Goal: Information Seeking & Learning: Learn about a topic

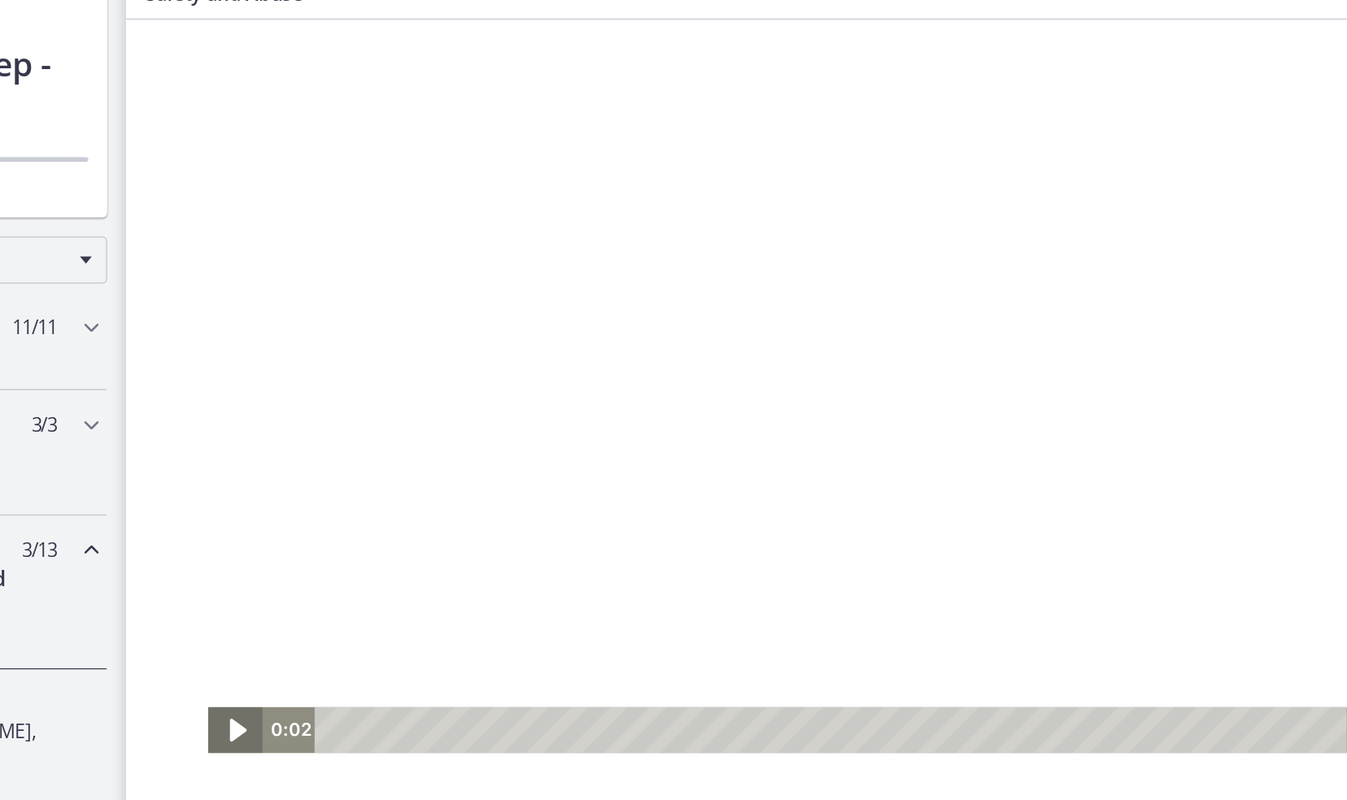
click at [198, 503] on icon "Play Video" at bounding box center [202, 508] width 45 height 38
drag, startPoint x: 277, startPoint y: 504, endPoint x: 245, endPoint y: 498, distance: 32.4
click at [245, 498] on div "0:00 0:00" at bounding box center [593, 508] width 747 height 32
click at [464, 340] on div at bounding box center [630, 272] width 896 height 504
click at [194, 514] on icon "Play Video" at bounding box center [202, 508] width 37 height 32
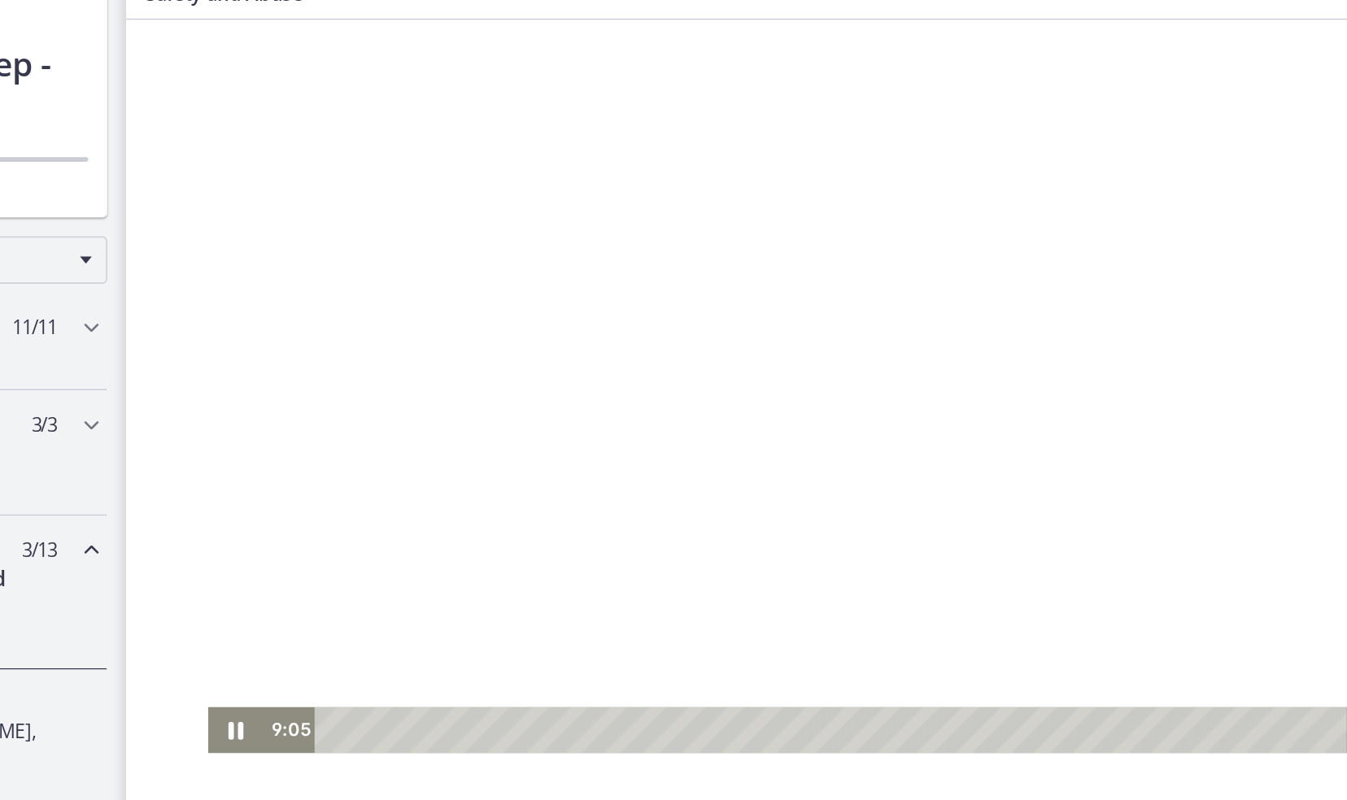
click at [326, 168] on div at bounding box center [630, 272] width 896 height 504
click at [197, 508] on icon "Play Video" at bounding box center [202, 507] width 11 height 15
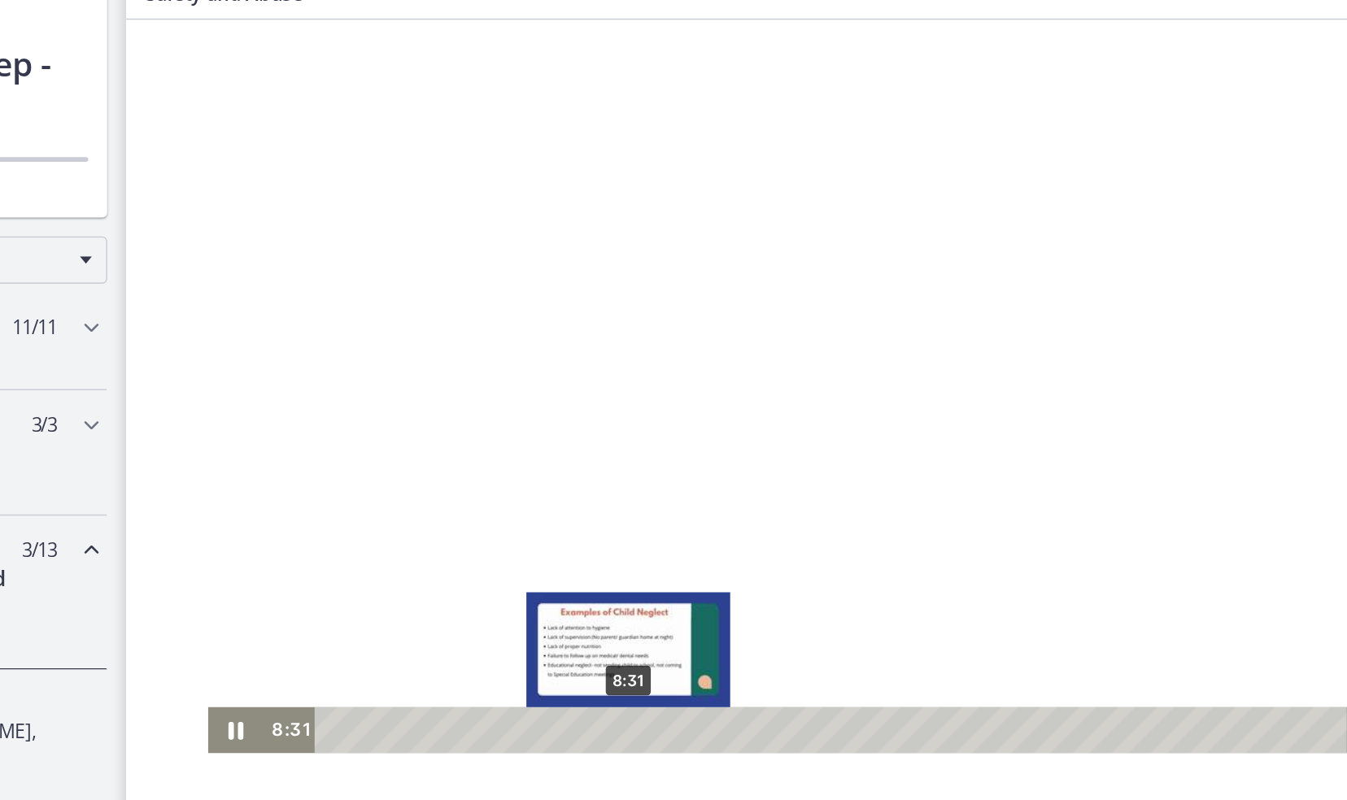
click at [465, 508] on div "8:31" at bounding box center [613, 508] width 688 height 32
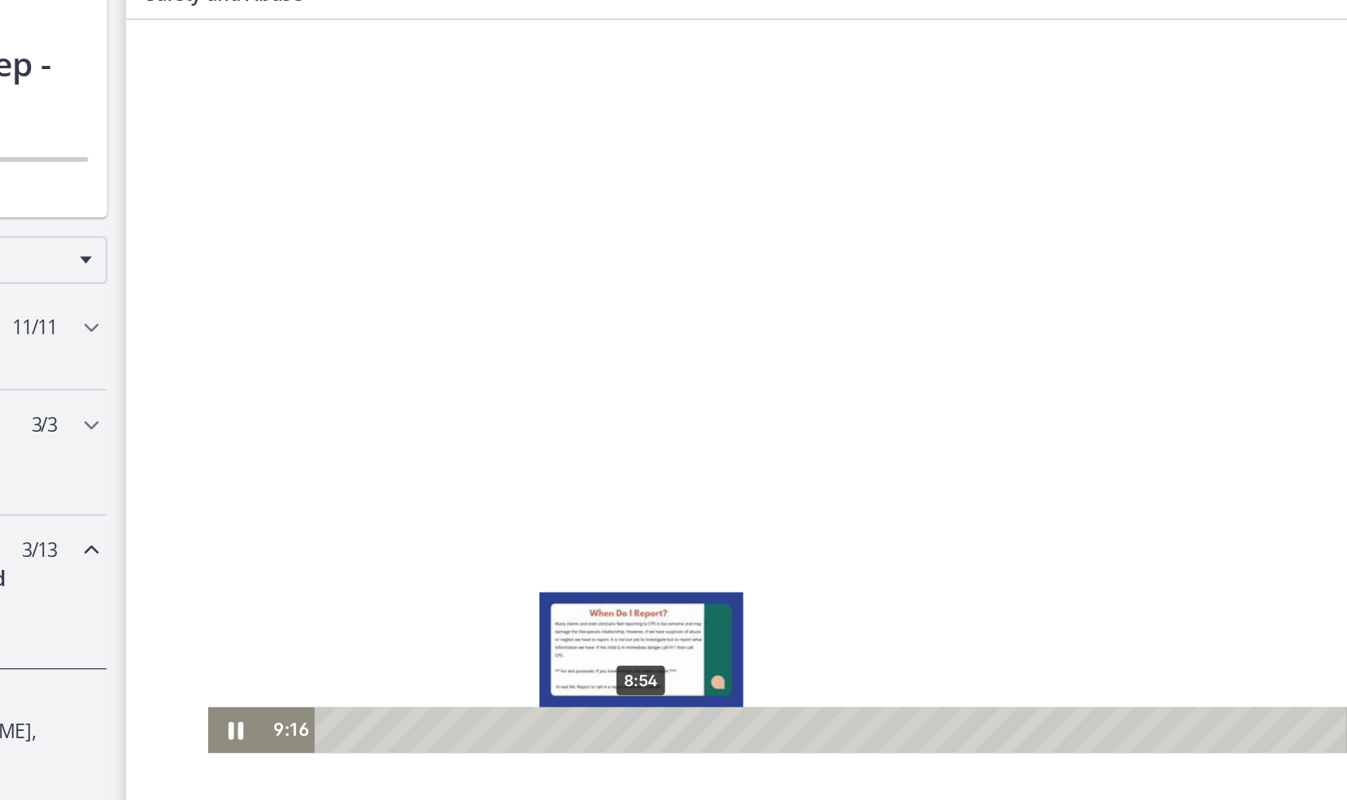
click at [474, 507] on div "8:54" at bounding box center [613, 508] width 688 height 32
click at [490, 524] on html "Click for sound @keyframes VOLUME_SMALL_WAVE_FLASH { 0% { opacity: 0; } 33% { o…" at bounding box center [630, 272] width 1009 height 504
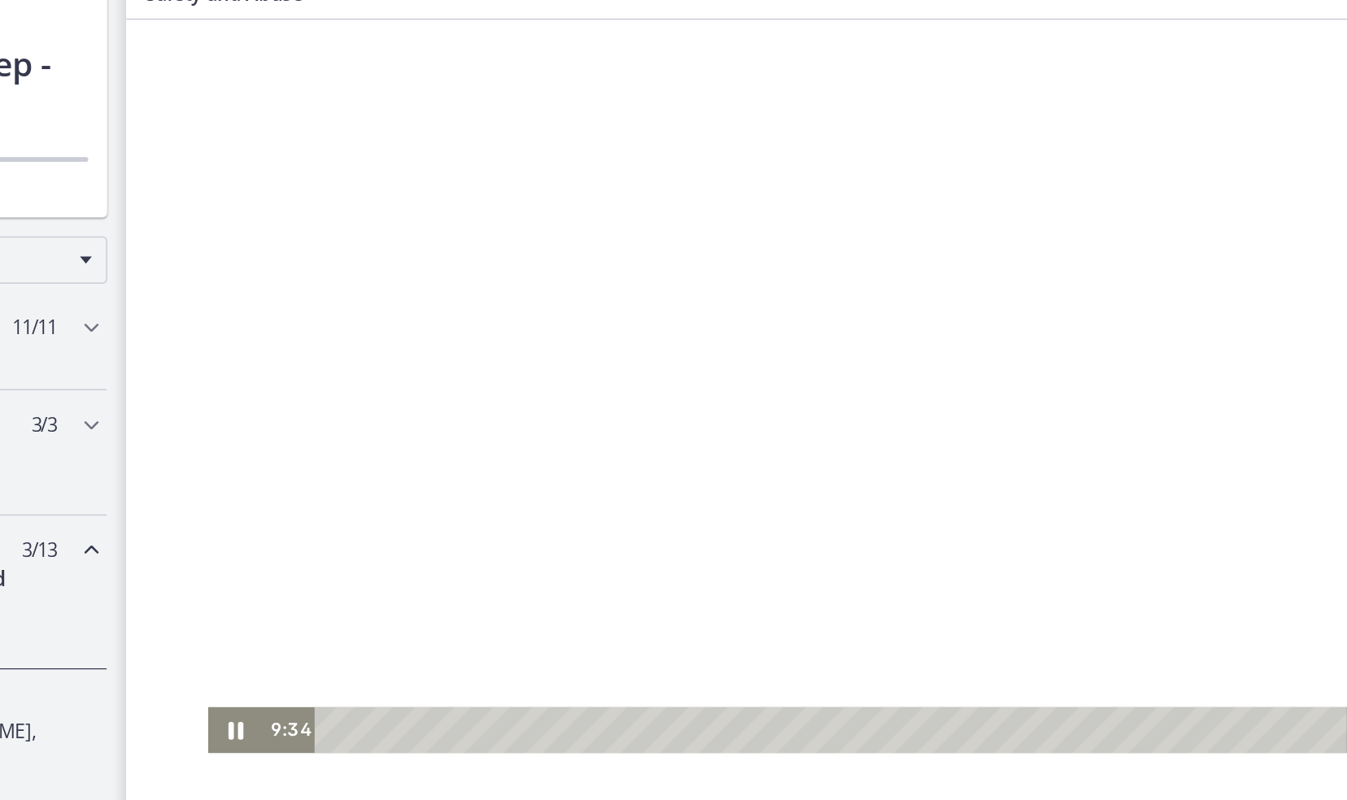
click at [475, 447] on div at bounding box center [630, 272] width 896 height 504
click at [195, 512] on icon "Play Video" at bounding box center [202, 508] width 37 height 32
click at [493, 178] on div at bounding box center [630, 272] width 896 height 504
click at [620, 220] on div at bounding box center [630, 272] width 896 height 504
click at [691, 251] on div at bounding box center [630, 272] width 896 height 504
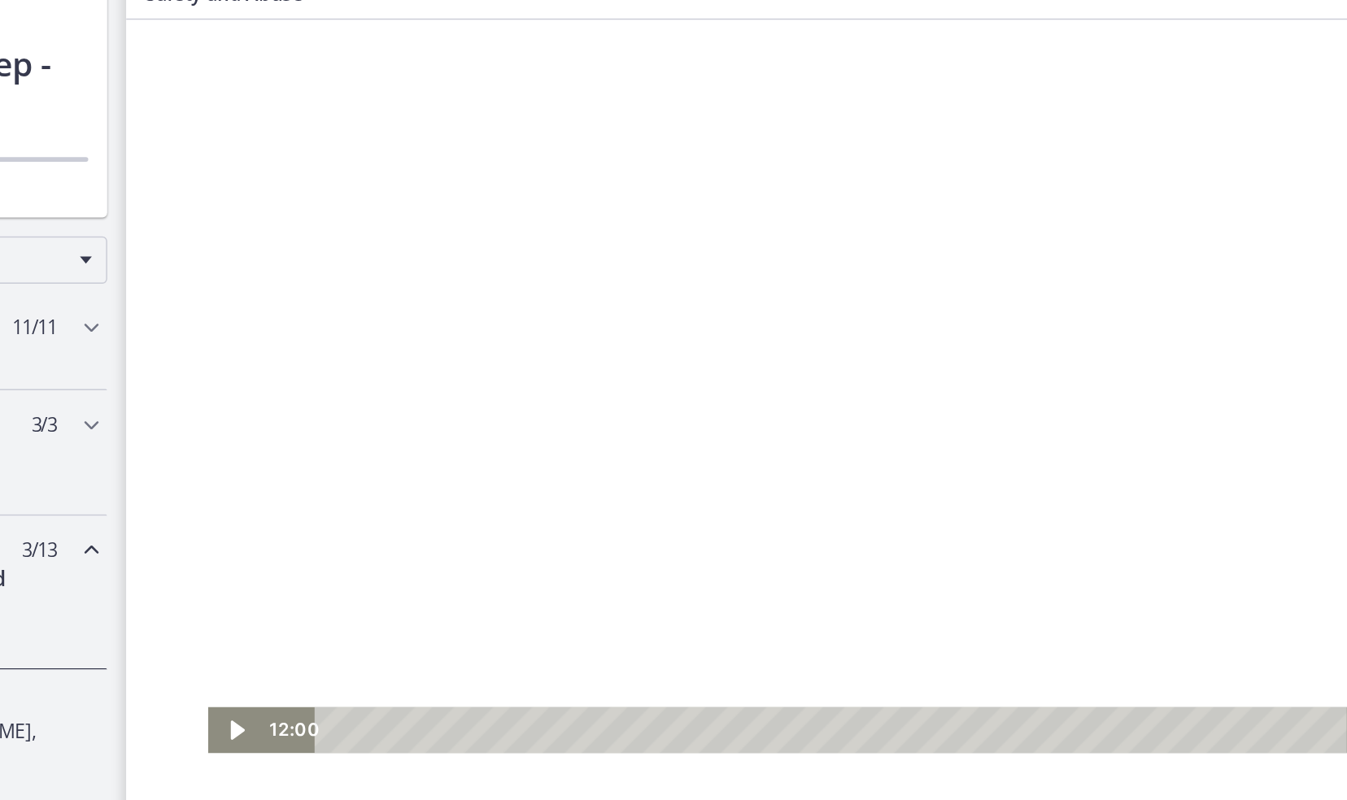
click at [691, 251] on div at bounding box center [630, 272] width 896 height 504
click at [611, 243] on div at bounding box center [630, 272] width 896 height 504
click at [611, 245] on div at bounding box center [630, 272] width 896 height 504
click at [525, 203] on div at bounding box center [630, 272] width 896 height 504
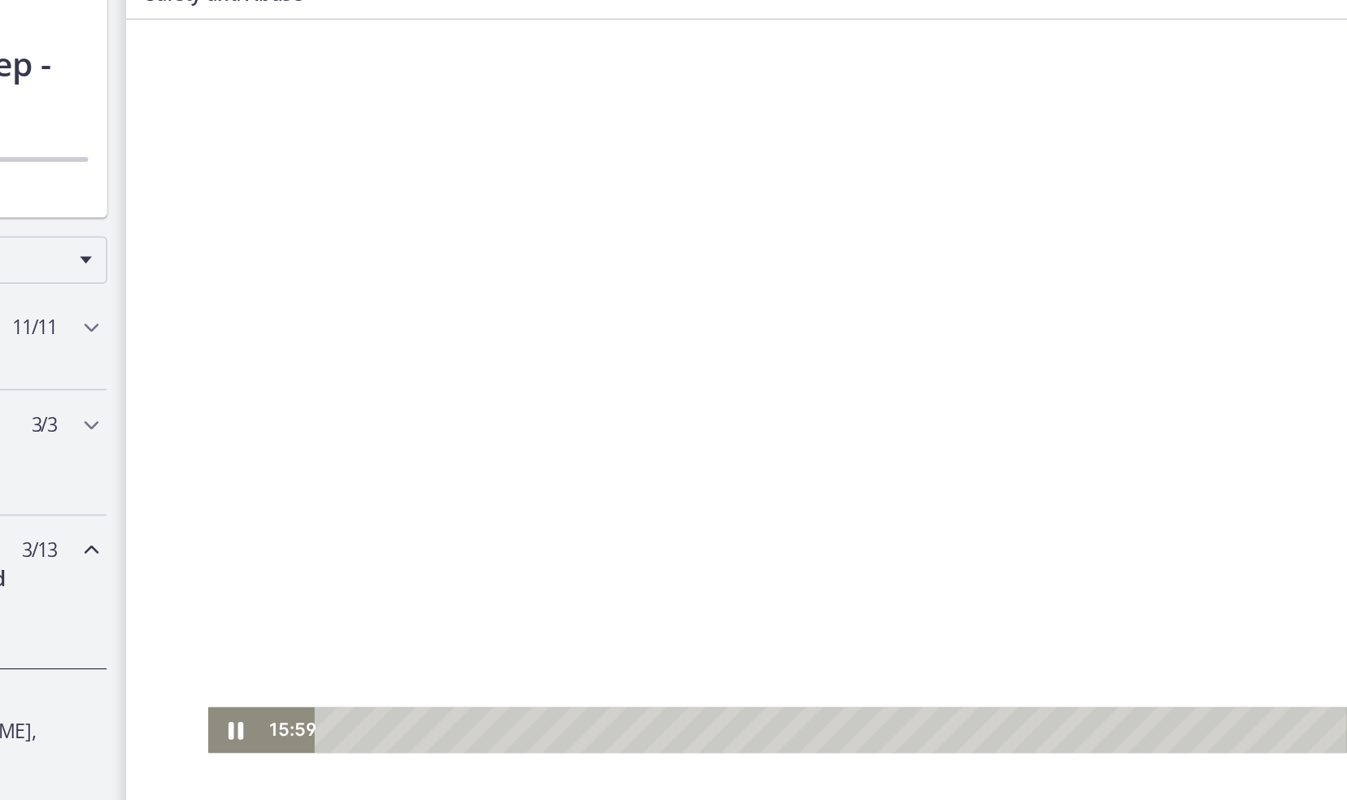
click at [525, 203] on div at bounding box center [630, 272] width 896 height 504
click at [542, 213] on div at bounding box center [630, 272] width 896 height 504
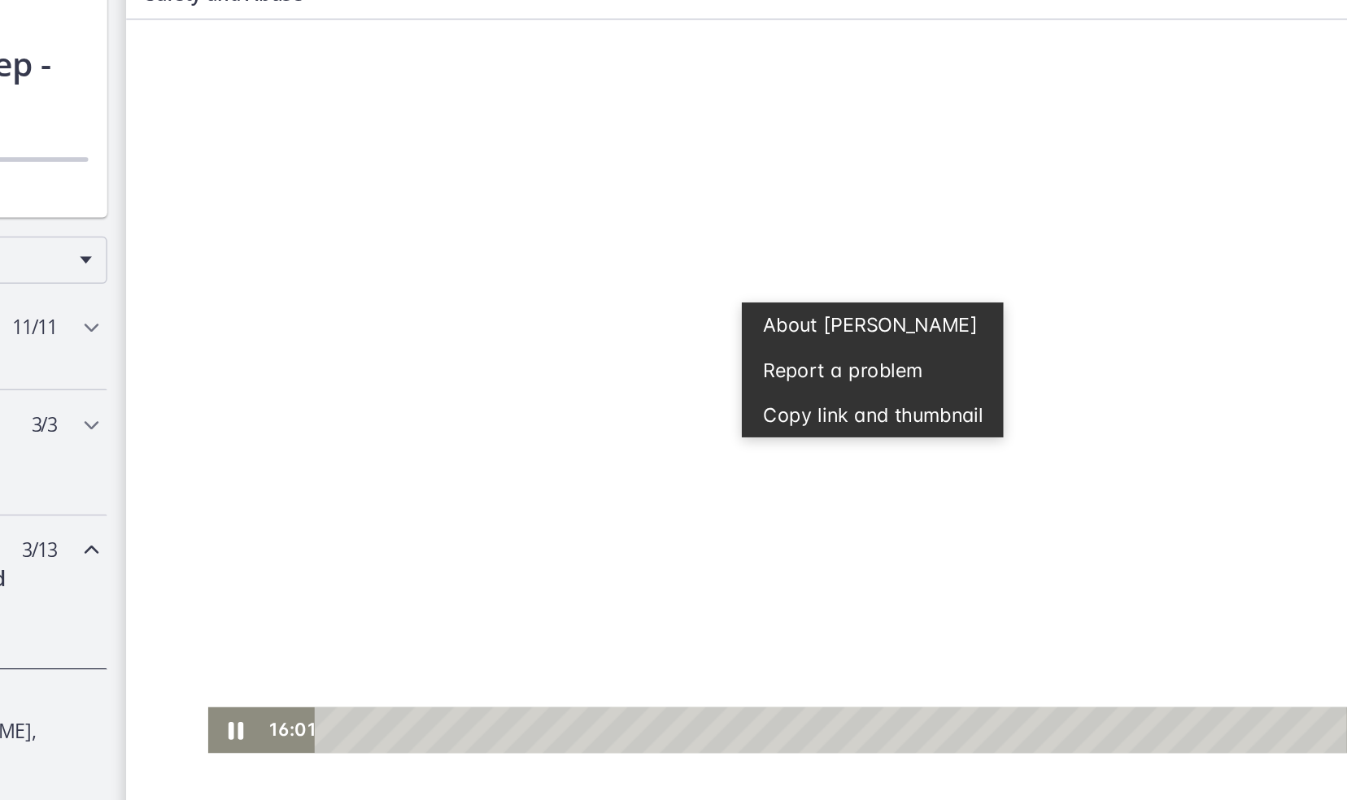
click at [542, 213] on div at bounding box center [630, 272] width 896 height 504
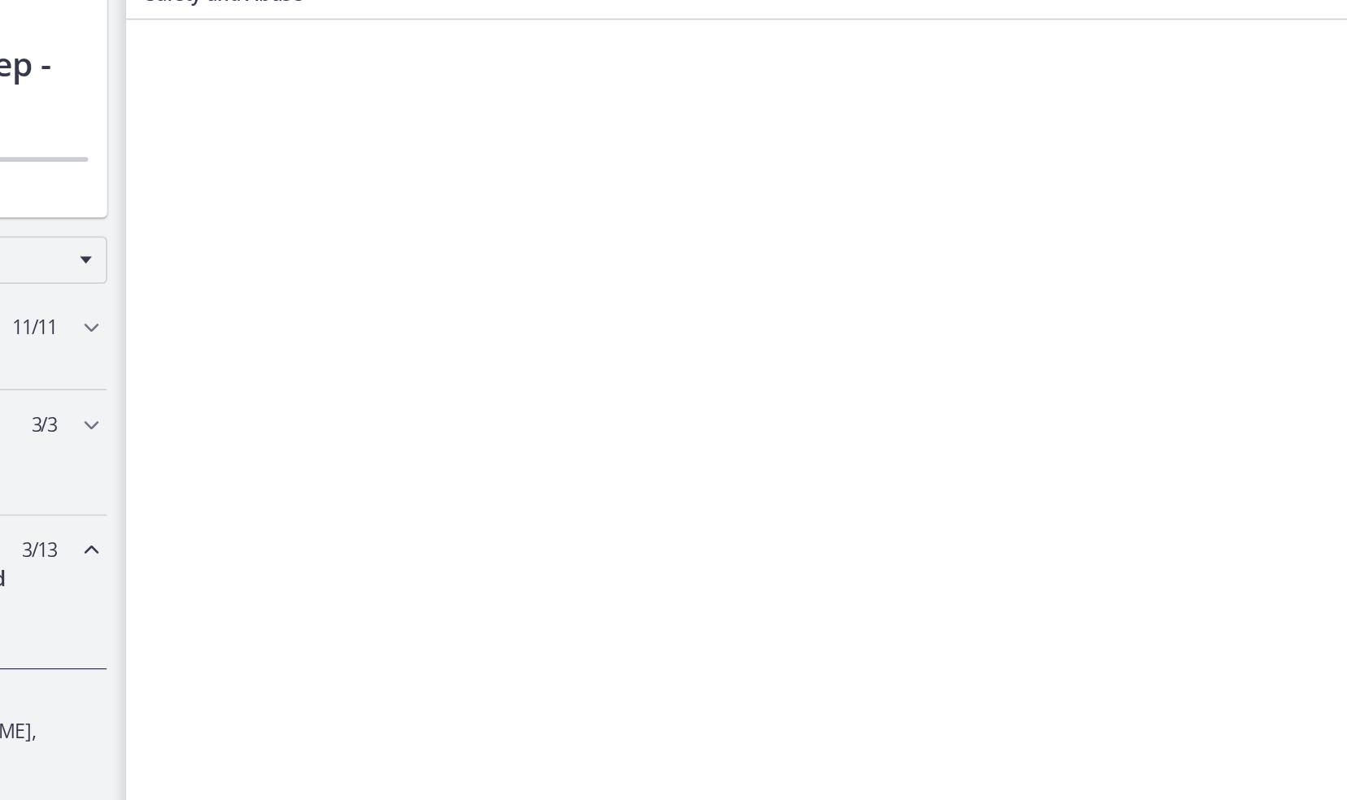
click at [542, 213] on div at bounding box center [630, 272] width 896 height 504
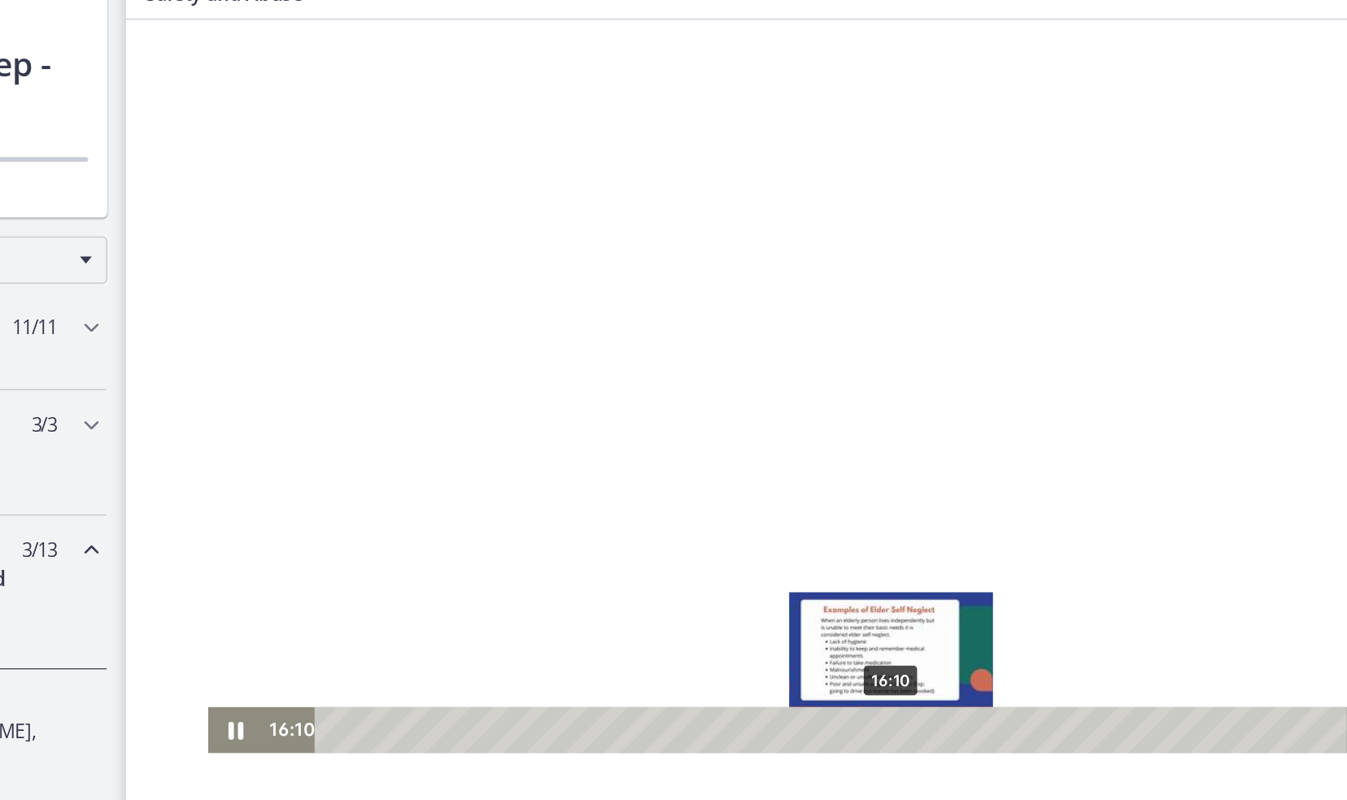
click at [647, 509] on div "16:10" at bounding box center [613, 508] width 688 height 32
click at [654, 509] on div "Playbar" at bounding box center [659, 508] width 11 height 11
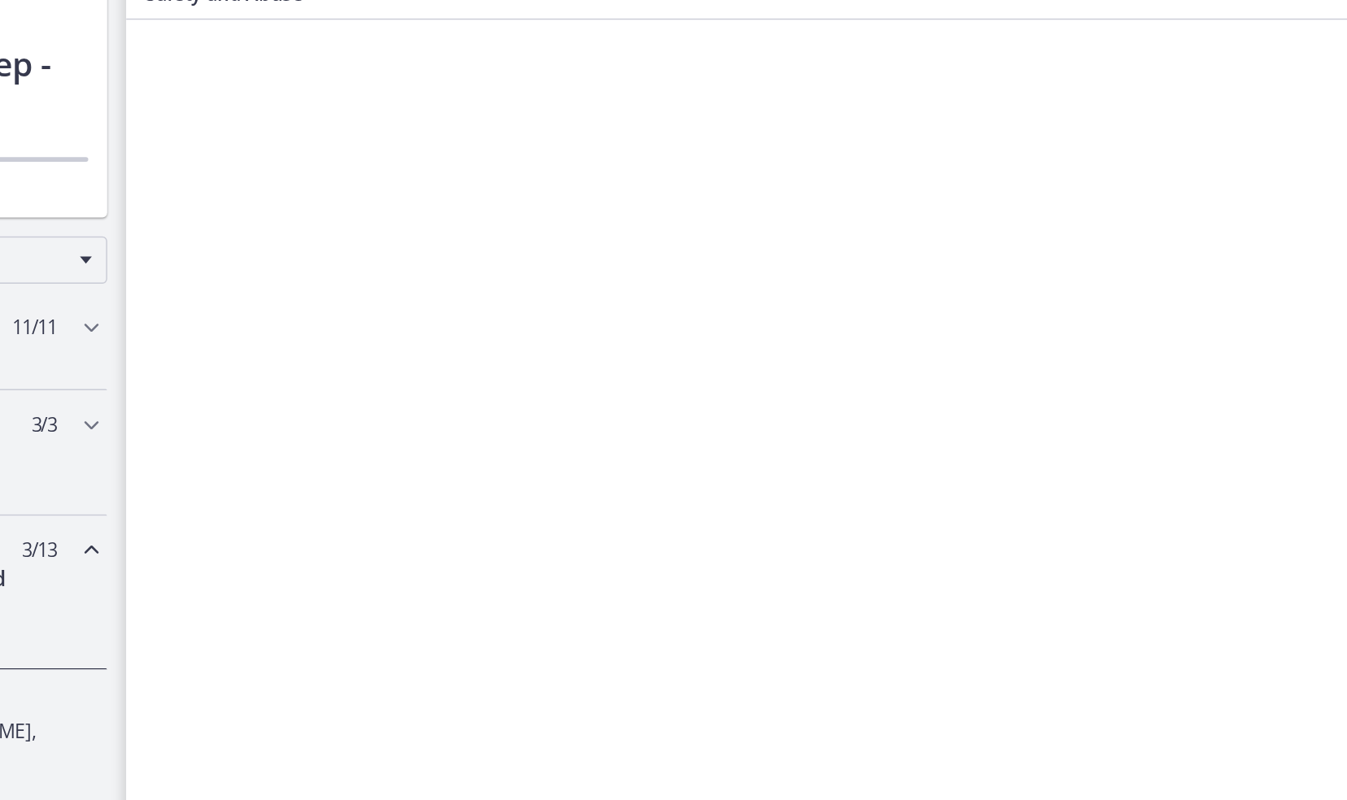
click at [537, 259] on div at bounding box center [630, 272] width 896 height 504
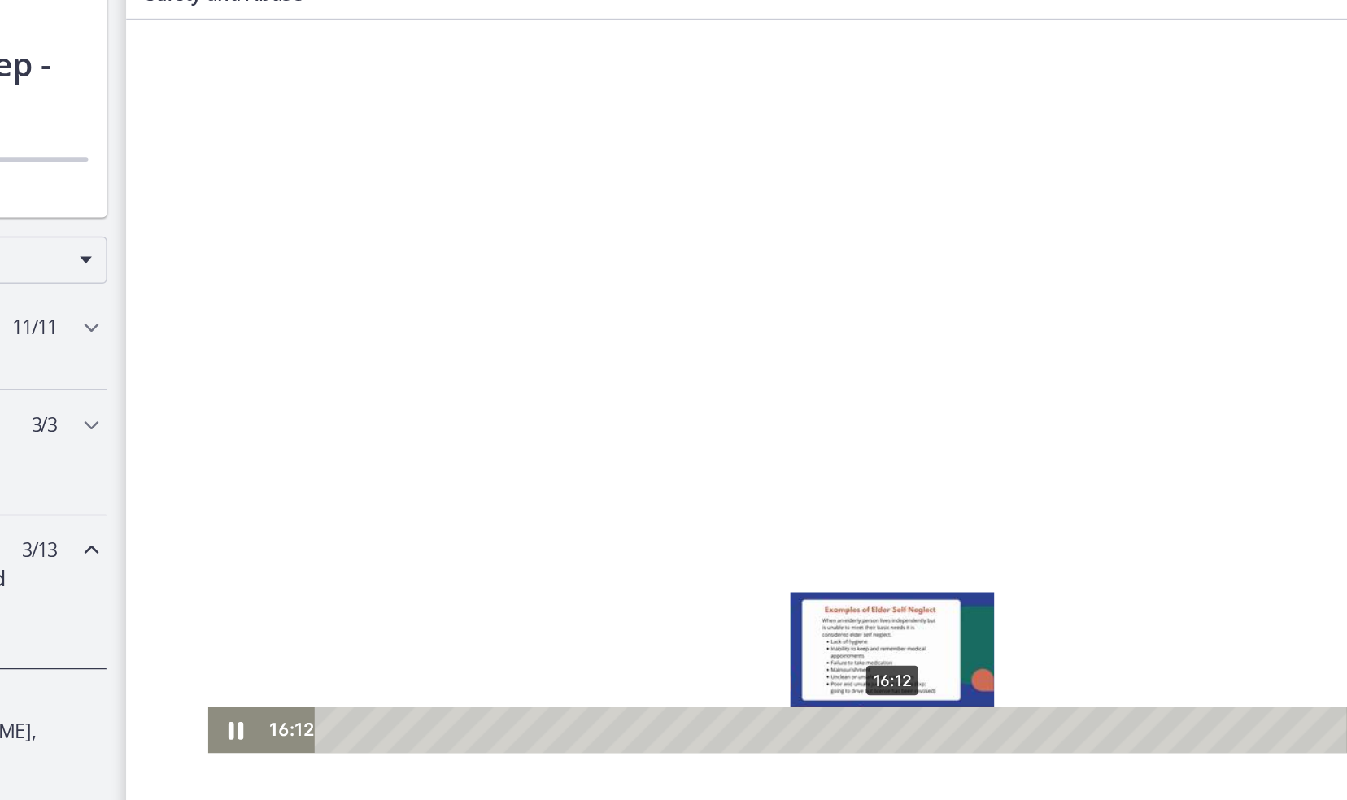
click at [647, 509] on div "16:12" at bounding box center [613, 508] width 688 height 32
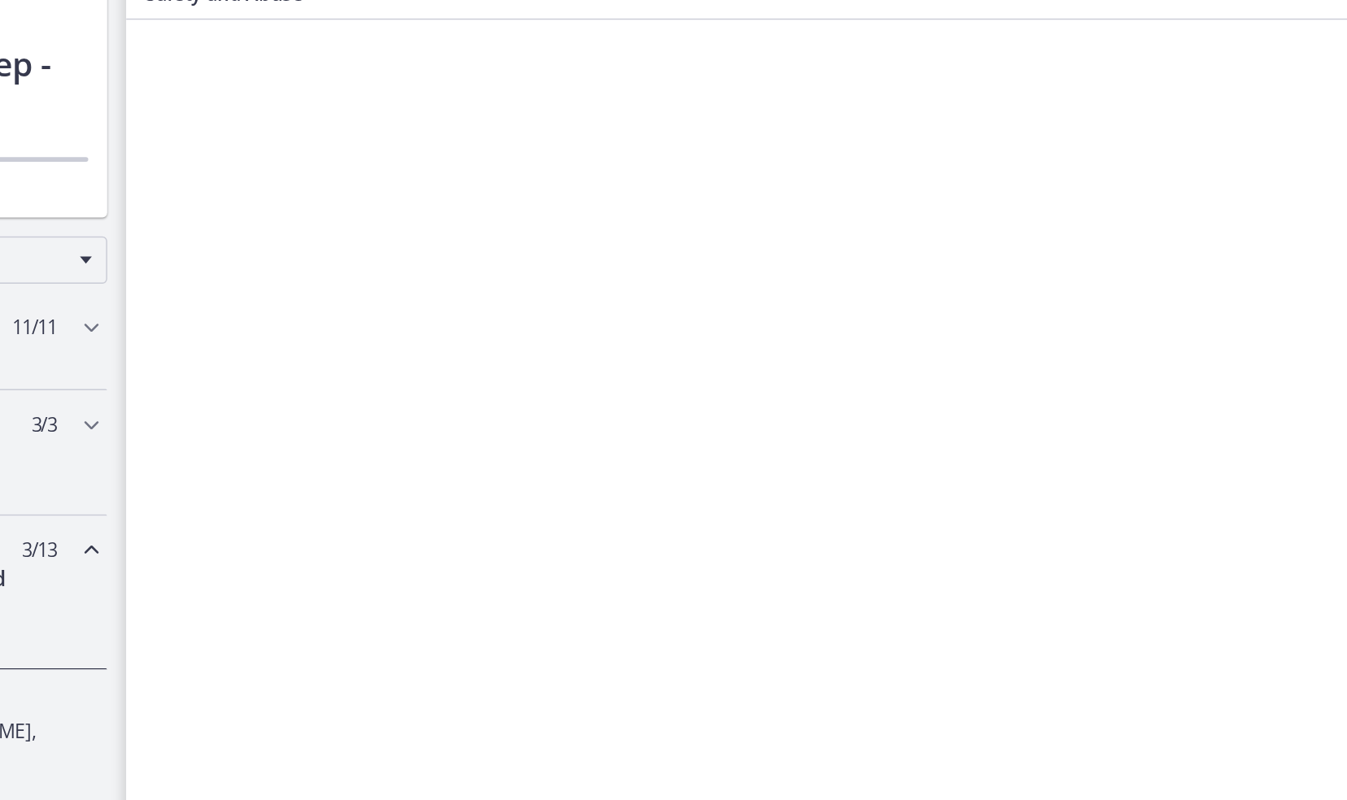
click at [699, 316] on div at bounding box center [630, 272] width 896 height 504
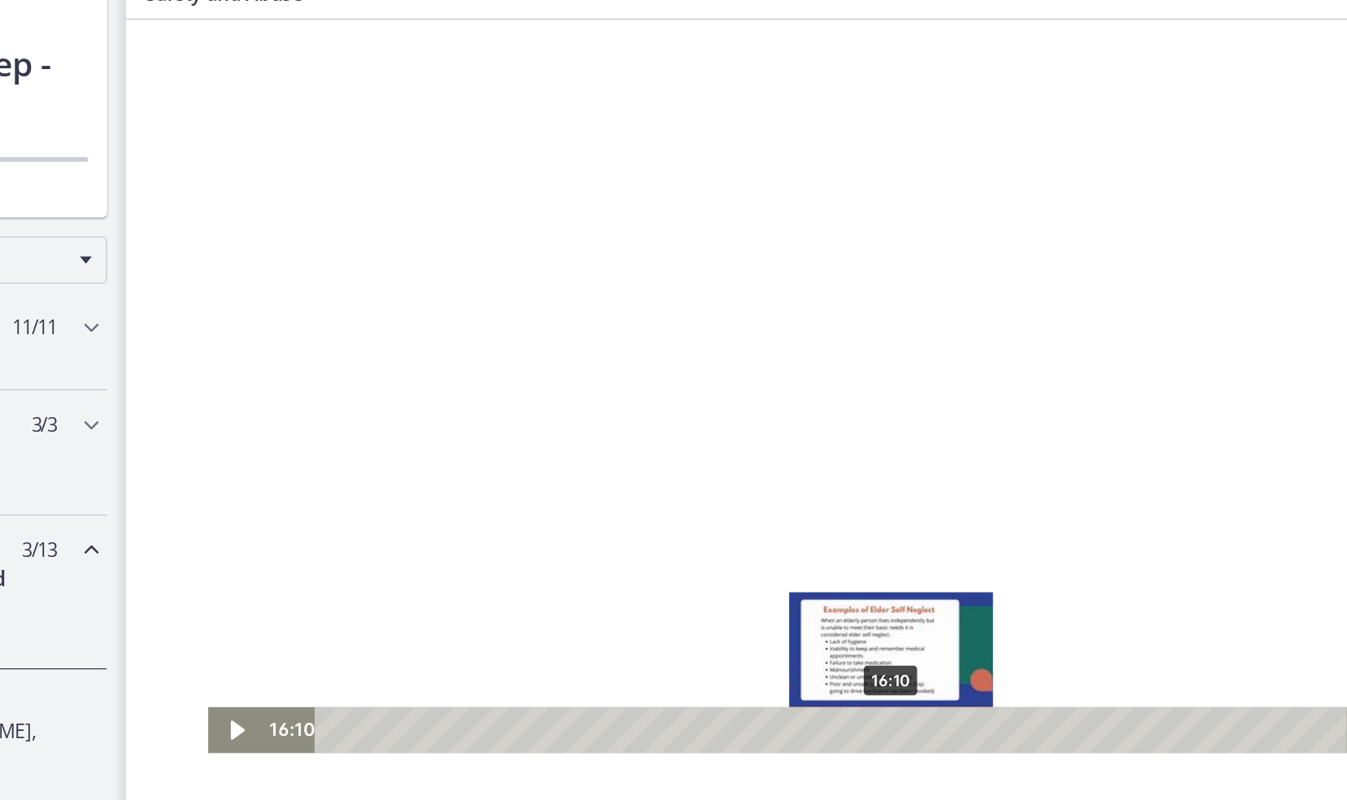
click at [647, 508] on div "Playbar" at bounding box center [652, 508] width 11 height 11
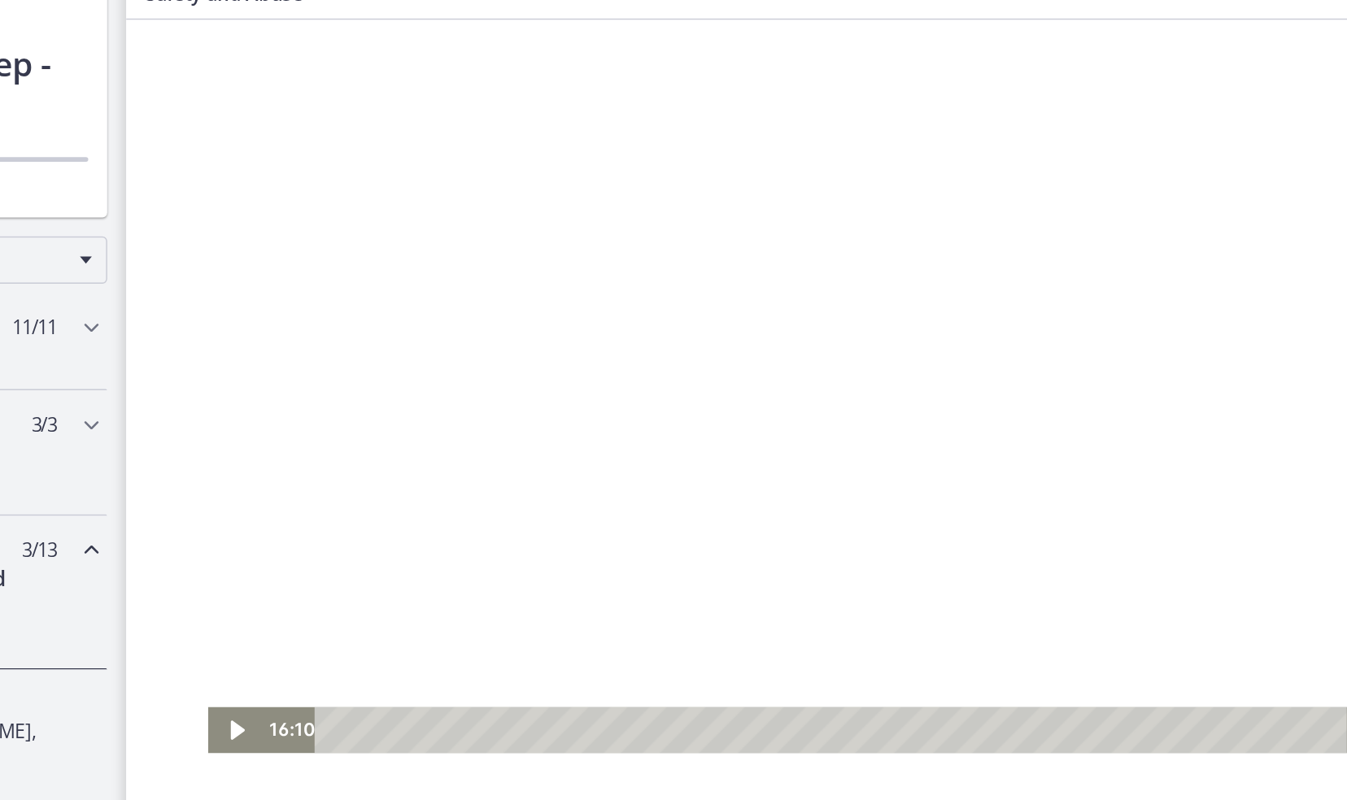
click at [560, 342] on div at bounding box center [630, 272] width 896 height 504
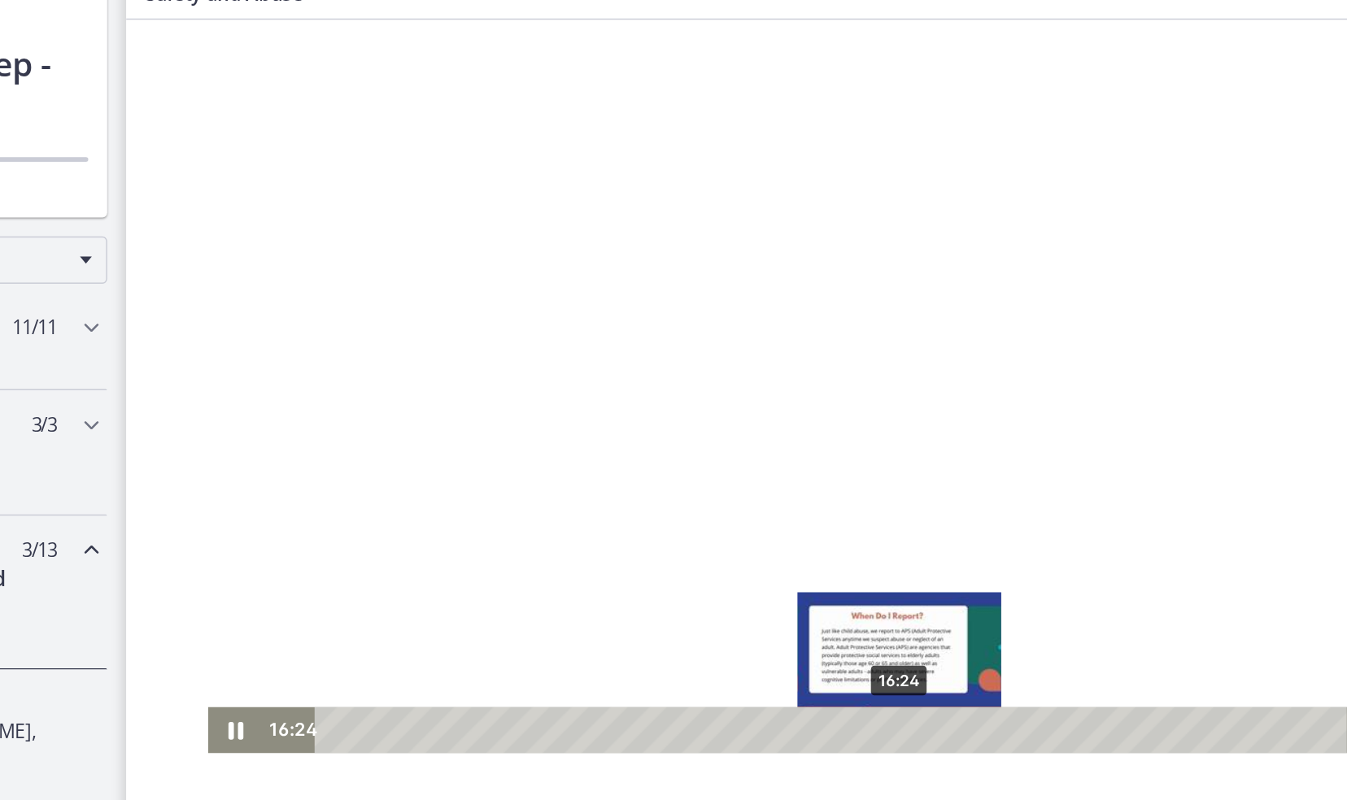
click at [652, 506] on div "Playbar" at bounding box center [657, 508] width 11 height 11
click at [659, 507] on div "16:41" at bounding box center [613, 508] width 688 height 32
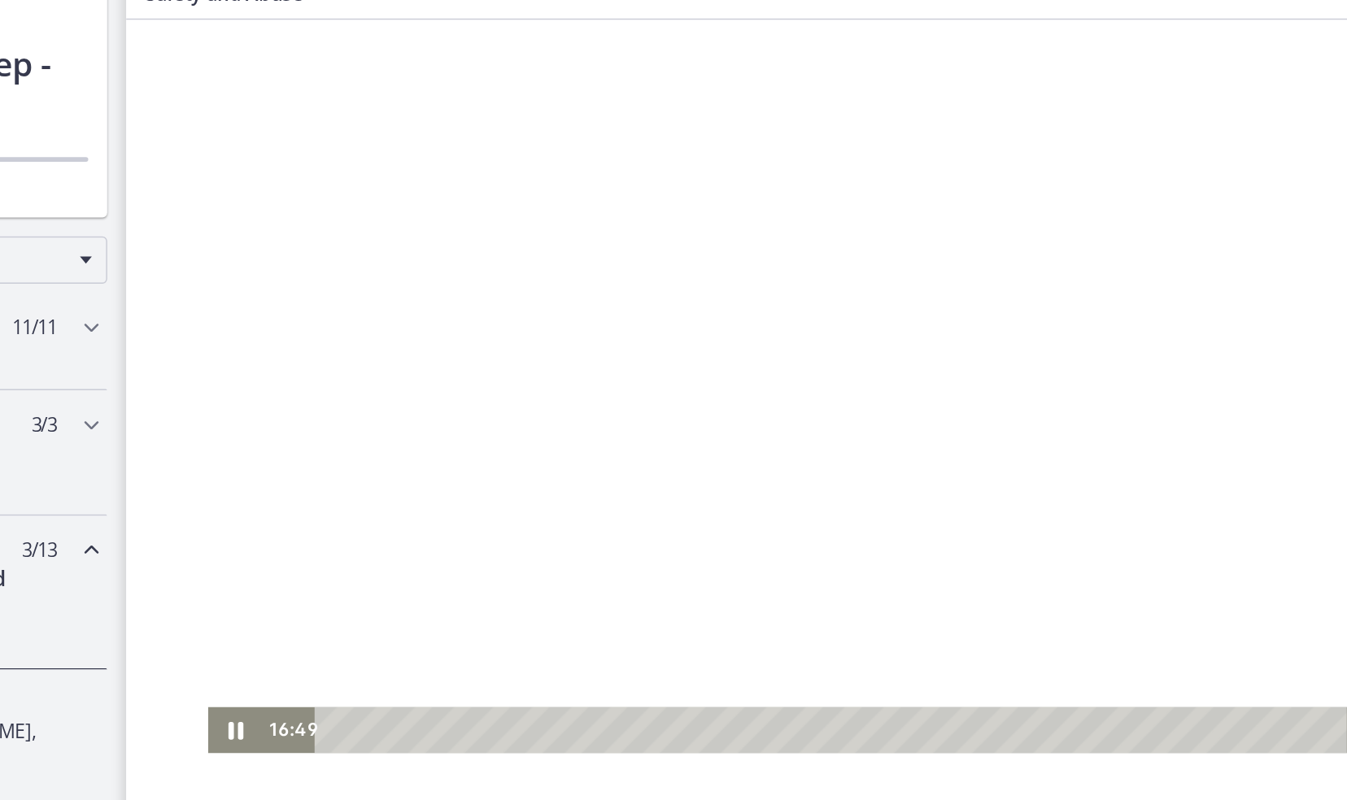
click at [582, 377] on div at bounding box center [630, 272] width 896 height 504
click at [656, 419] on div at bounding box center [630, 272] width 896 height 504
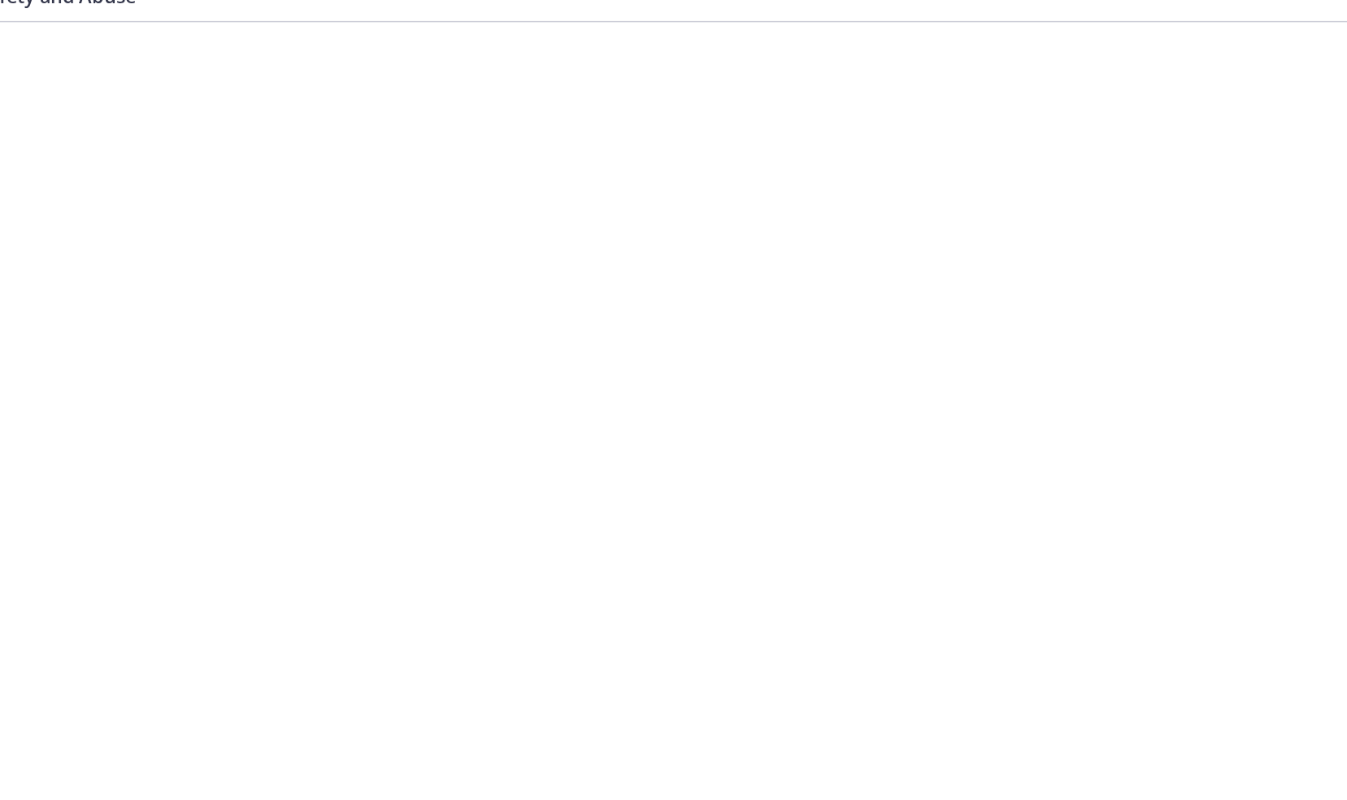
click at [573, 271] on div at bounding box center [463, 274] width 896 height 504
click at [521, 259] on div at bounding box center [463, 274] width 896 height 504
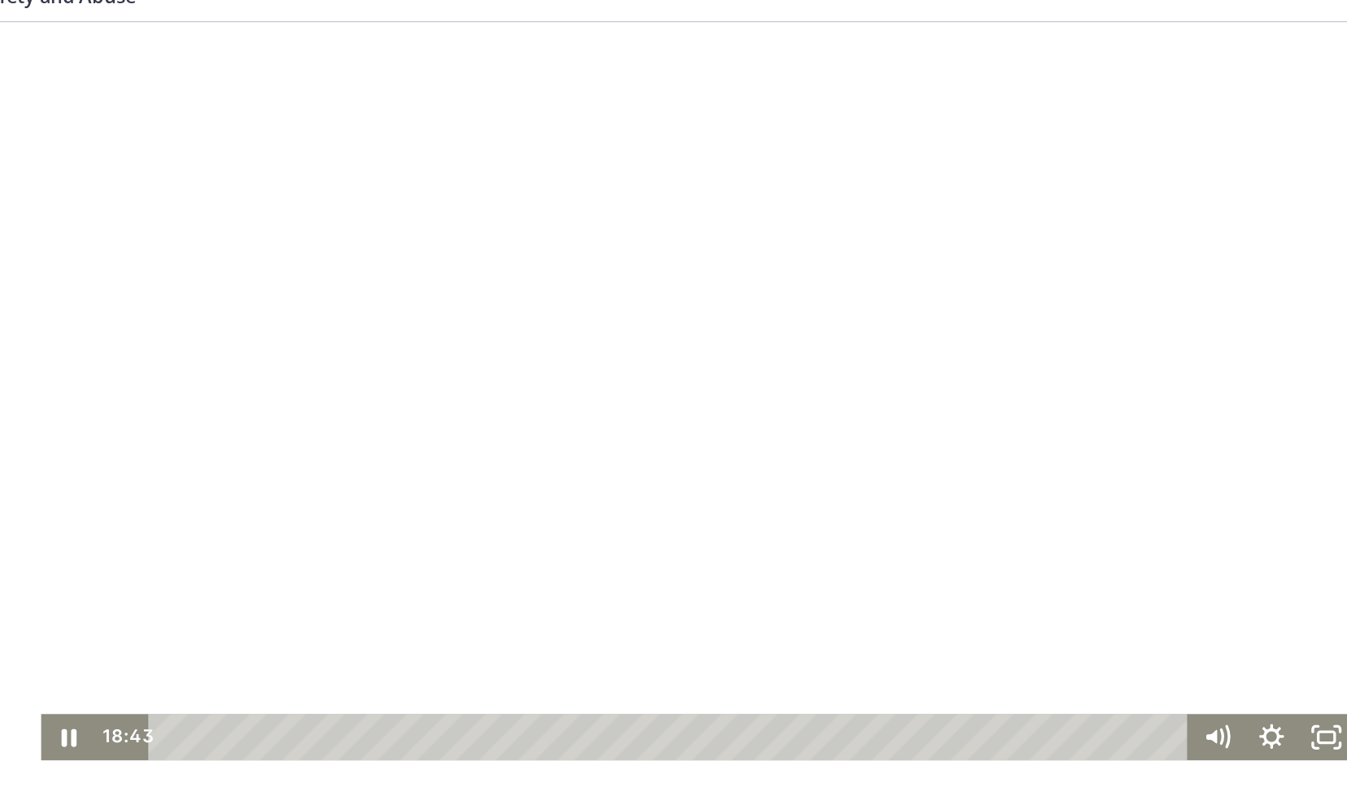
click at [558, 397] on div at bounding box center [463, 274] width 896 height 504
click at [514, 335] on div at bounding box center [463, 274] width 896 height 504
click at [516, 335] on div at bounding box center [463, 274] width 896 height 504
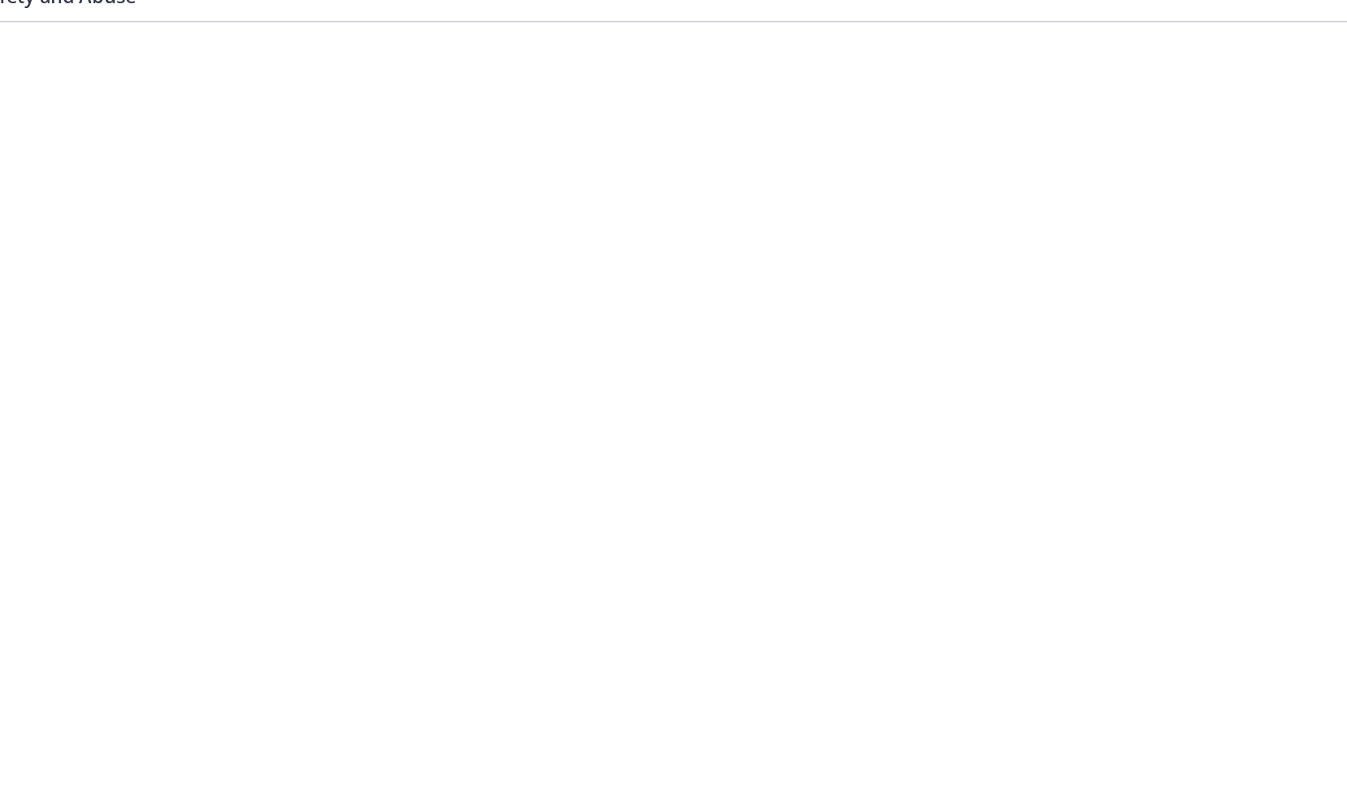
click at [516, 335] on div at bounding box center [463, 274] width 896 height 504
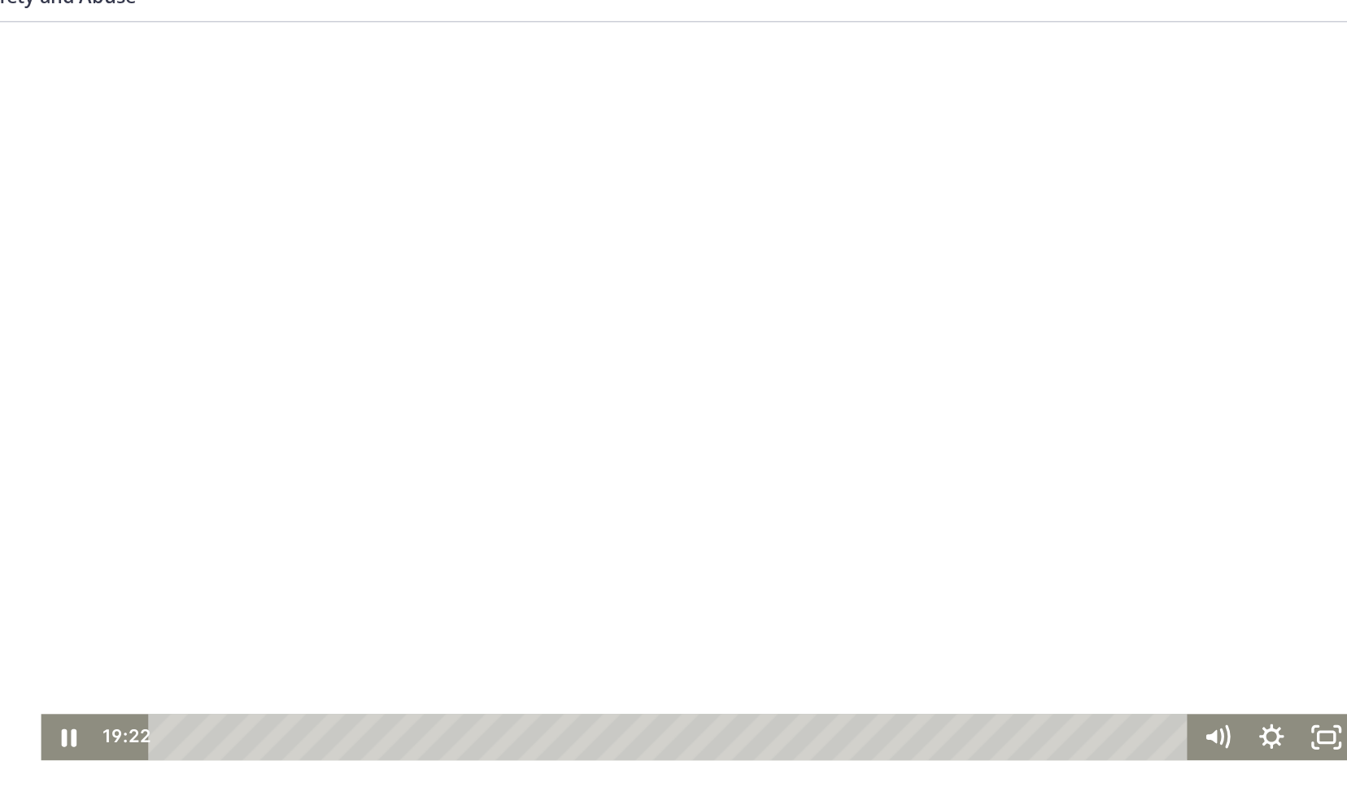
click at [516, 335] on div at bounding box center [463, 274] width 896 height 504
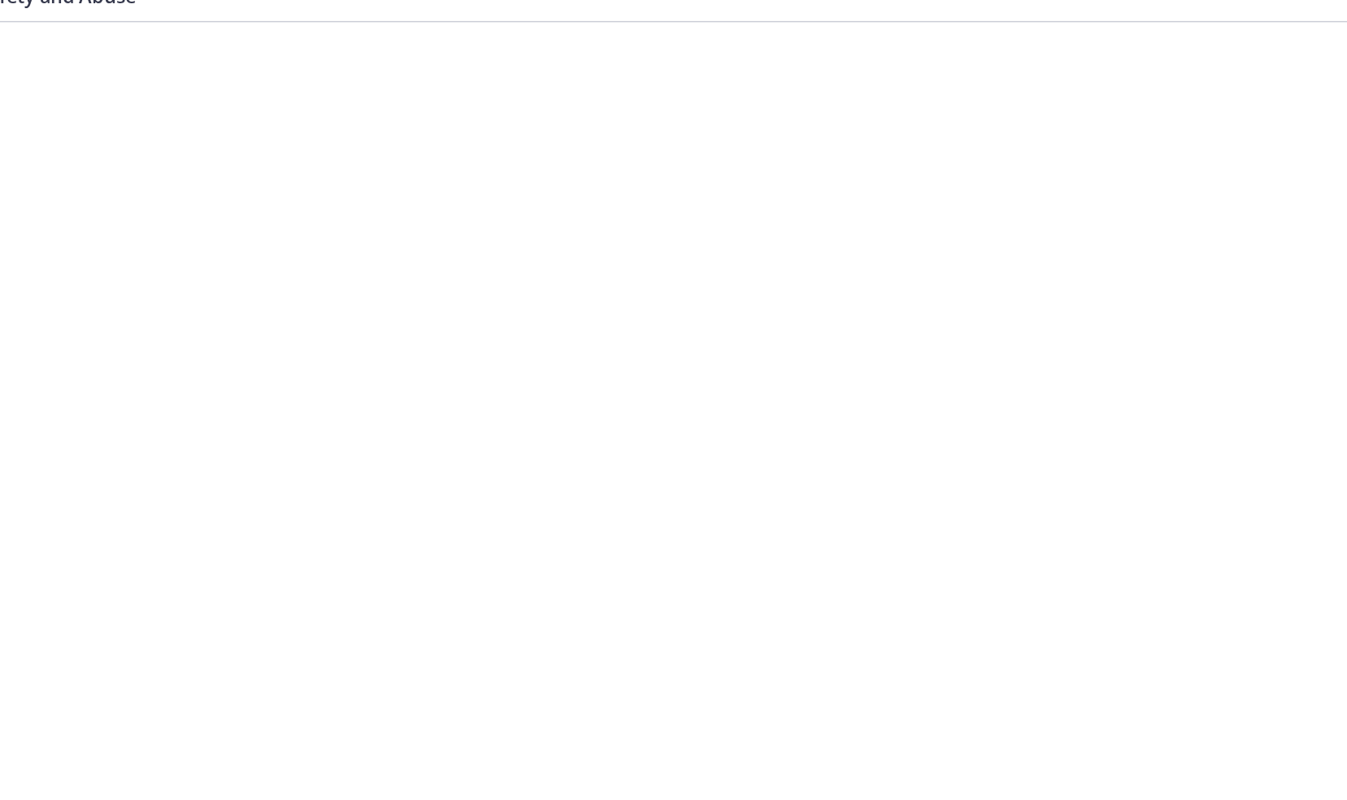
click at [516, 335] on div at bounding box center [463, 274] width 896 height 504
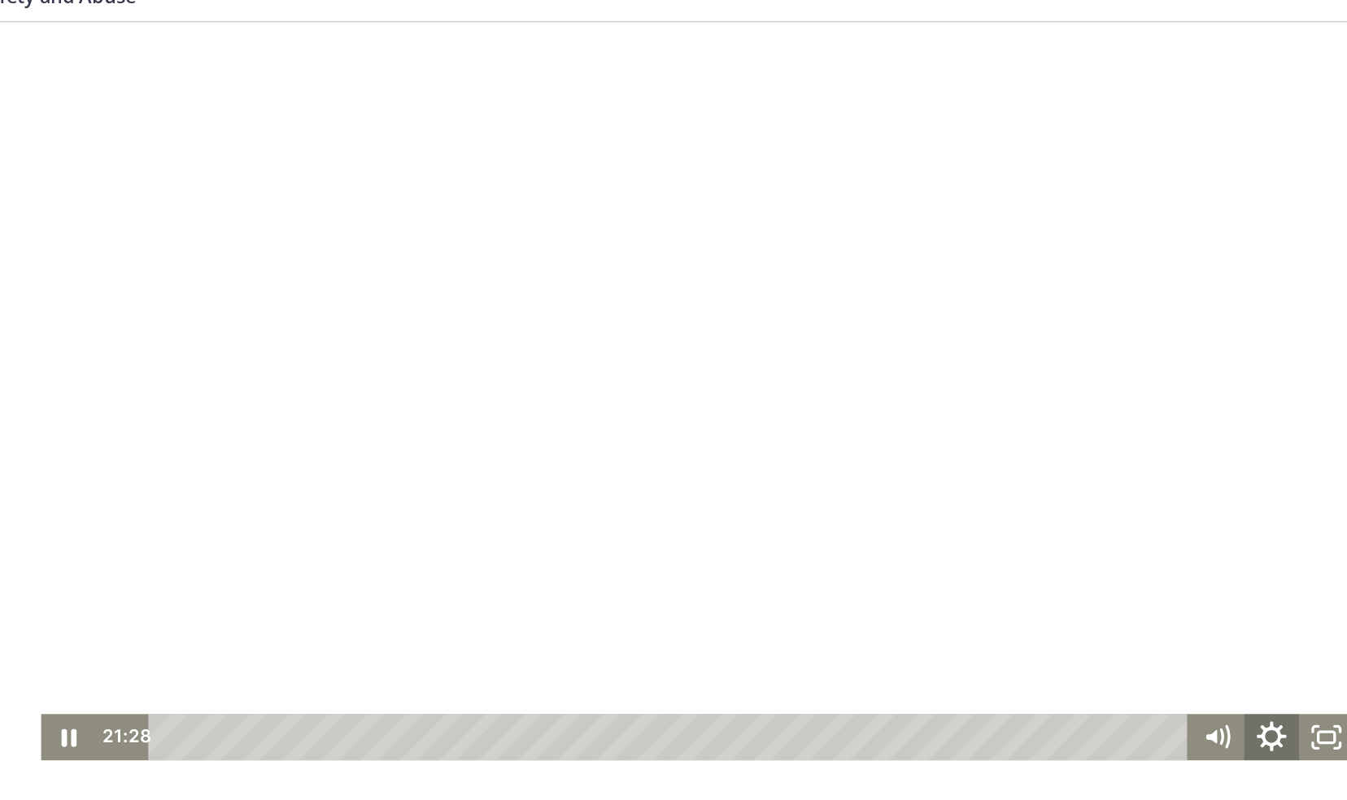
click at [843, 512] on icon "Show settings menu" at bounding box center [856, 510] width 45 height 38
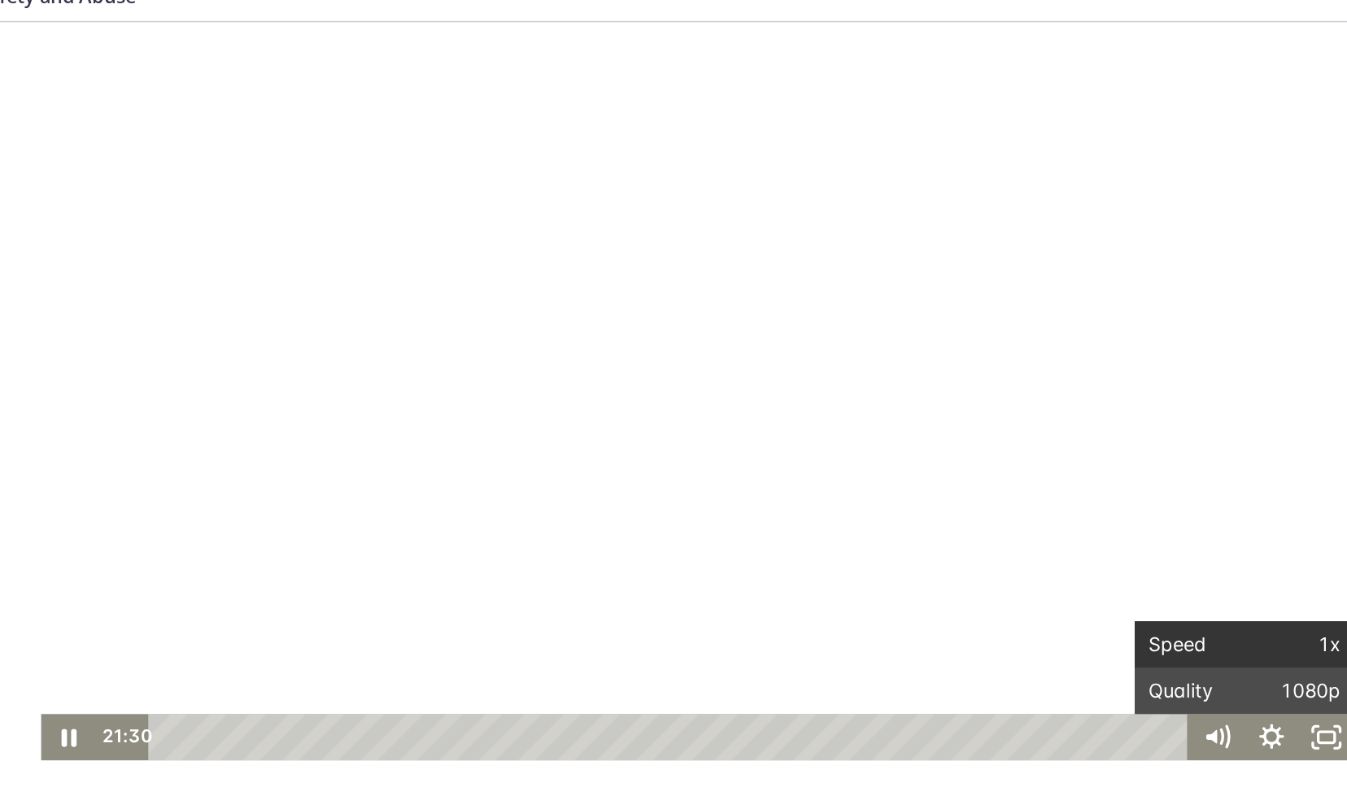
click at [822, 448] on span "Speed" at bounding box center [804, 447] width 65 height 32
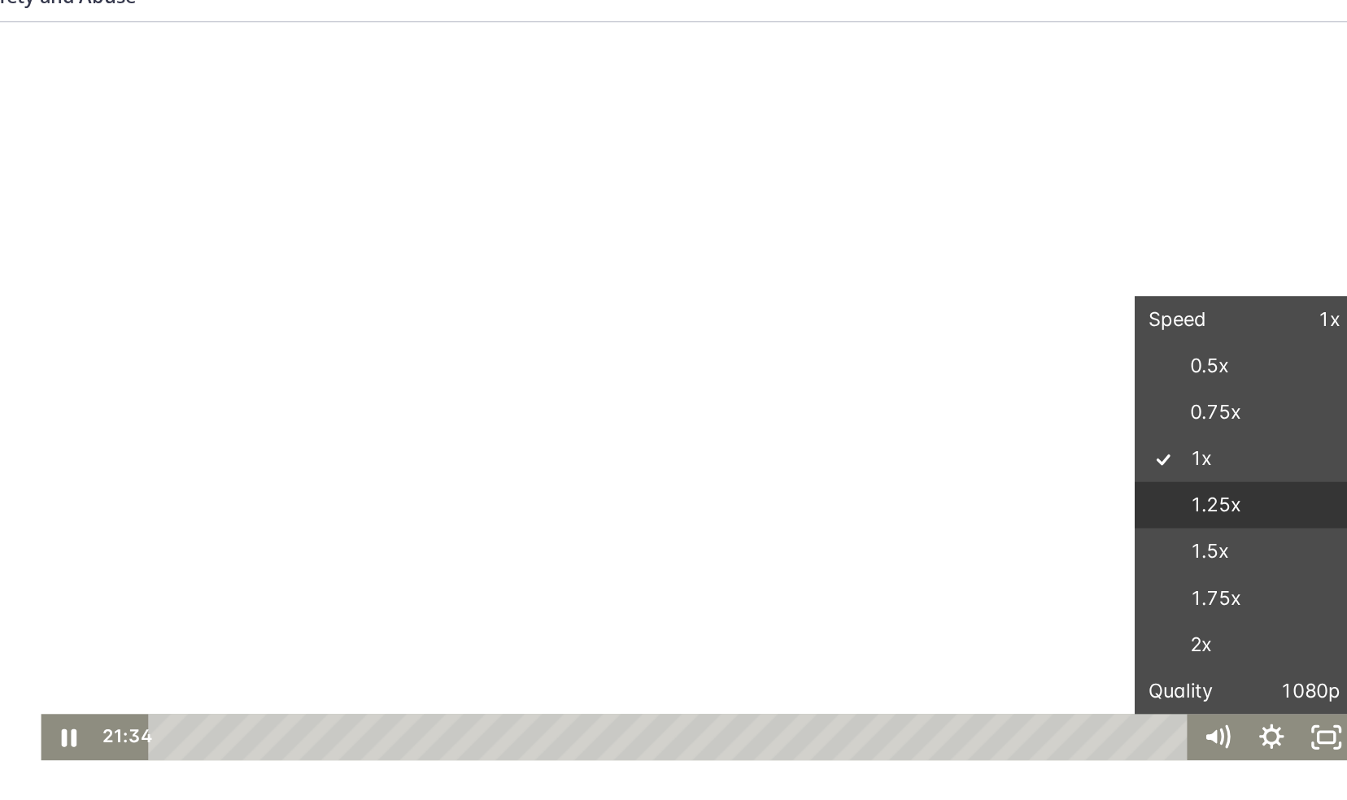
click at [815, 352] on label "1.25x" at bounding box center [837, 352] width 150 height 33
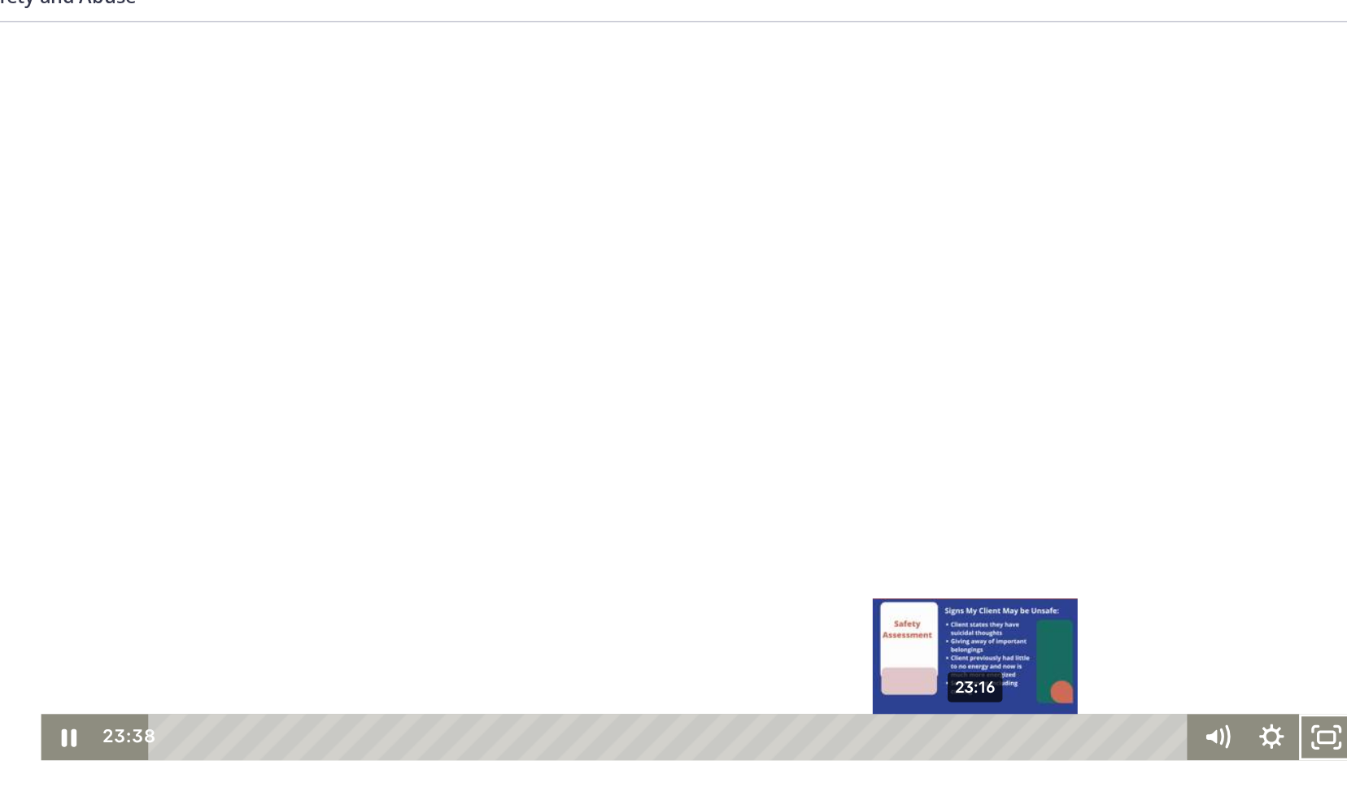
click at [648, 512] on div "23:16" at bounding box center [446, 511] width 688 height 32
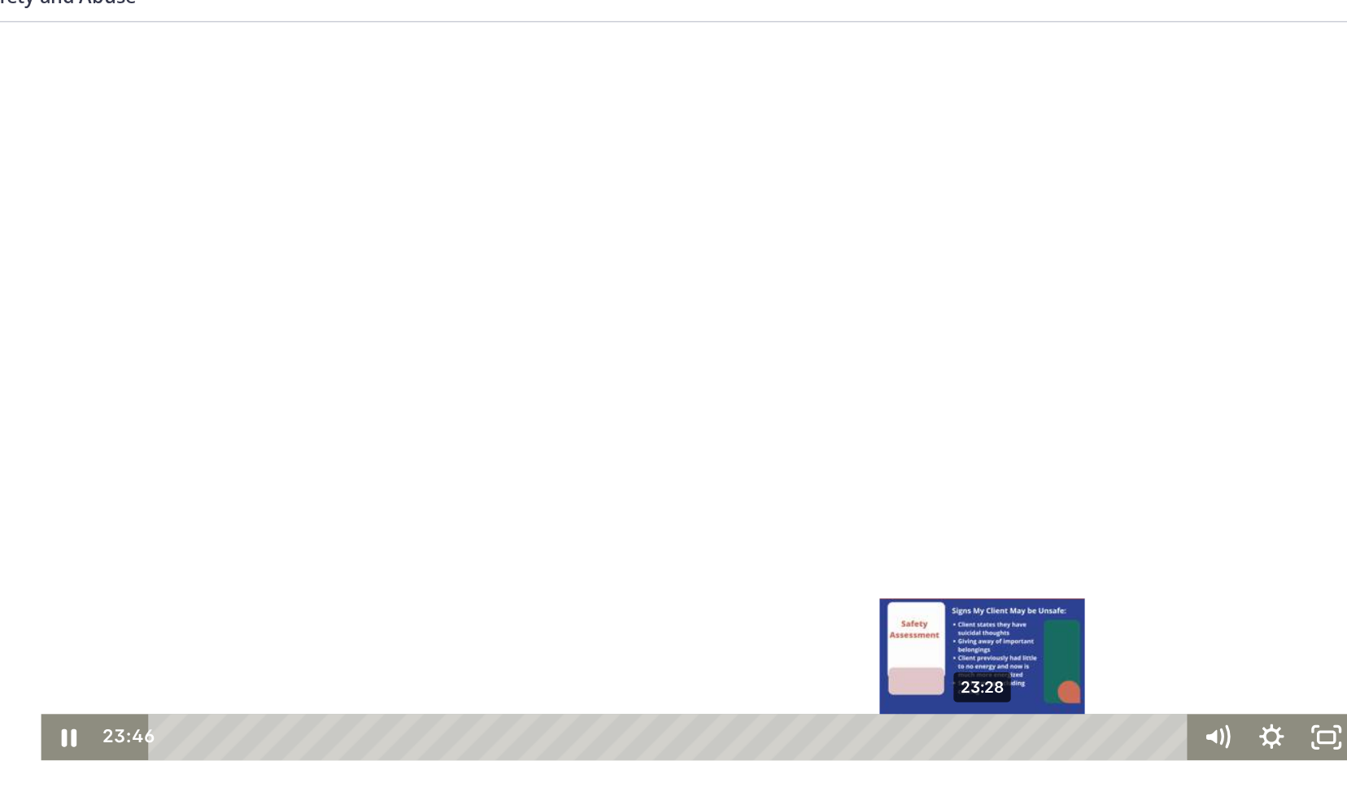
click at [653, 512] on div "23:28" at bounding box center [446, 511] width 688 height 32
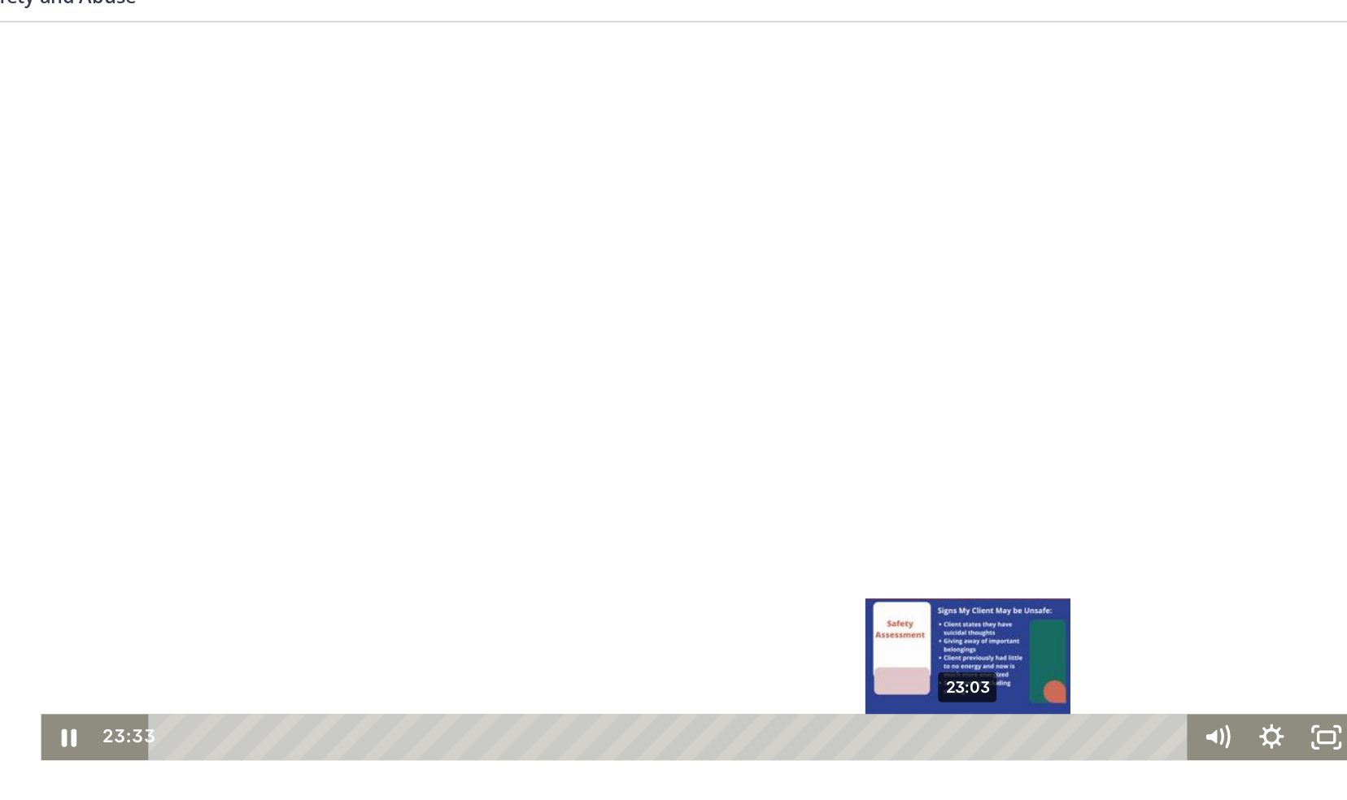
click at [643, 510] on div "23:03" at bounding box center [446, 511] width 688 height 32
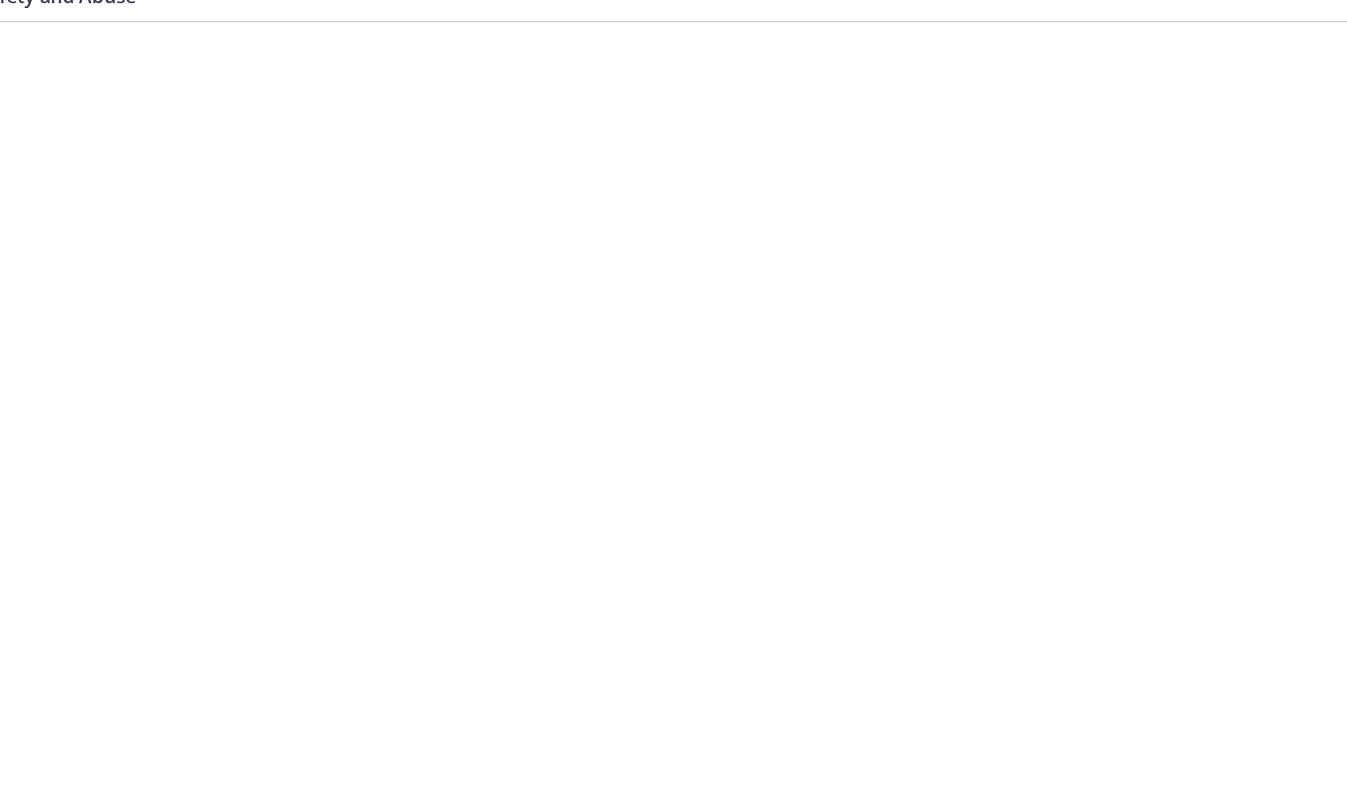
click at [656, 439] on div at bounding box center [463, 274] width 896 height 504
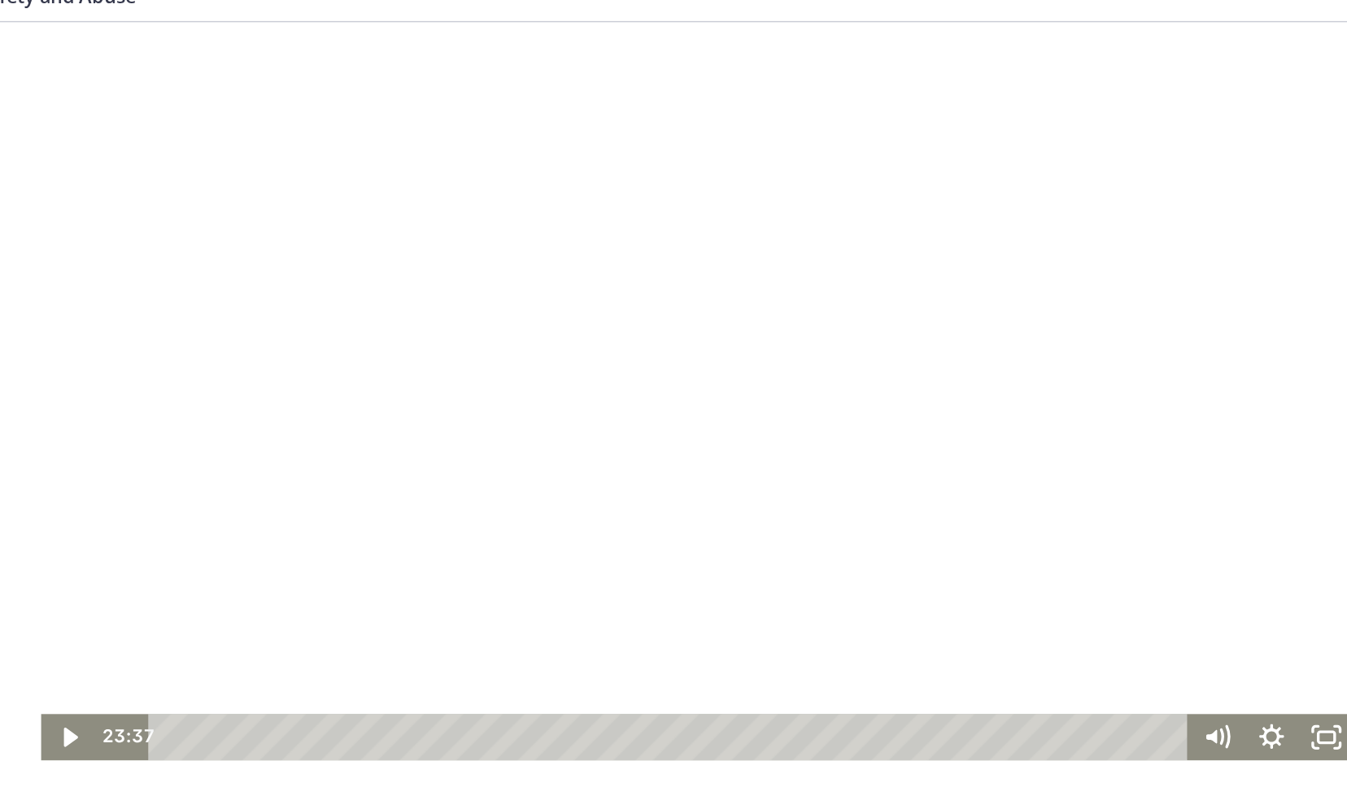
click at [456, 311] on div at bounding box center [463, 274] width 896 height 504
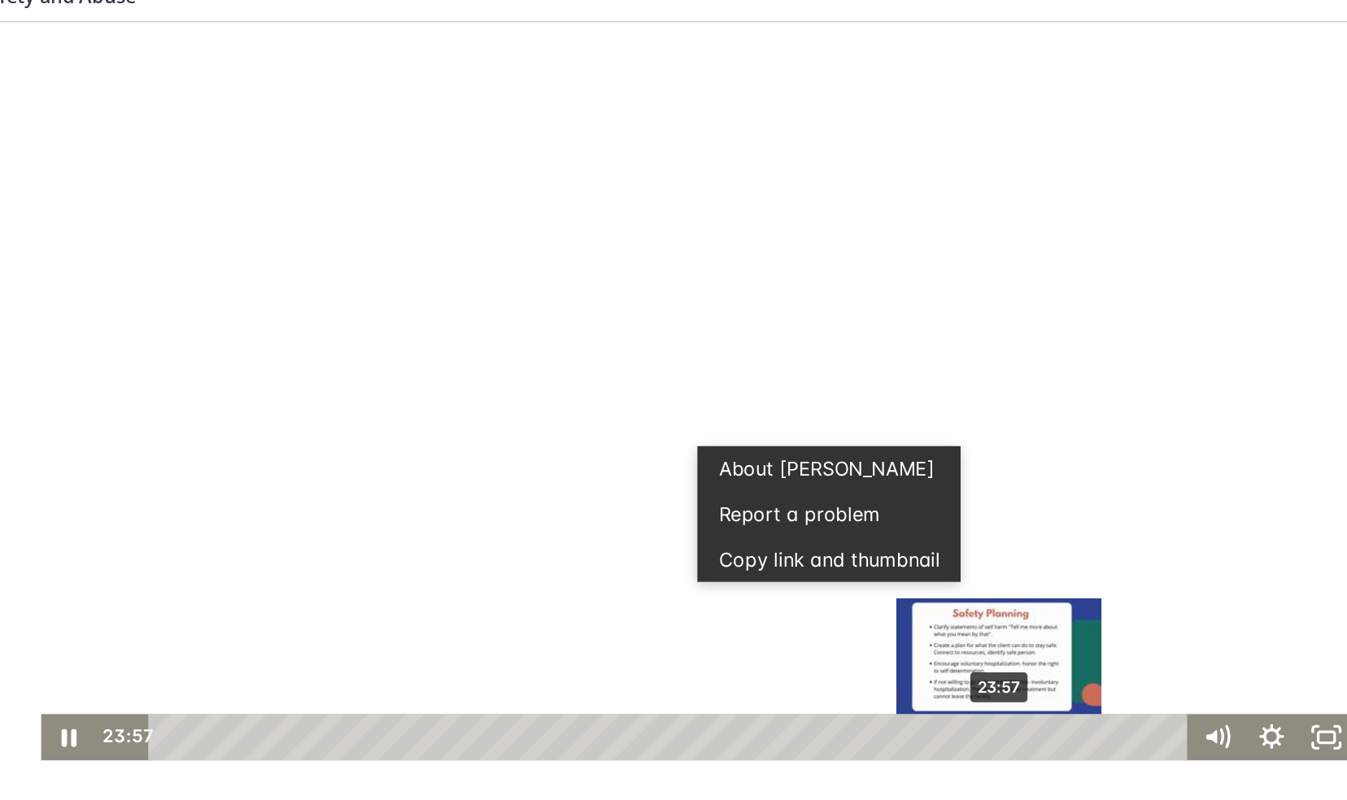
click at [665, 511] on div "23:57" at bounding box center [446, 511] width 688 height 32
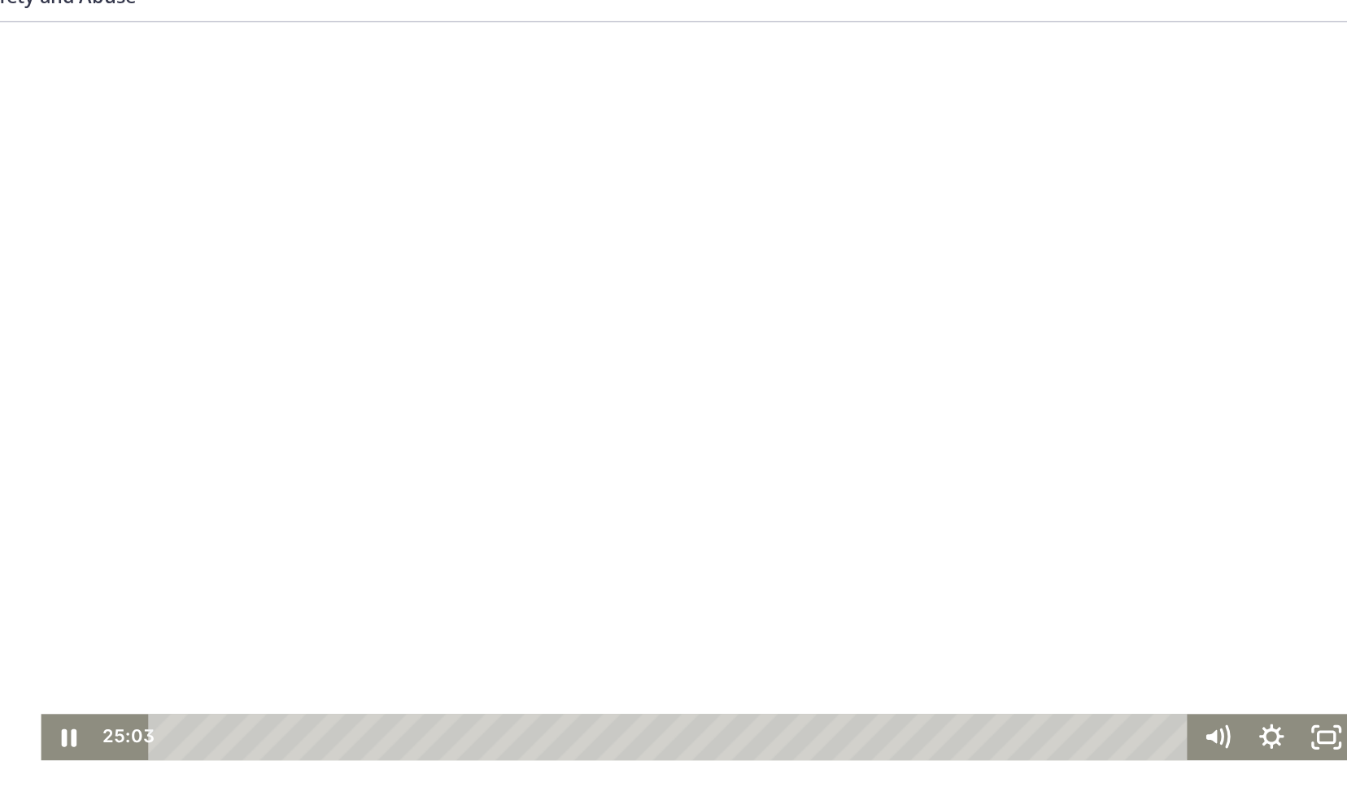
click at [643, 421] on div at bounding box center [463, 274] width 896 height 504
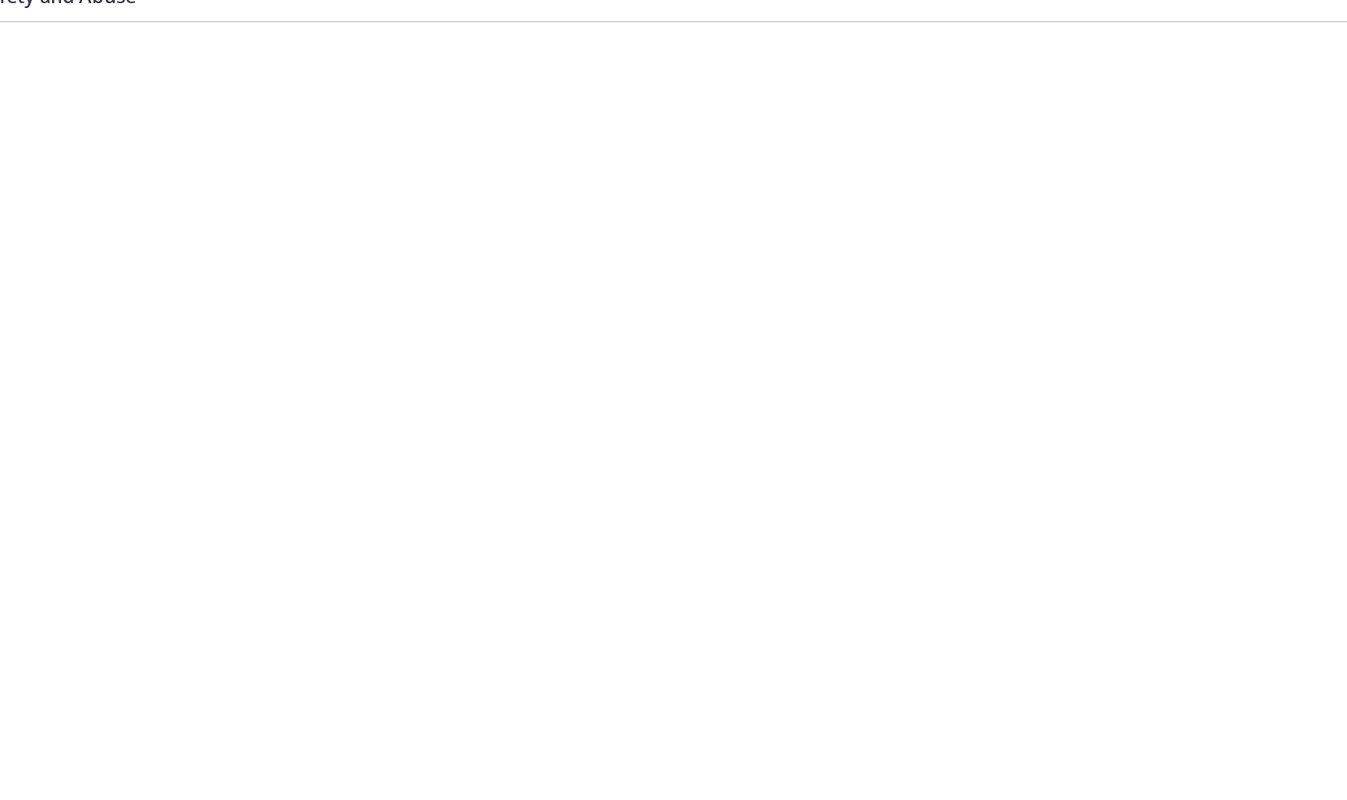
click at [643, 421] on div at bounding box center [463, 274] width 896 height 504
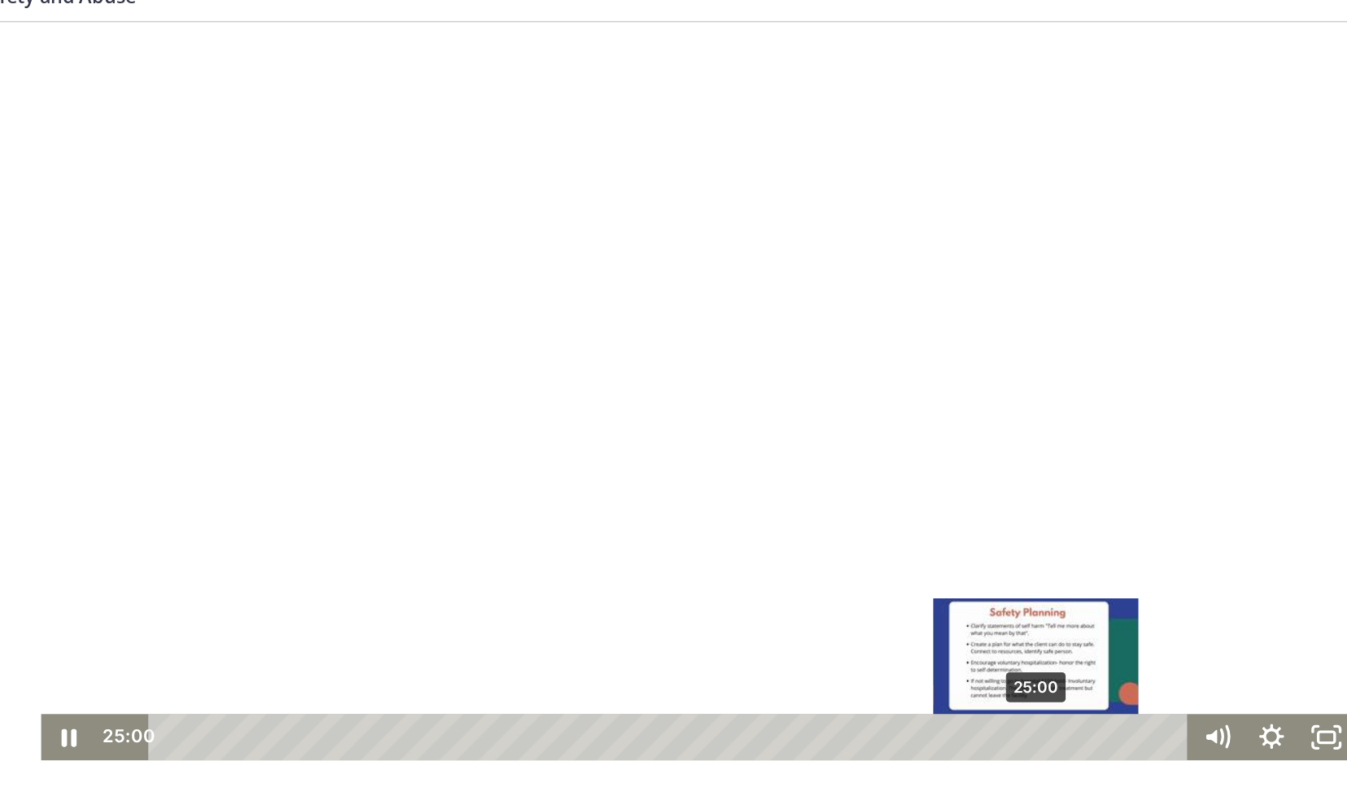
click at [690, 512] on div "Playbar" at bounding box center [695, 510] width 11 height 11
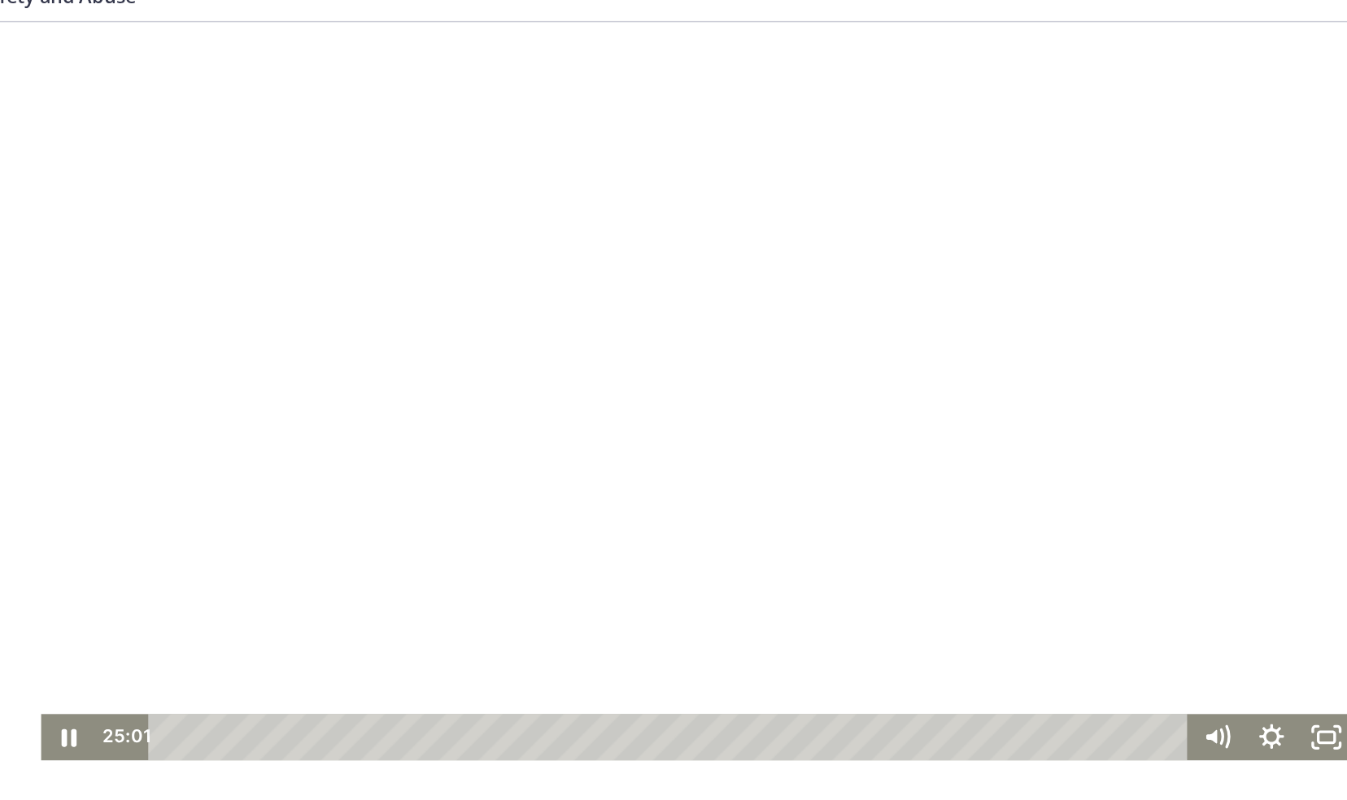
click at [656, 259] on div at bounding box center [463, 274] width 896 height 504
click at [663, 272] on div at bounding box center [463, 274] width 896 height 504
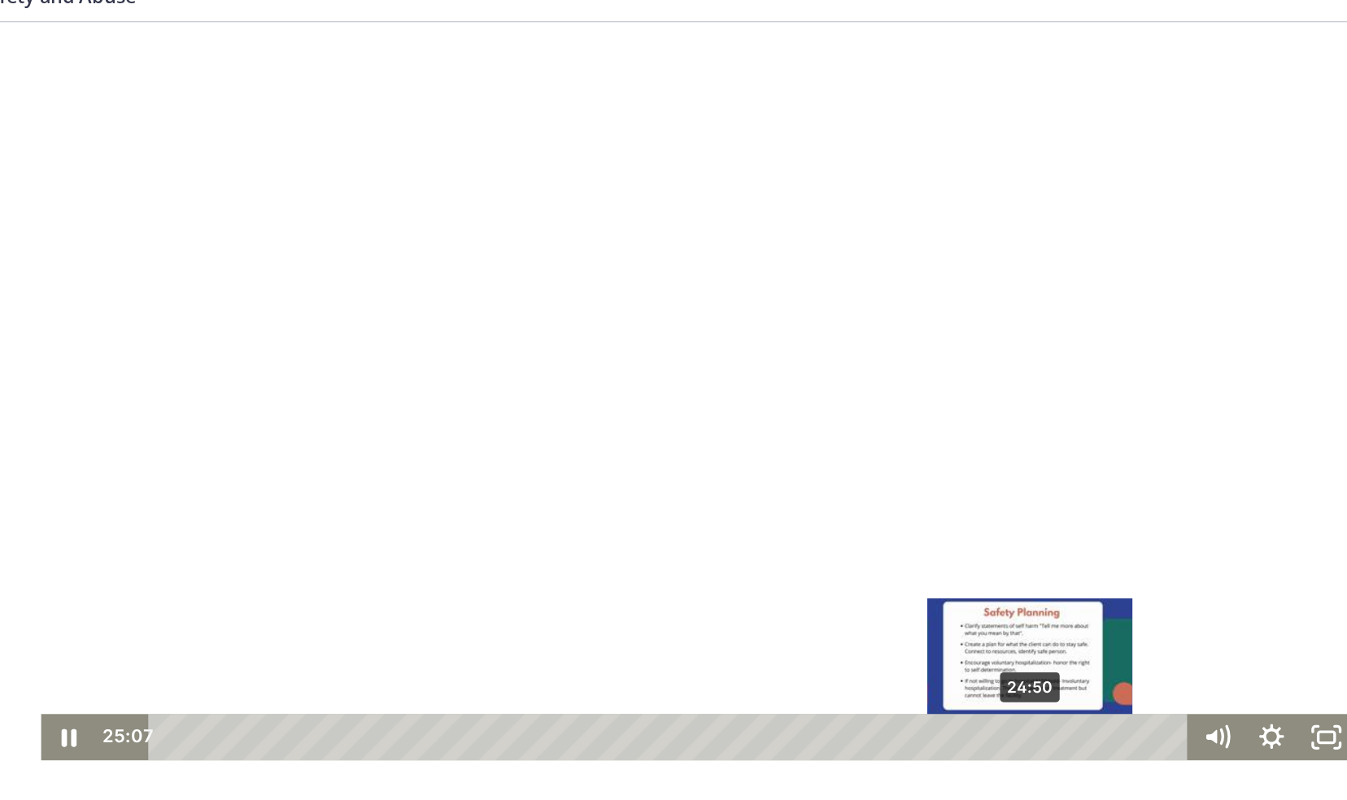
click at [686, 513] on div "24:50" at bounding box center [446, 511] width 688 height 32
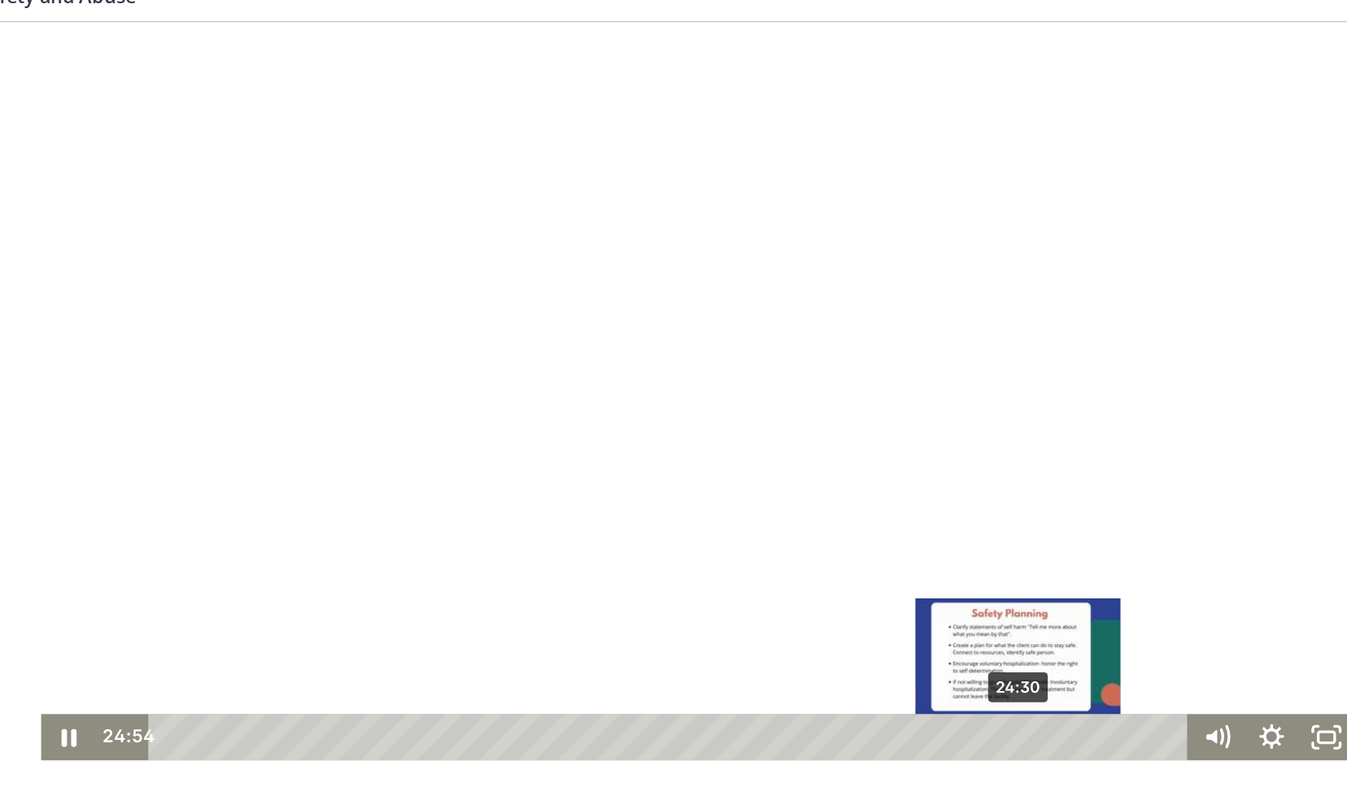
click at [677, 513] on div "24:30" at bounding box center [446, 511] width 688 height 32
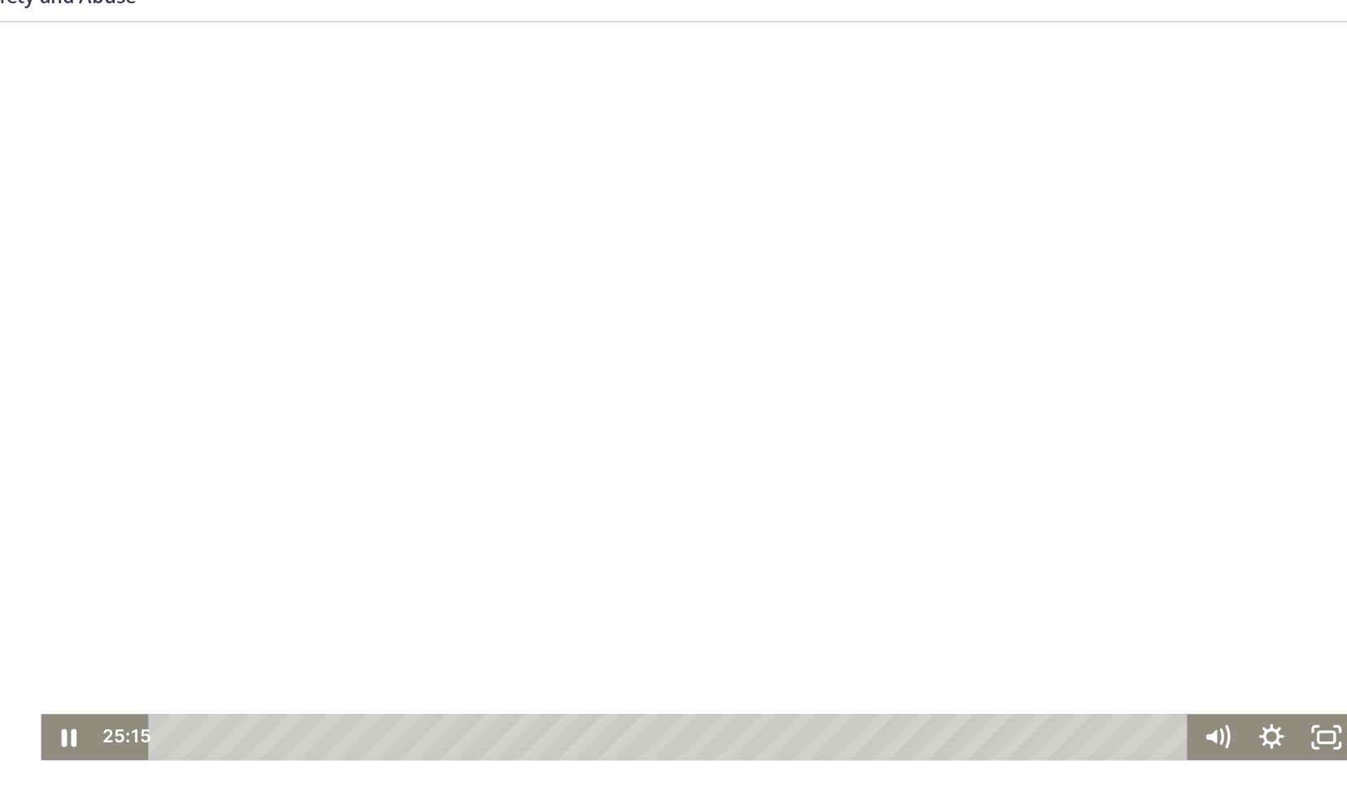
click at [724, 363] on div at bounding box center [463, 274] width 896 height 504
click at [724, 373] on div at bounding box center [463, 274] width 896 height 504
click at [798, 351] on div at bounding box center [463, 274] width 896 height 504
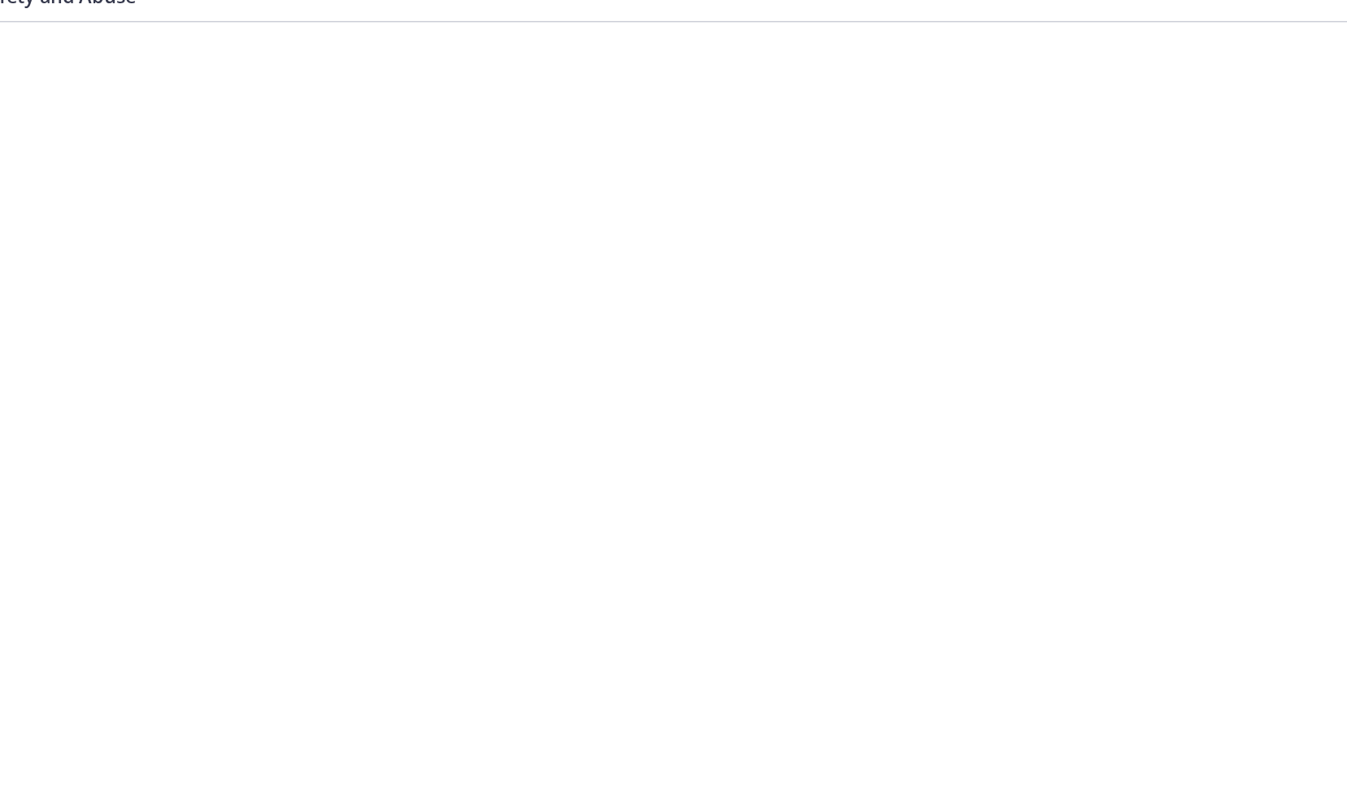
click at [798, 351] on div at bounding box center [463, 274] width 896 height 504
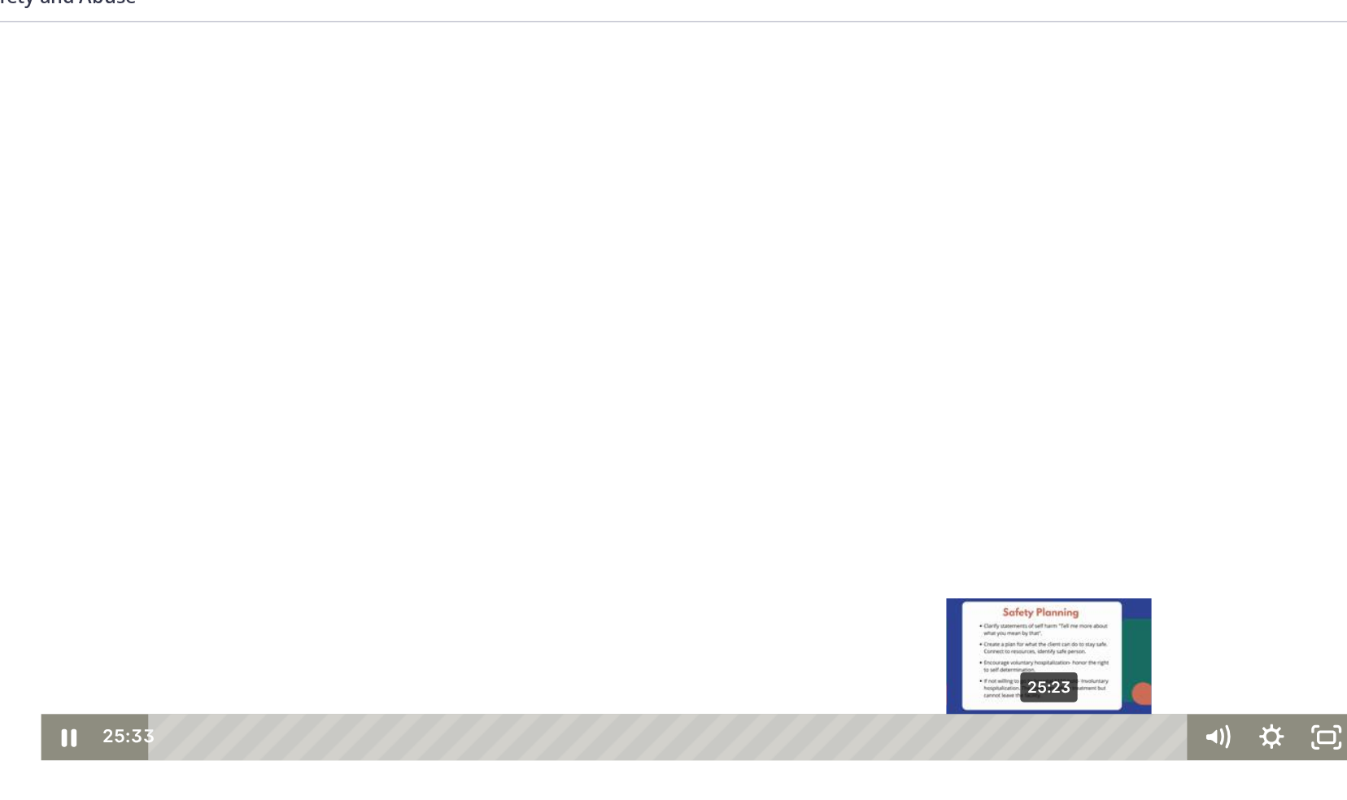
click at [702, 512] on div "Playbar" at bounding box center [707, 510] width 11 height 11
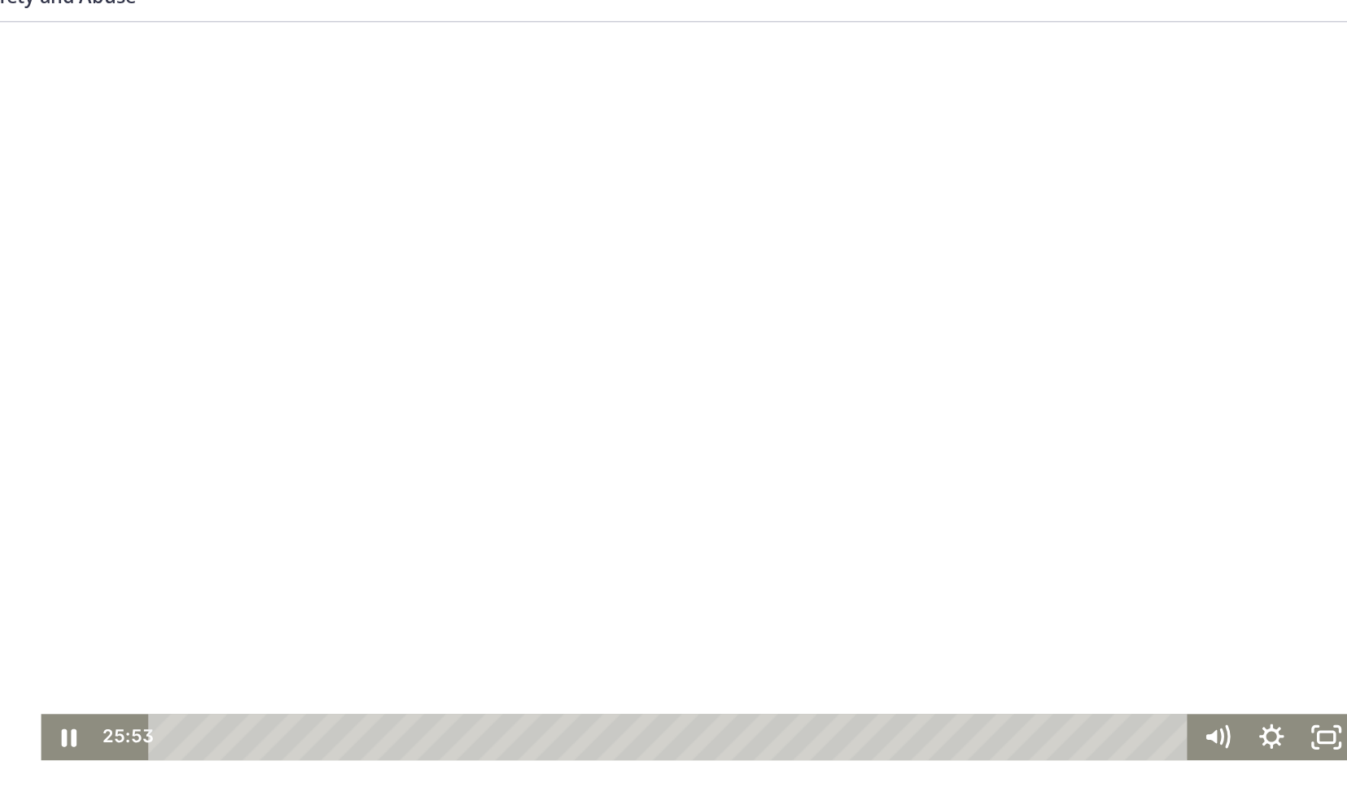
click at [580, 268] on div at bounding box center [463, 274] width 896 height 504
click at [582, 271] on div at bounding box center [463, 274] width 896 height 504
click at [461, 234] on div at bounding box center [463, 274] width 896 height 504
click at [411, 182] on div at bounding box center [463, 274] width 896 height 504
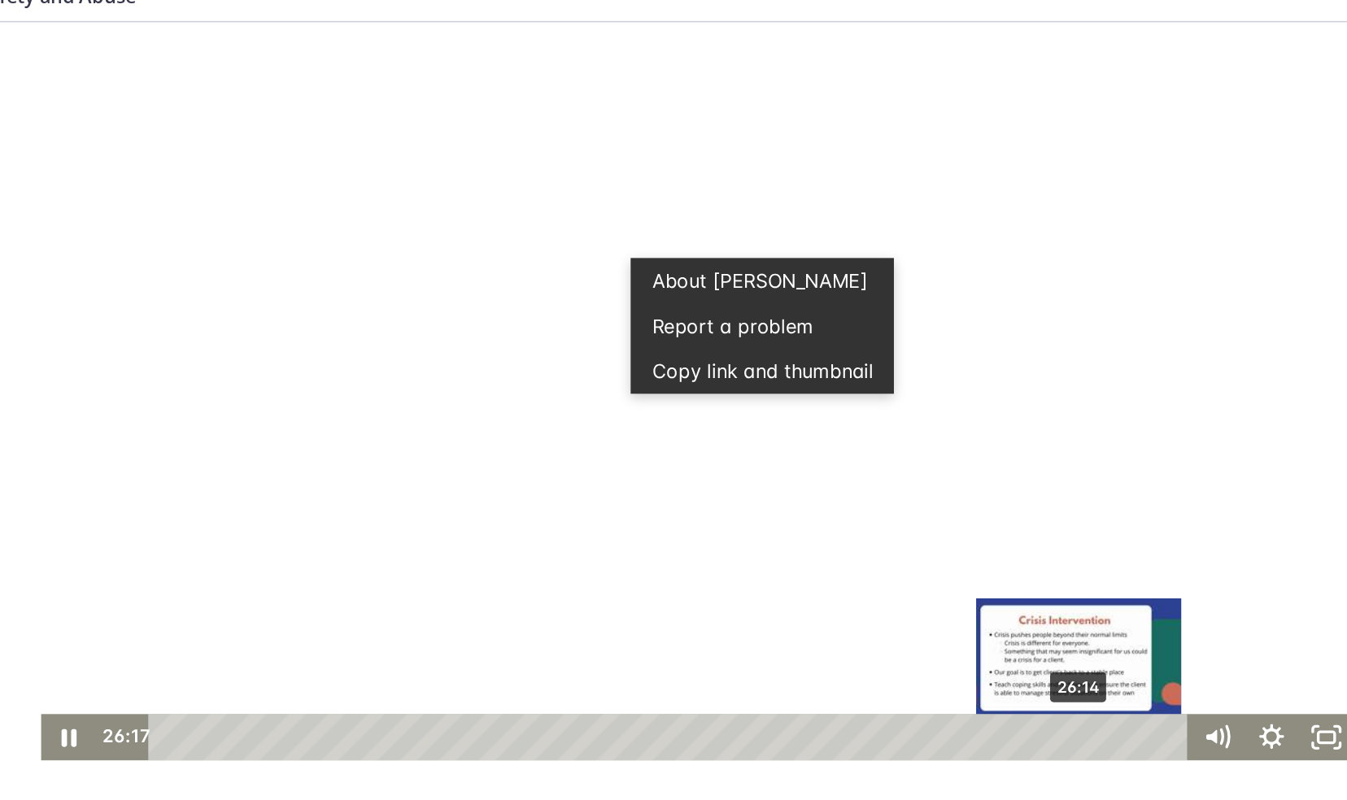
click at [720, 512] on div "26:14" at bounding box center [446, 511] width 688 height 32
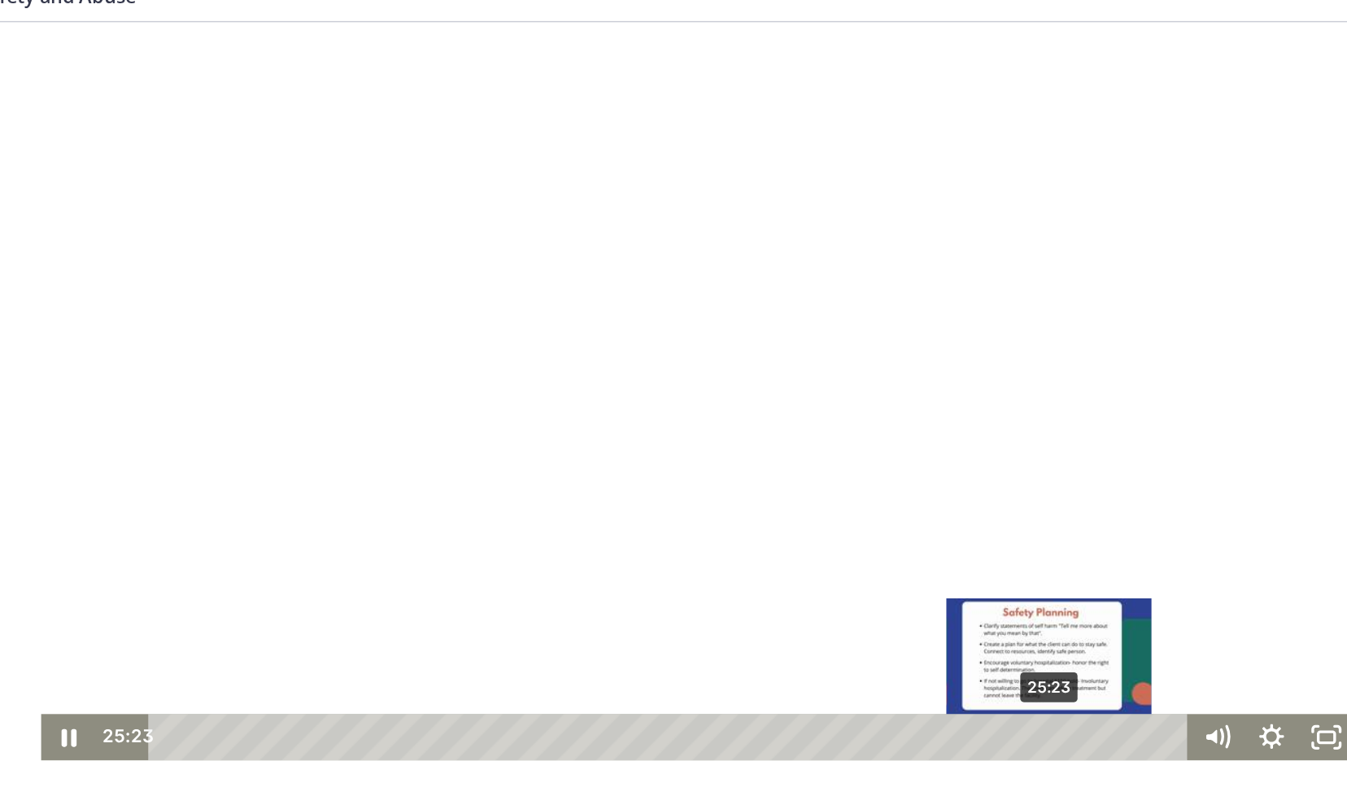
click at [699, 510] on div "25:23" at bounding box center [446, 511] width 688 height 32
click at [704, 512] on div "25:37" at bounding box center [446, 511] width 688 height 32
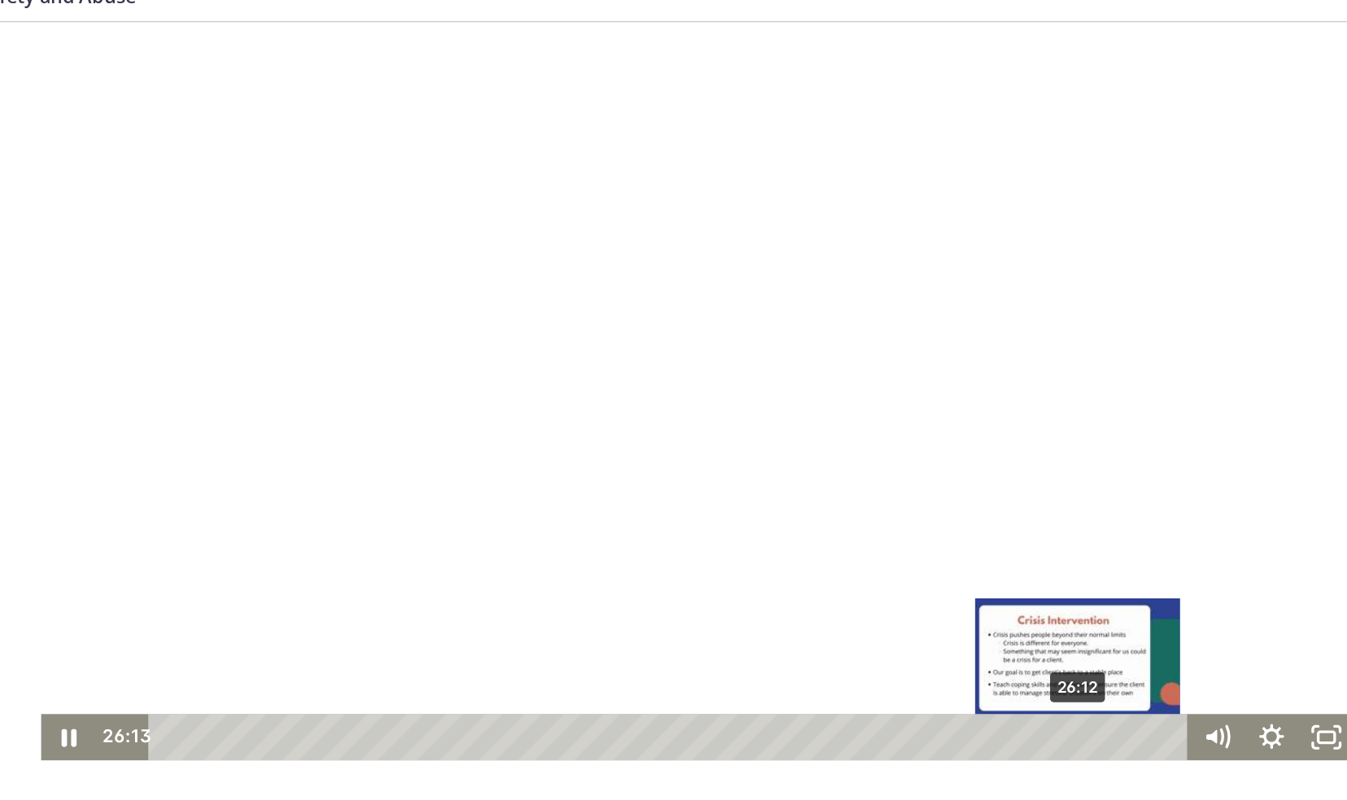
click at [718, 510] on div "26:12" at bounding box center [446, 511] width 688 height 32
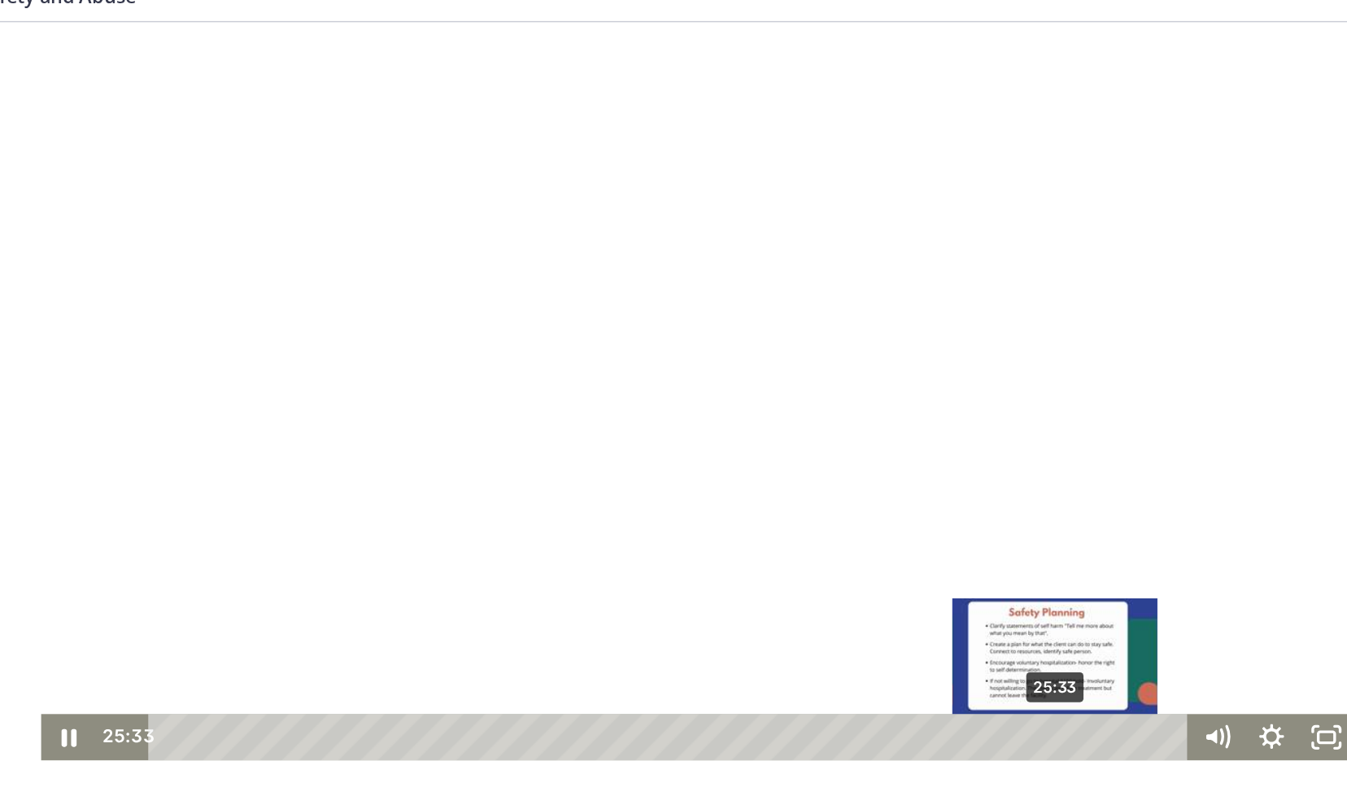
click at [703, 508] on div "25:33" at bounding box center [446, 511] width 688 height 32
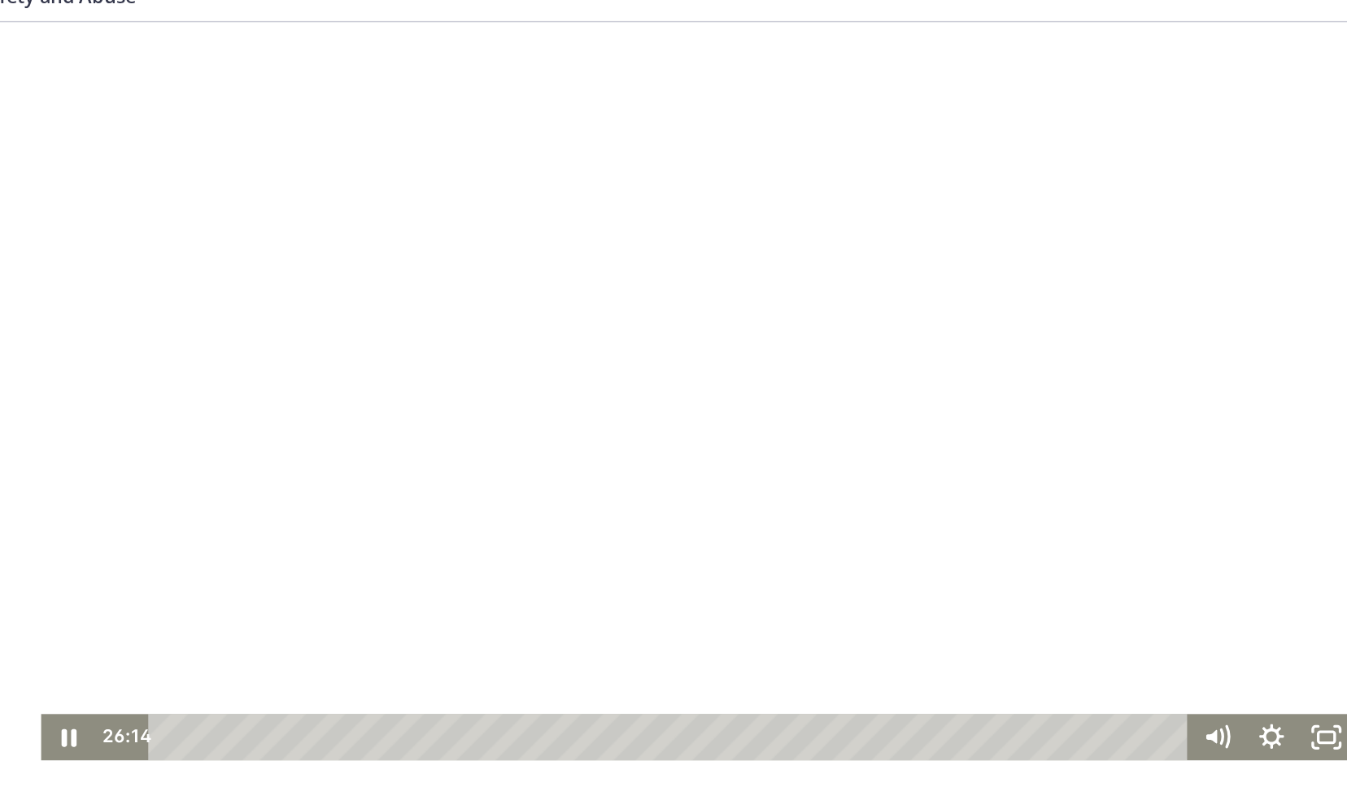
click at [419, 283] on div at bounding box center [463, 274] width 896 height 504
click at [363, 233] on div at bounding box center [463, 274] width 896 height 504
click at [432, 262] on div at bounding box center [463, 274] width 896 height 504
click at [425, 298] on div at bounding box center [463, 274] width 896 height 504
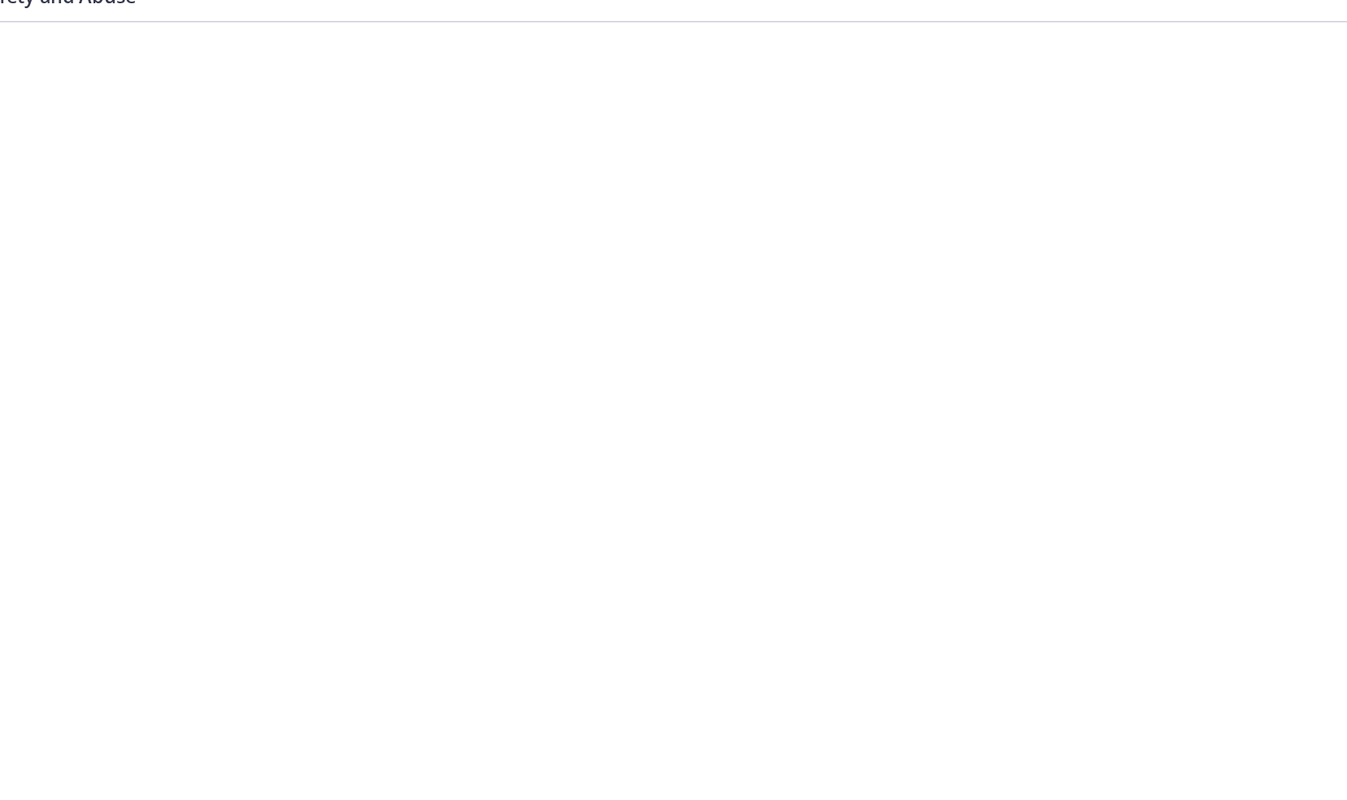
click at [425, 298] on div at bounding box center [463, 274] width 896 height 504
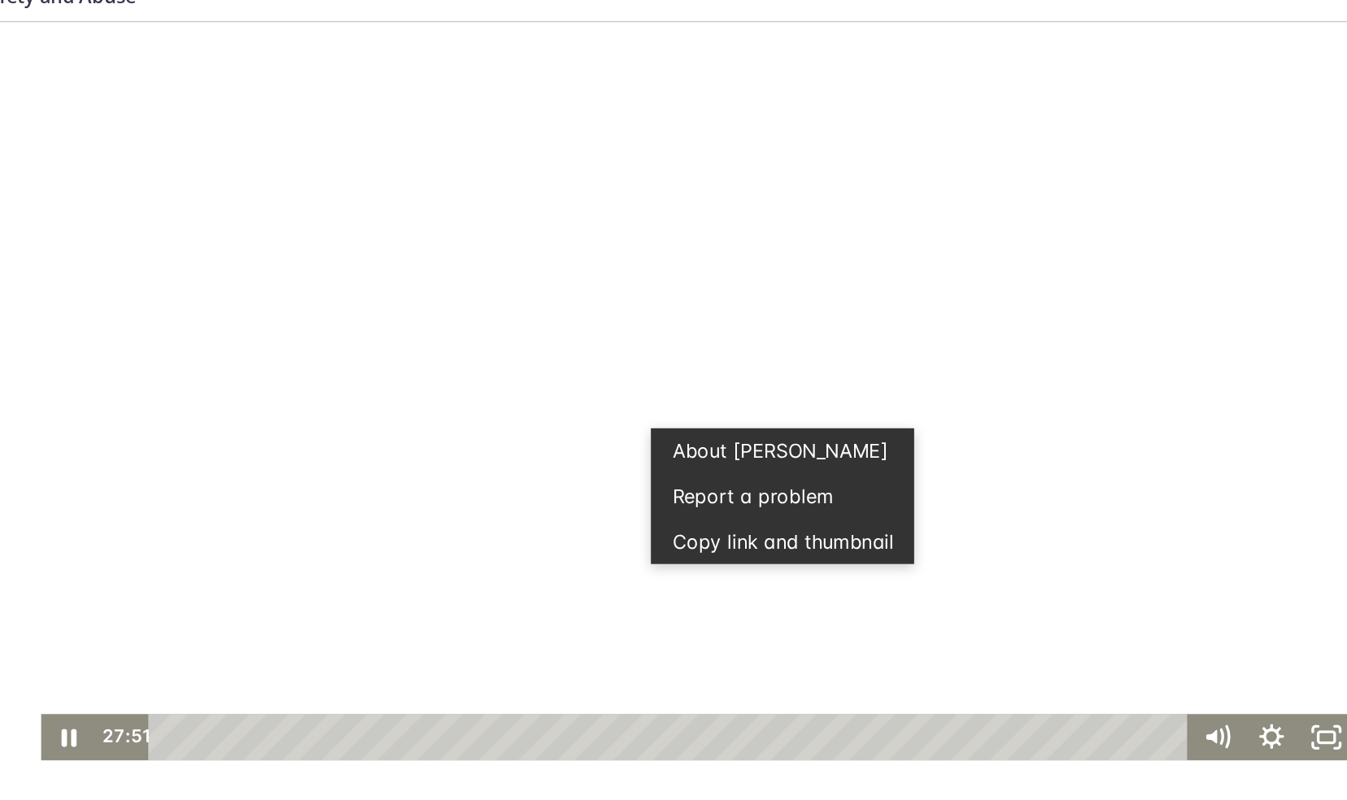
click at [473, 473] on div at bounding box center [463, 274] width 896 height 504
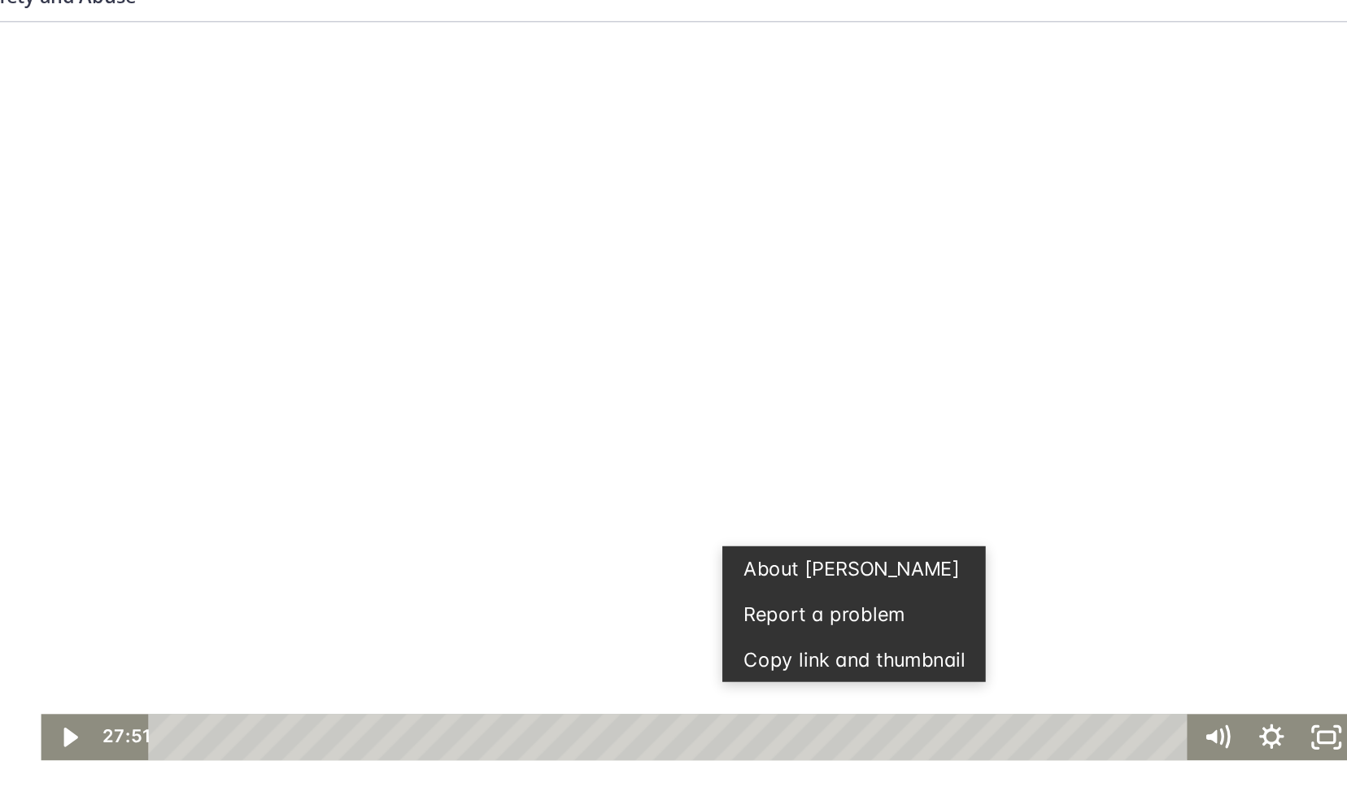
click at [411, 300] on div at bounding box center [463, 274] width 896 height 504
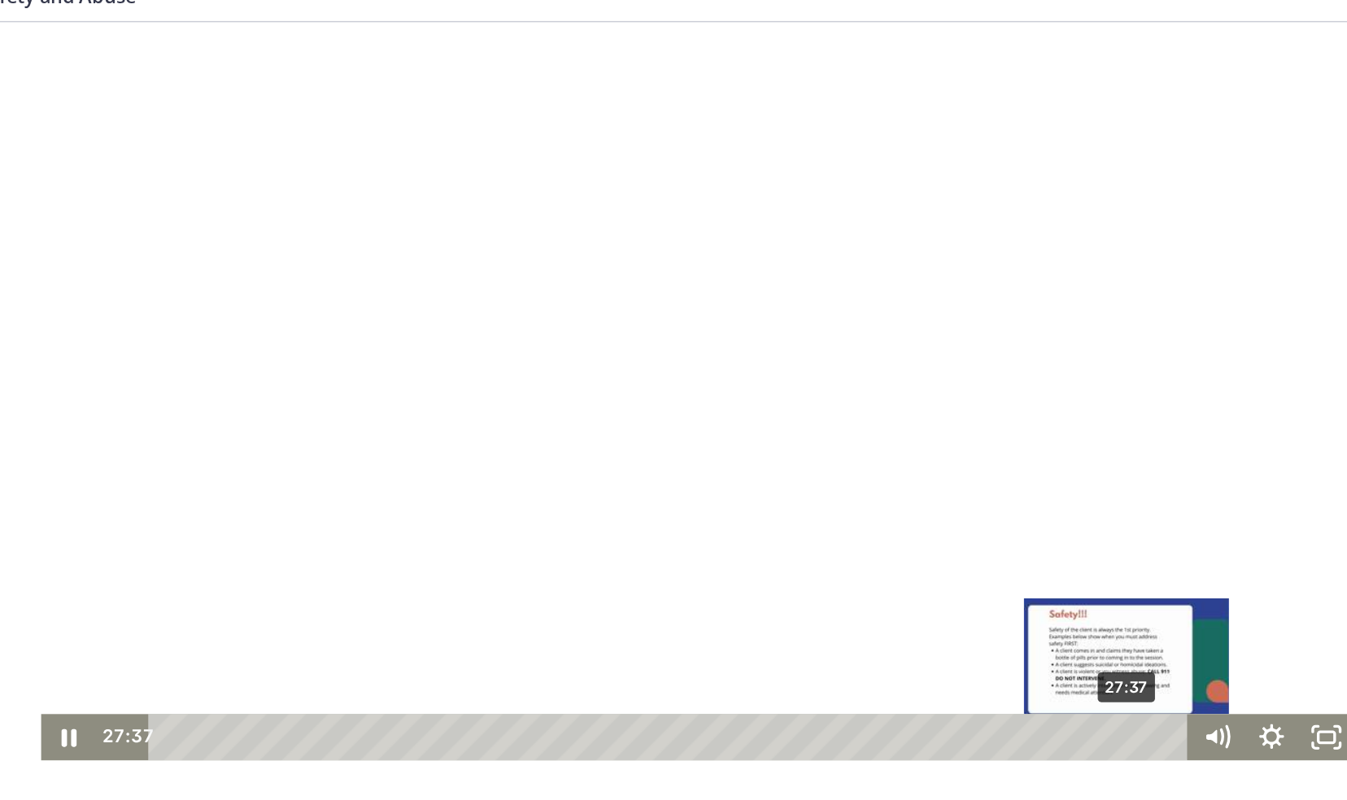
click at [752, 509] on div "27:37" at bounding box center [446, 511] width 688 height 32
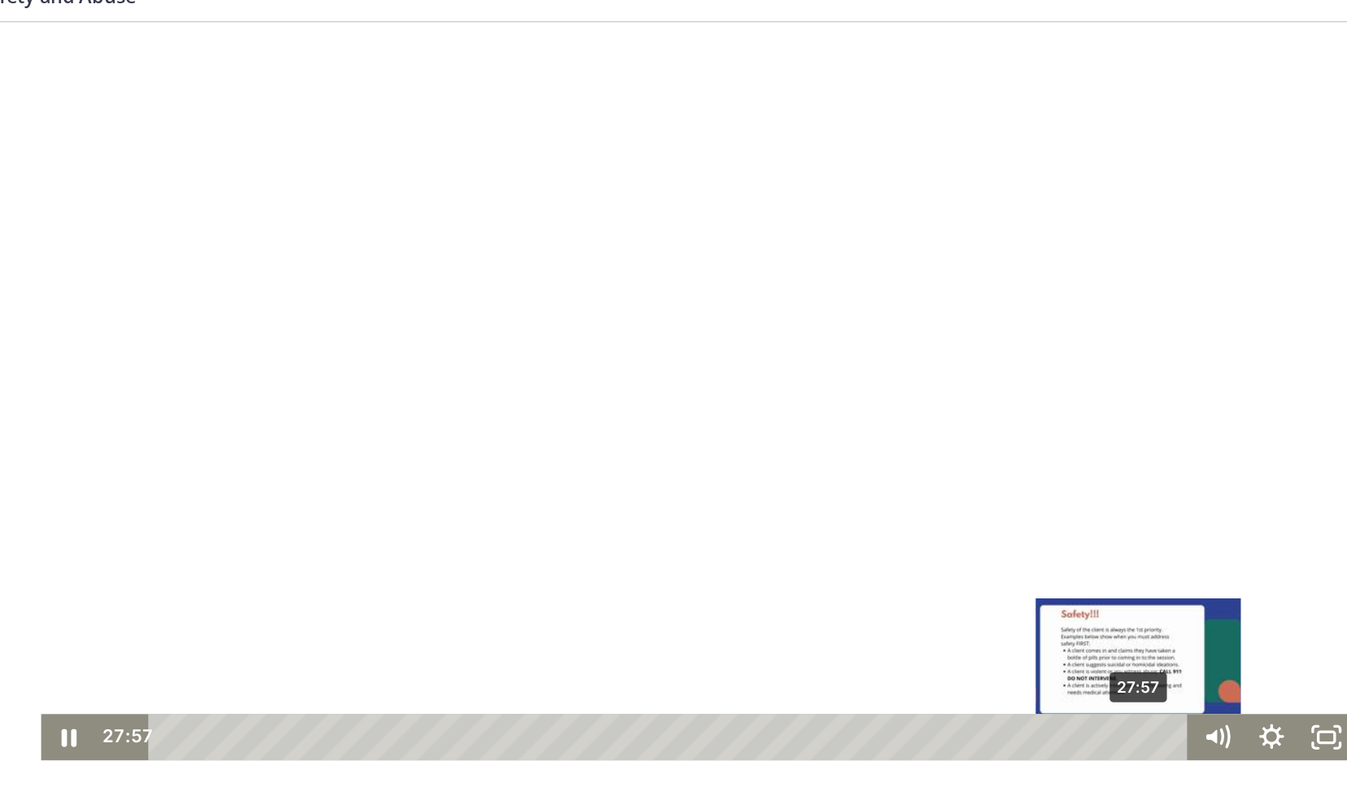
click at [760, 509] on div "Playbar" at bounding box center [764, 510] width 11 height 11
click at [759, 512] on div "Playbar" at bounding box center [764, 510] width 11 height 11
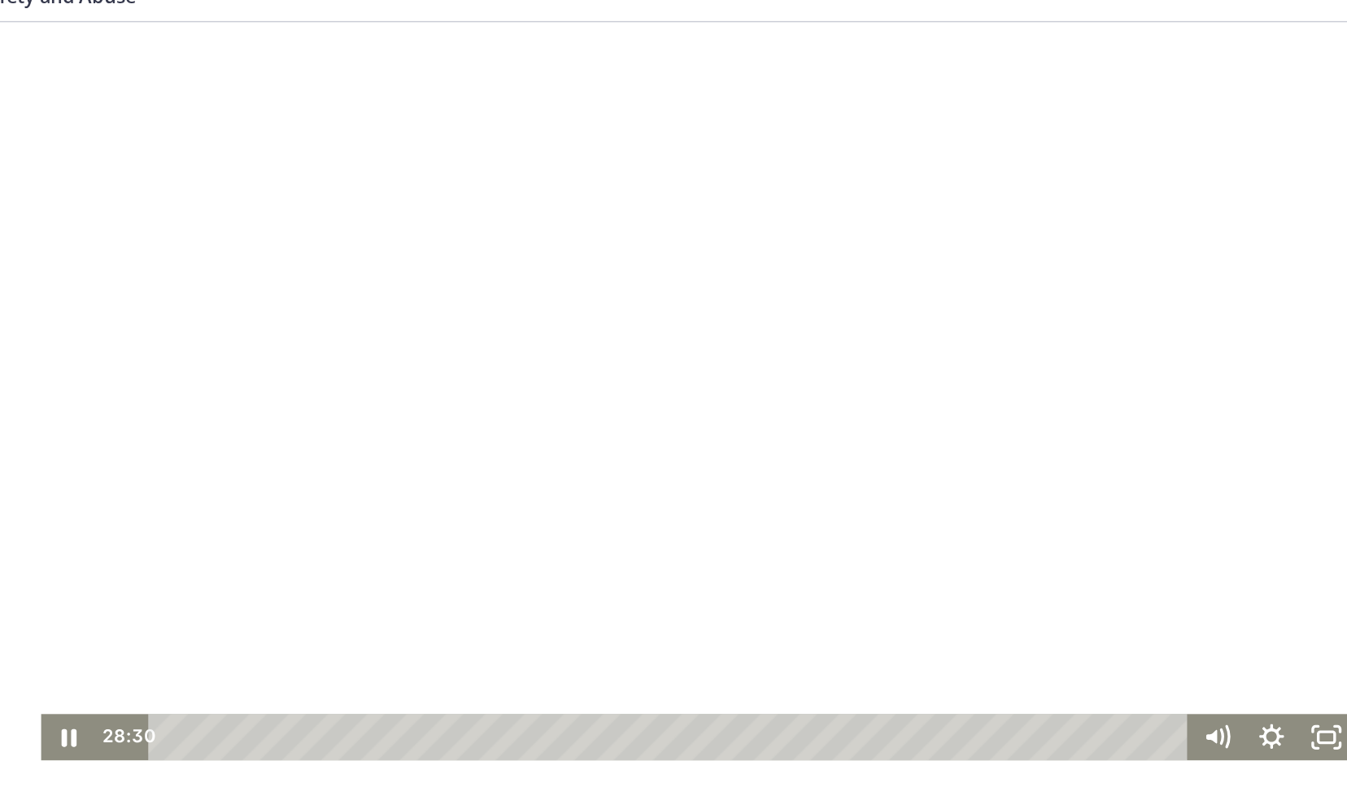
click at [713, 455] on div at bounding box center [463, 274] width 896 height 504
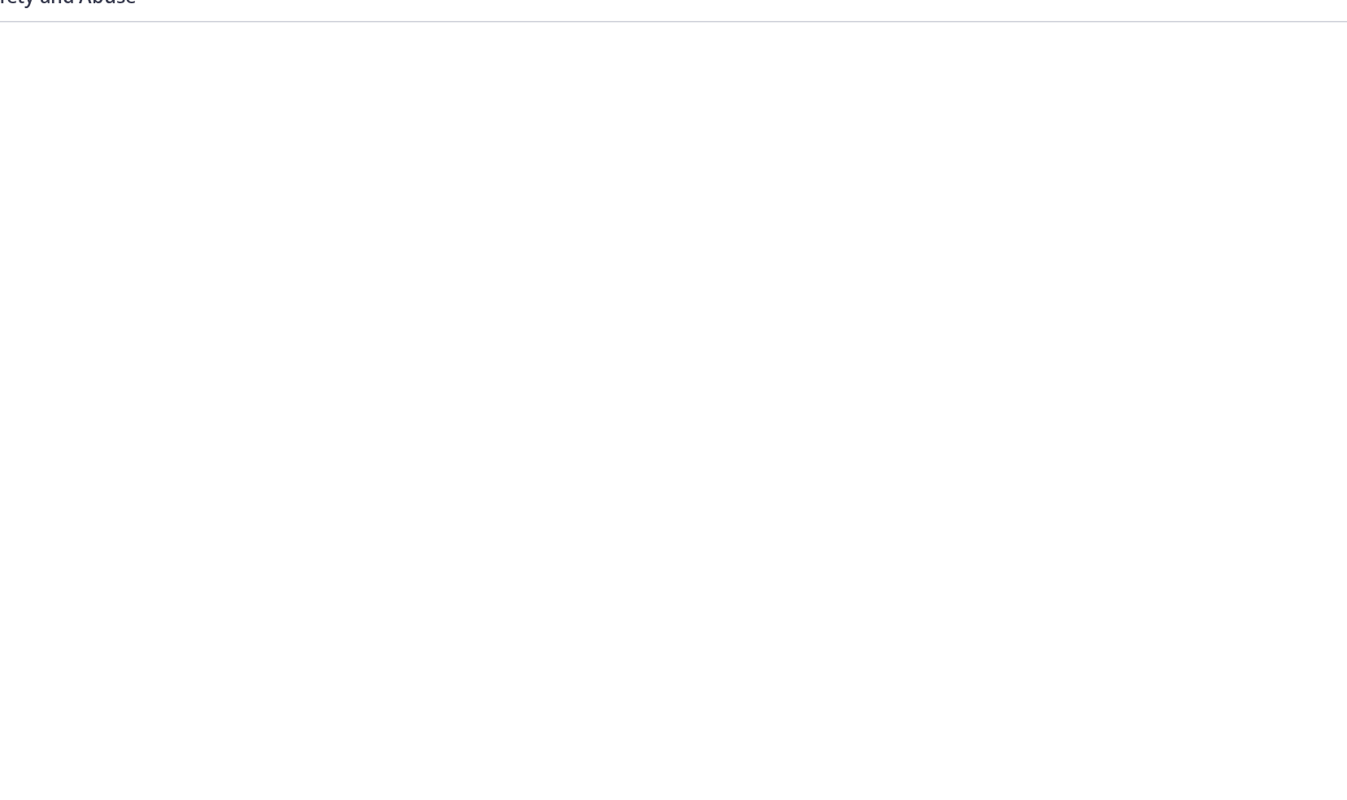
click at [713, 455] on div at bounding box center [463, 274] width 896 height 504
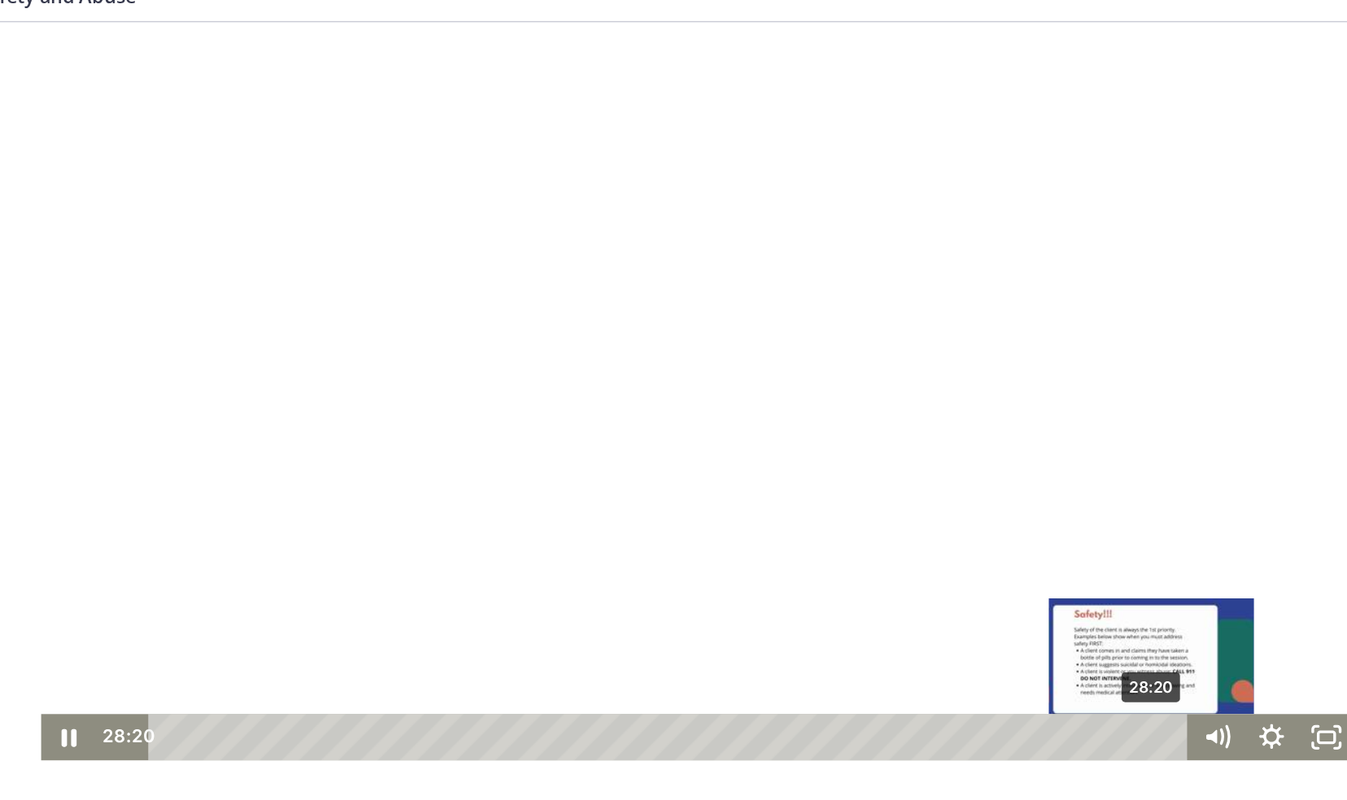
click at [769, 507] on div "28:20" at bounding box center [446, 511] width 688 height 32
click at [765, 508] on div "Playbar" at bounding box center [769, 510] width 11 height 11
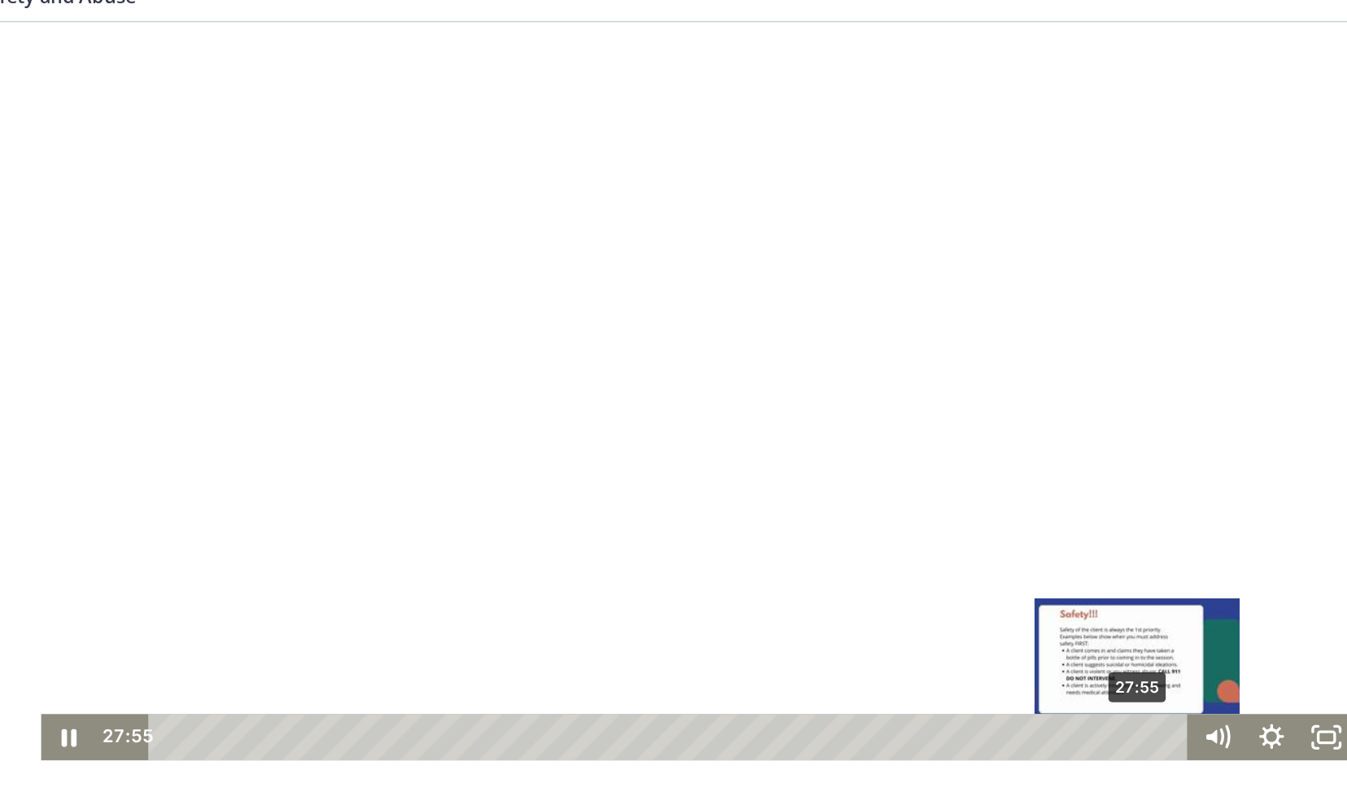
click at [759, 510] on div "Playbar" at bounding box center [763, 510] width 11 height 11
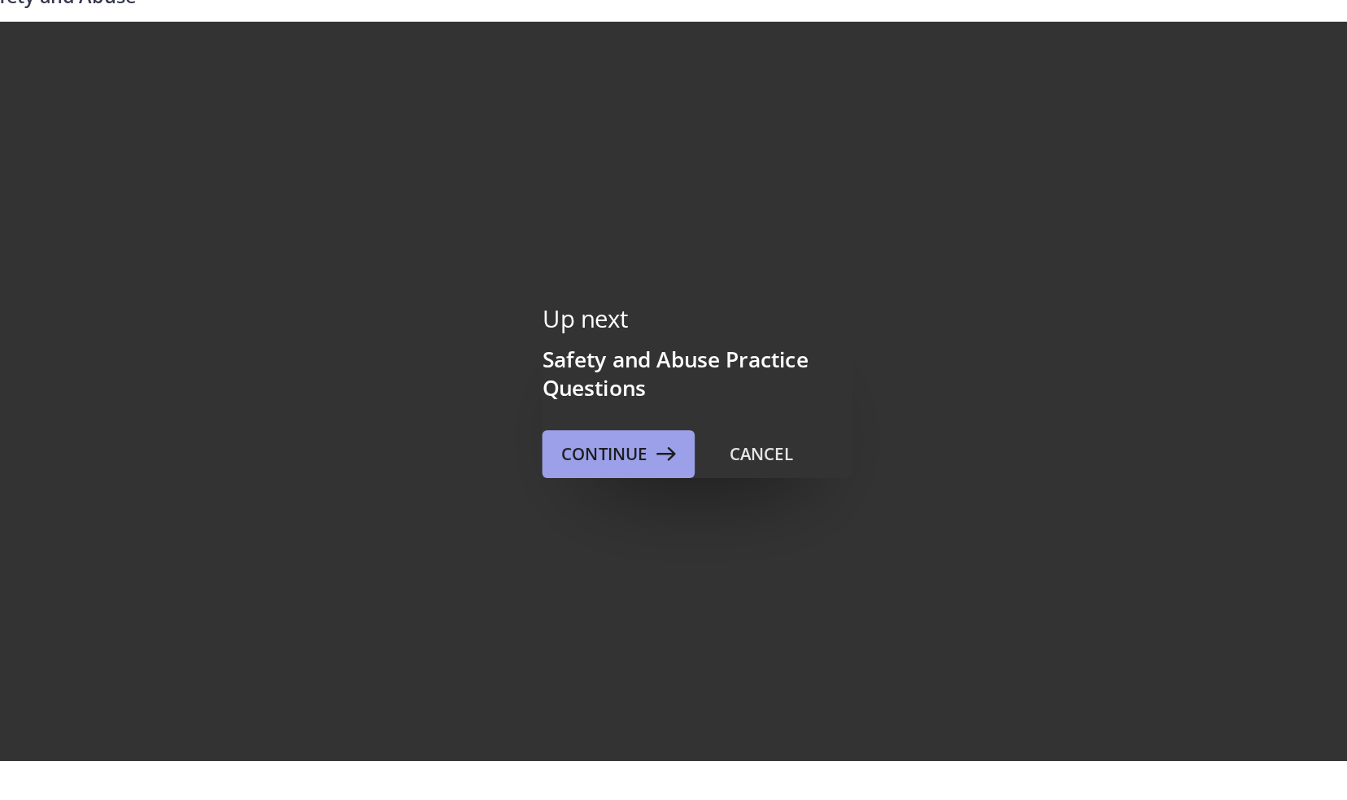
click at [797, 399] on icon at bounding box center [806, 395] width 23 height 20
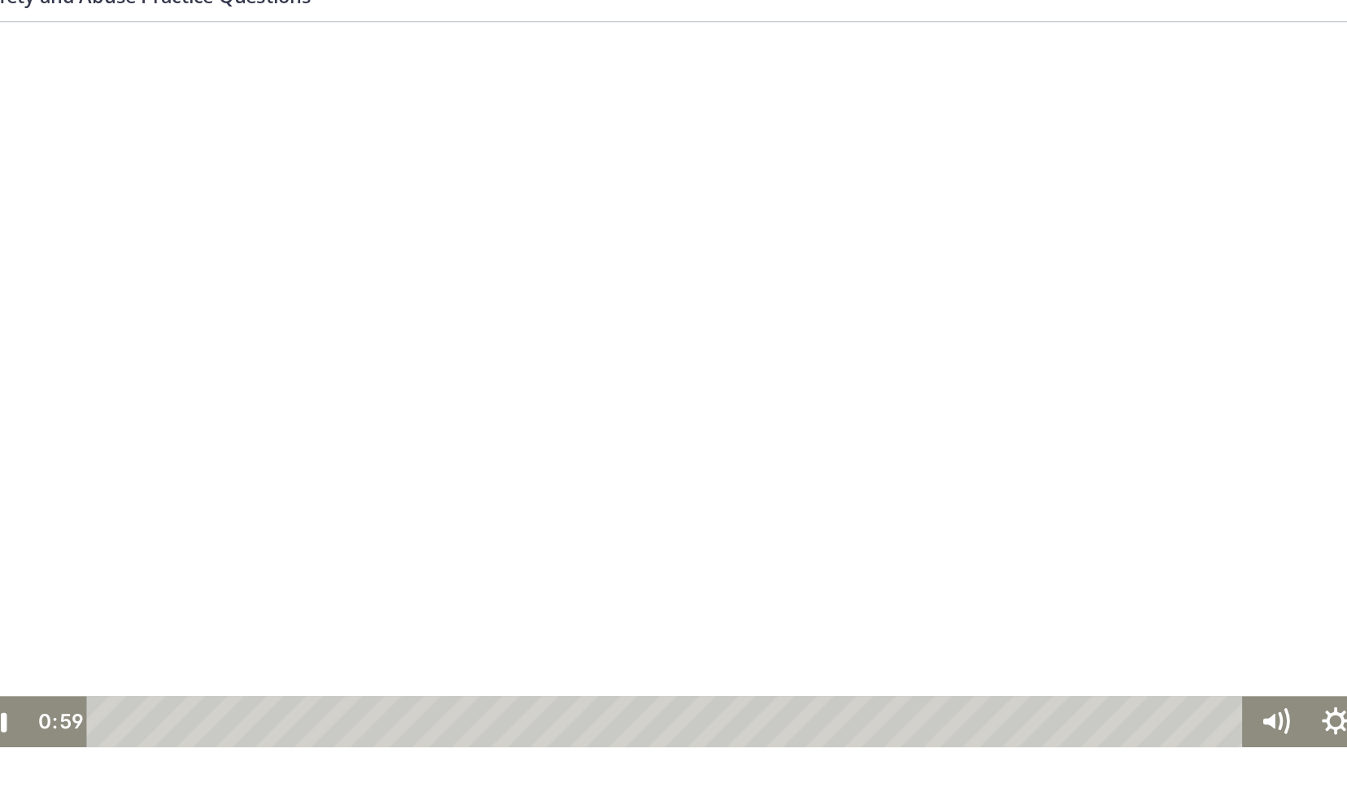
click at [487, 359] on div at bounding box center [464, 269] width 996 height 495
drag, startPoint x: 609, startPoint y: 367, endPoint x: 216, endPoint y: 364, distance: 393.7
click at [216, 364] on div at bounding box center [464, 269] width 996 height 495
click at [494, 224] on div at bounding box center [464, 269] width 996 height 495
click at [404, 464] on div at bounding box center [464, 269] width 996 height 495
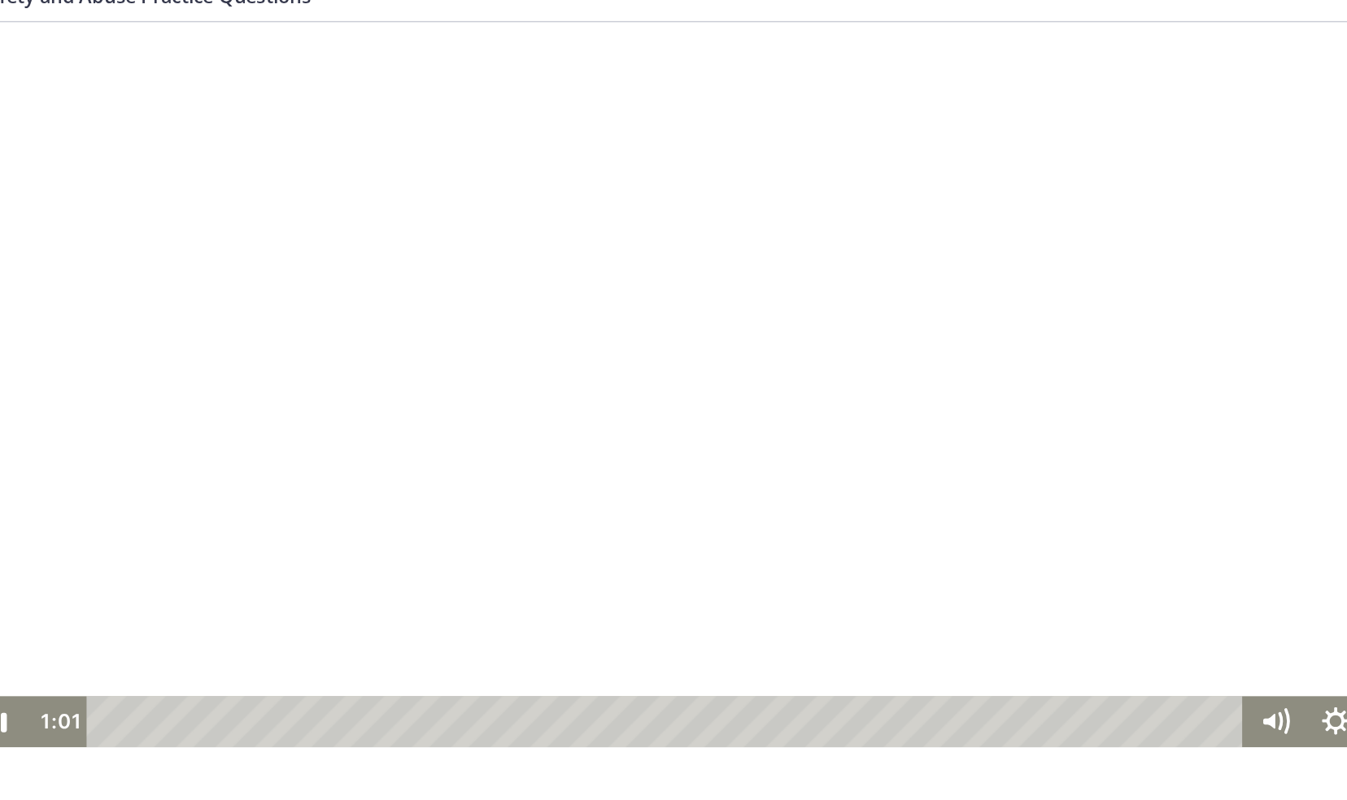
drag, startPoint x: 404, startPoint y: 464, endPoint x: 389, endPoint y: 348, distance: 117.3
click at [389, 348] on div at bounding box center [464, 269] width 996 height 495
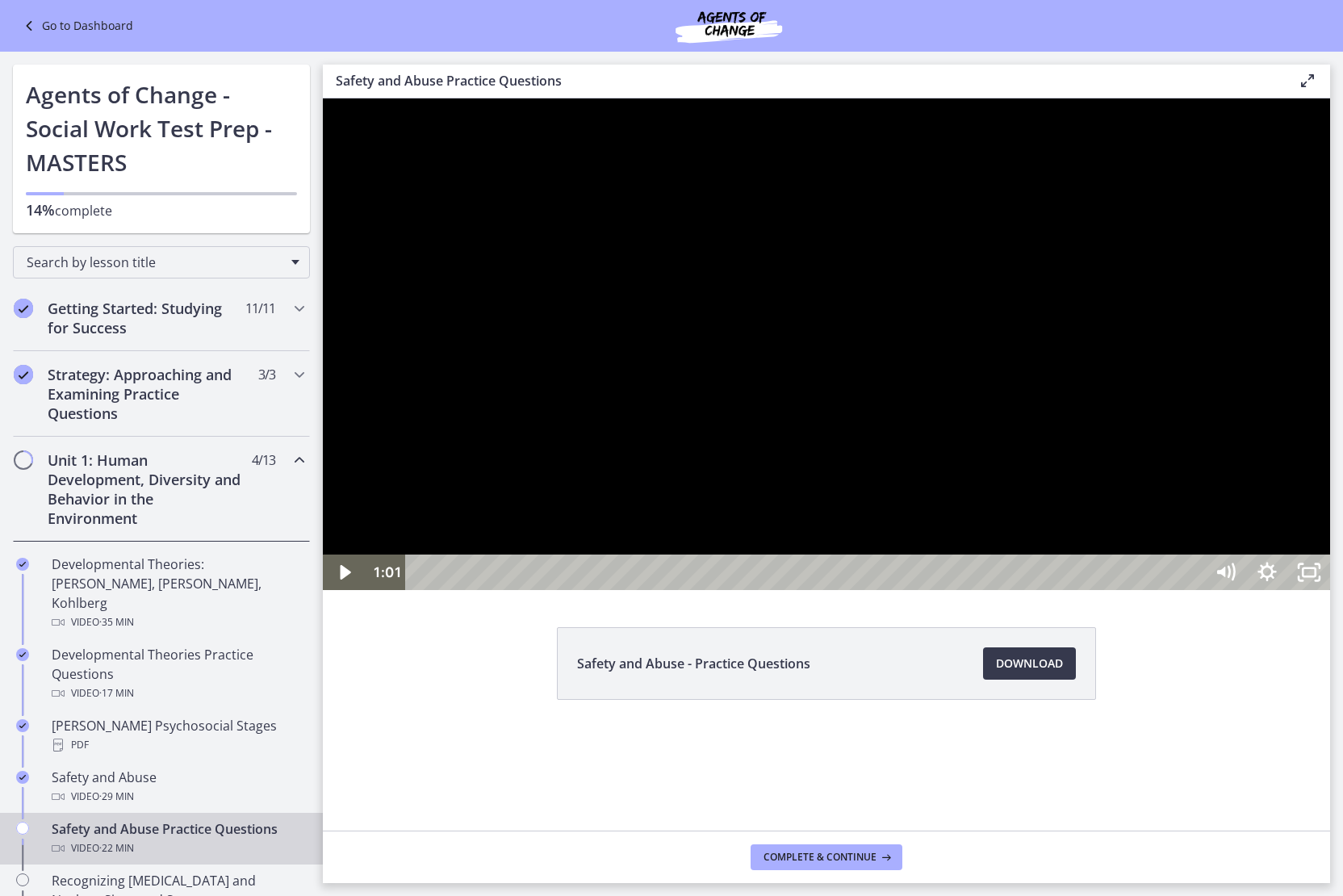
click at [910, 590] on div at bounding box center [826, 343] width 1007 height 491
click at [491, 590] on div at bounding box center [826, 343] width 1007 height 491
click at [1028, 582] on div at bounding box center [826, 343] width 1007 height 491
click at [662, 590] on div at bounding box center [826, 343] width 1007 height 491
click at [801, 573] on div at bounding box center [826, 343] width 1007 height 491
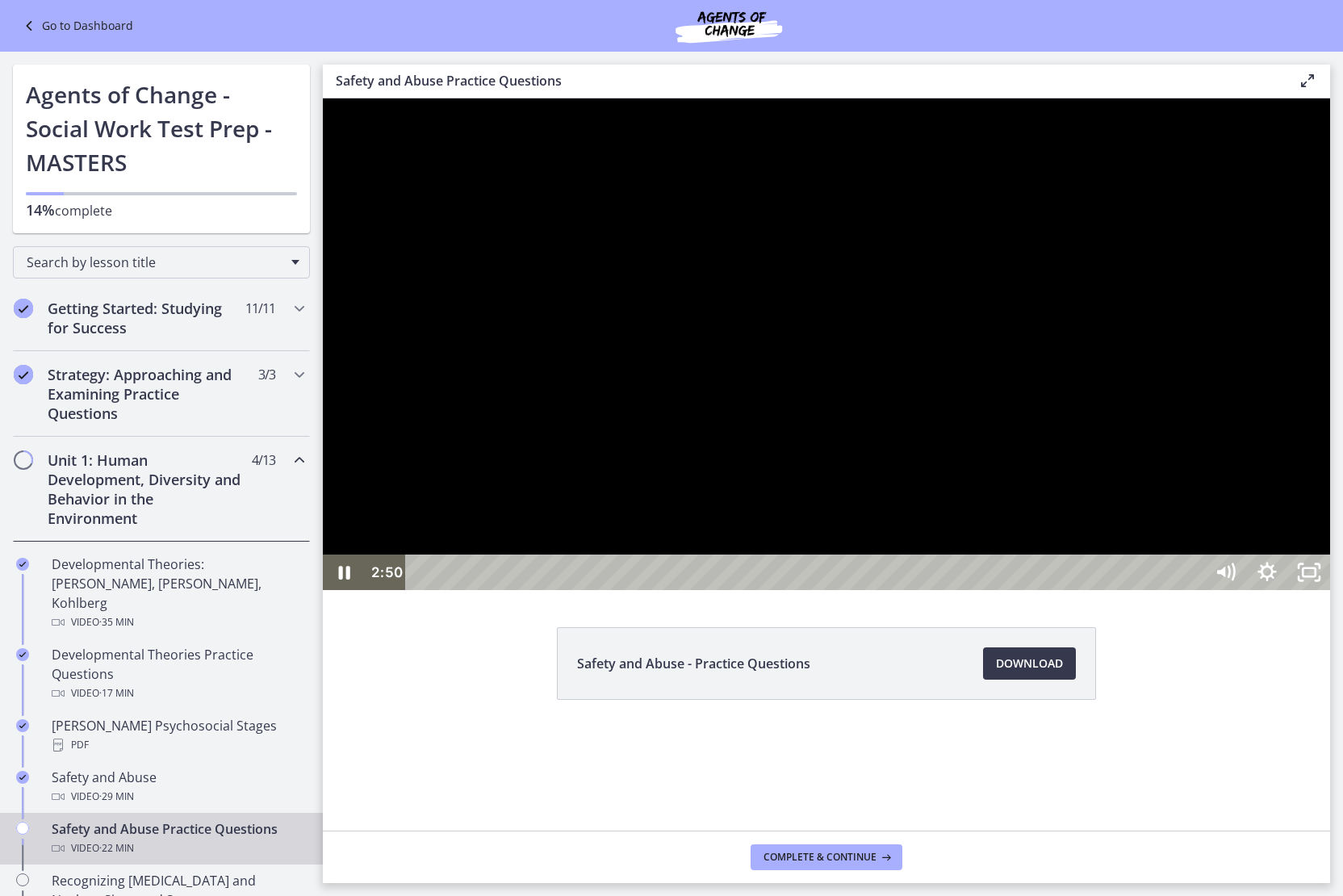
click at [1195, 590] on div at bounding box center [826, 343] width 1007 height 491
click at [649, 590] on div at bounding box center [826, 343] width 1007 height 491
click at [583, 590] on div "2:38" at bounding box center [807, 573] width 773 height 36
click at [1330, 590] on div at bounding box center [826, 343] width 1007 height 491
click at [704, 590] on div "2:16" at bounding box center [807, 573] width 773 height 36
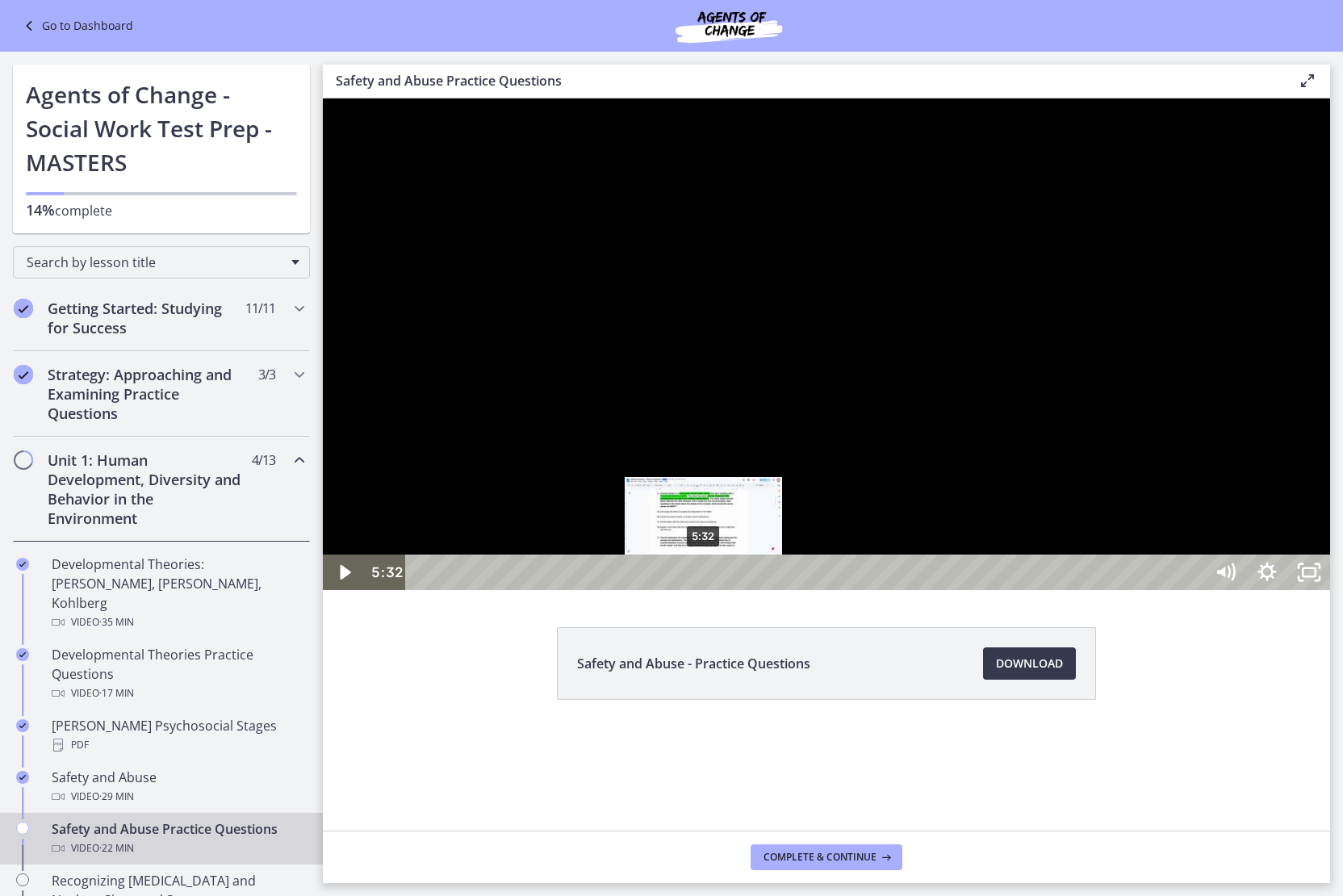
click at [851, 590] on div at bounding box center [826, 343] width 1007 height 491
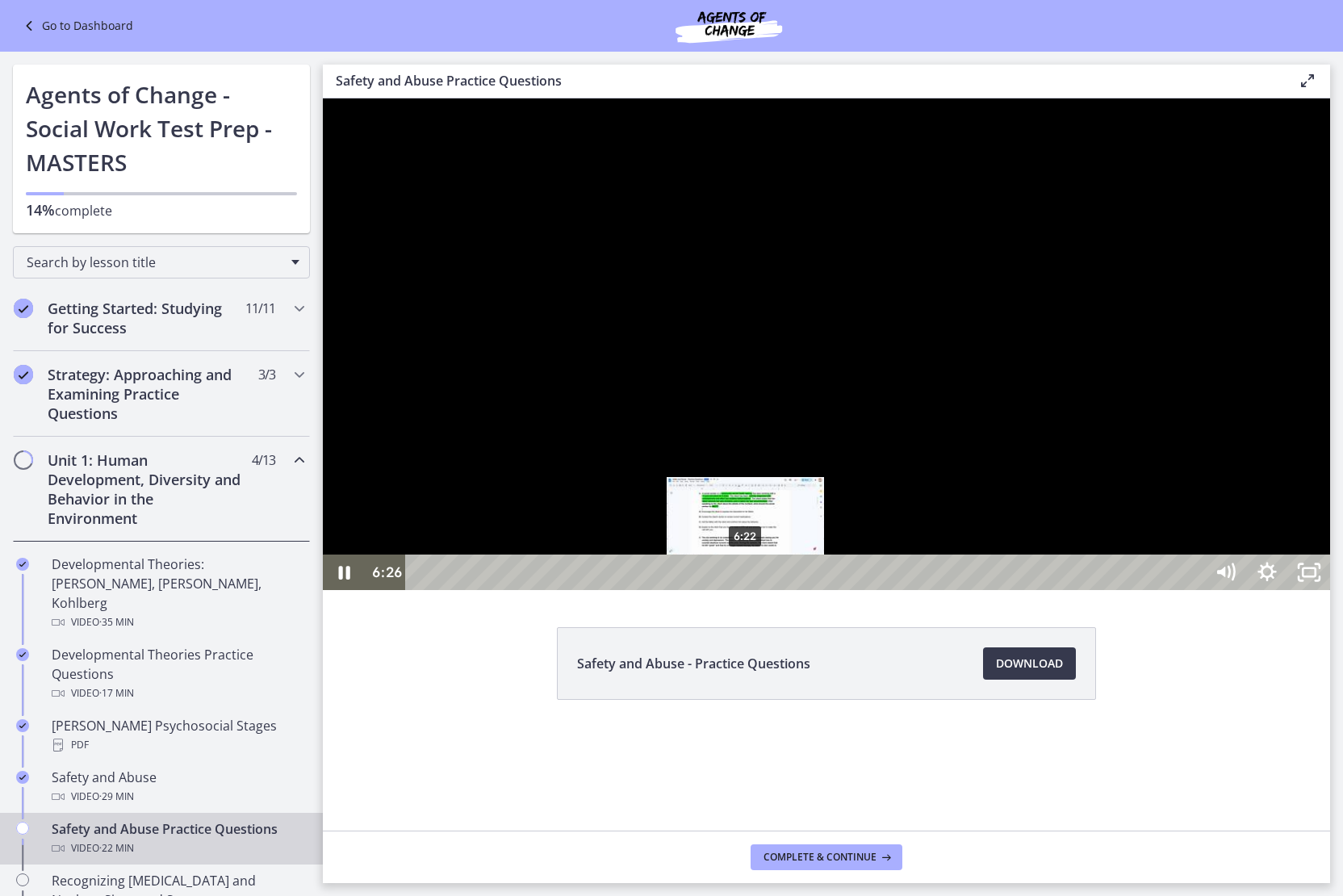
click at [802, 590] on div "6:22" at bounding box center [807, 573] width 773 height 36
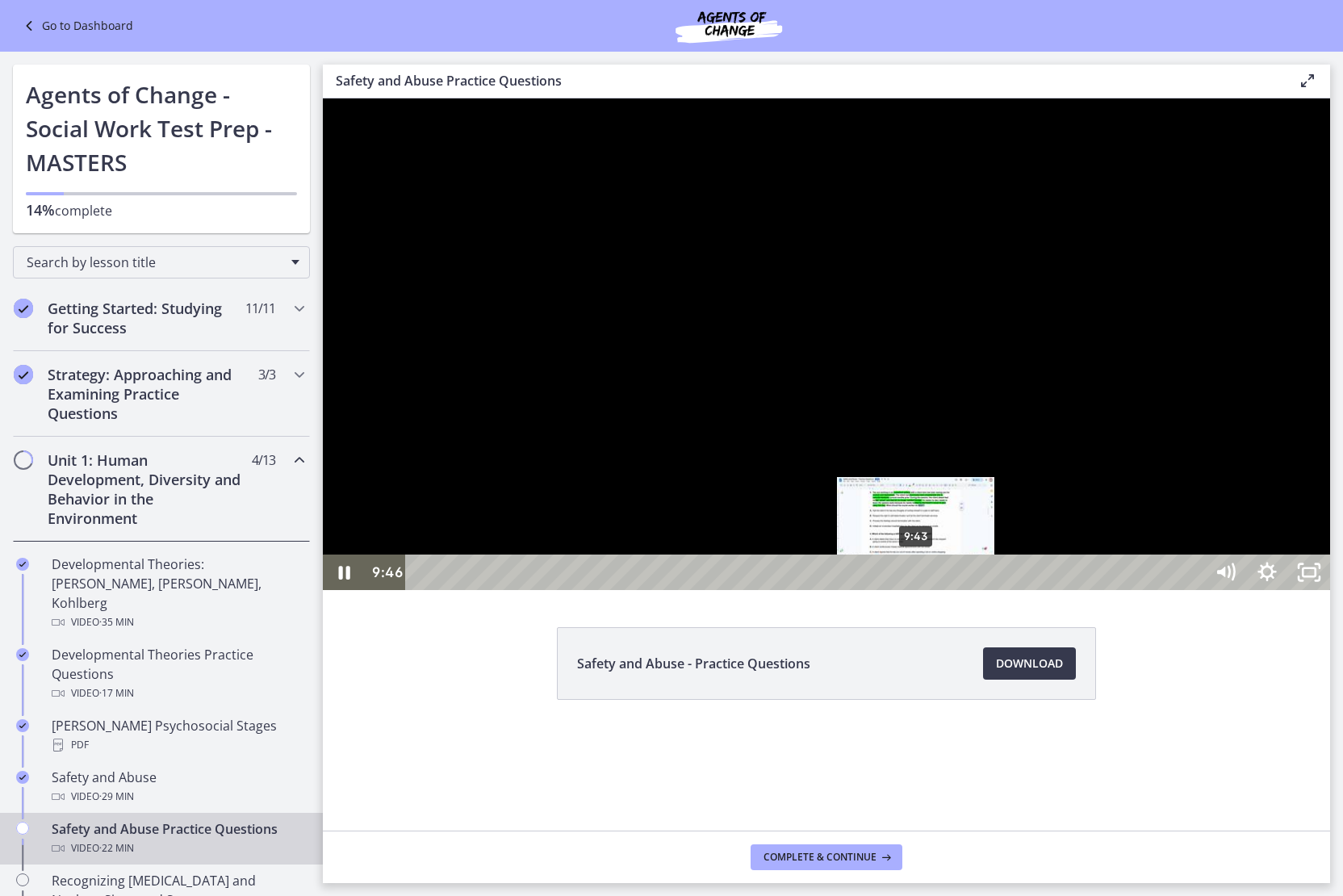
click at [979, 590] on div "9:43" at bounding box center [807, 573] width 773 height 36
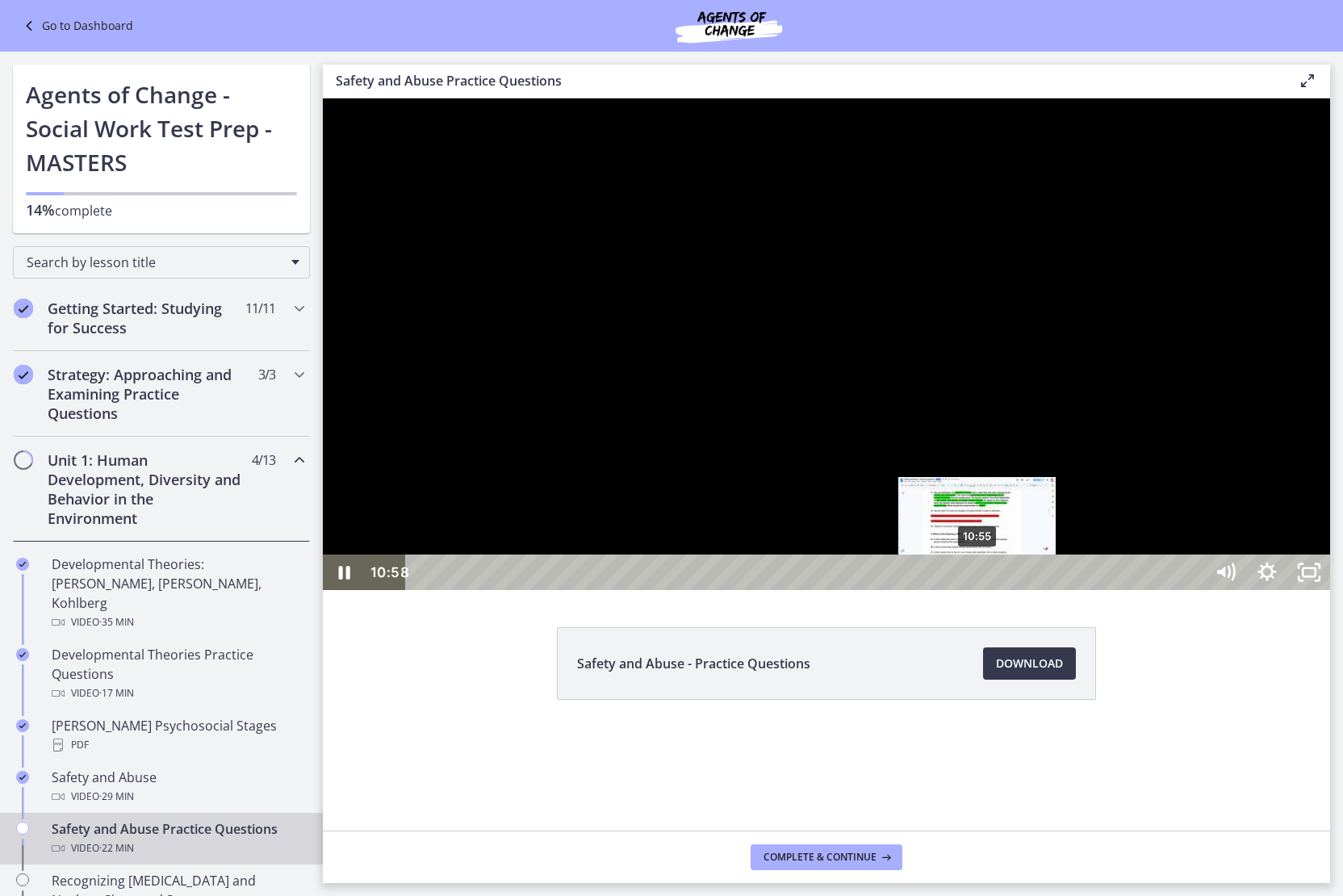
click at [1044, 590] on div "10:55" at bounding box center [807, 573] width 773 height 36
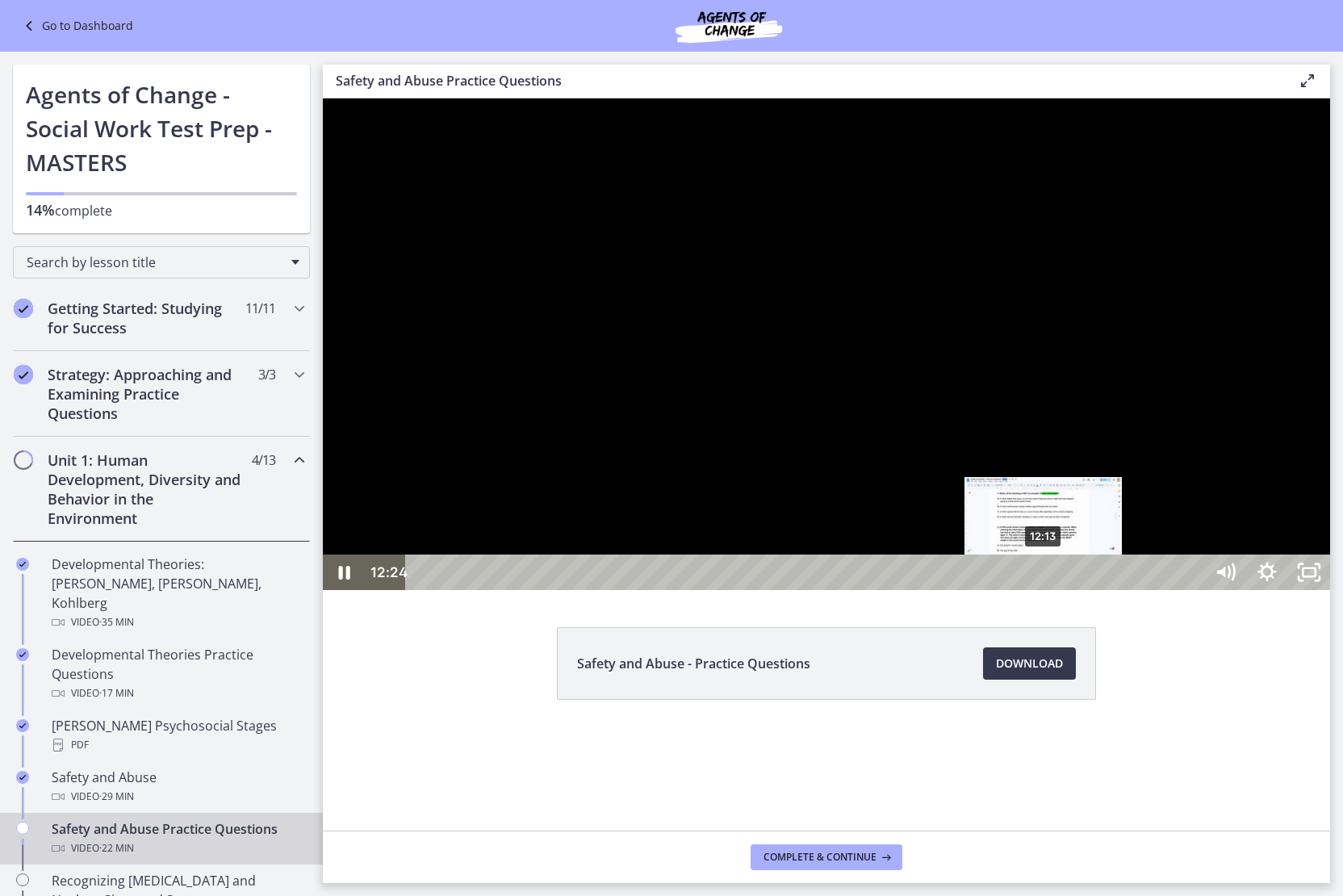
click at [1070, 590] on div "12:13" at bounding box center [807, 573] width 773 height 36
click at [1105, 590] on div "12:44" at bounding box center [807, 573] width 773 height 36
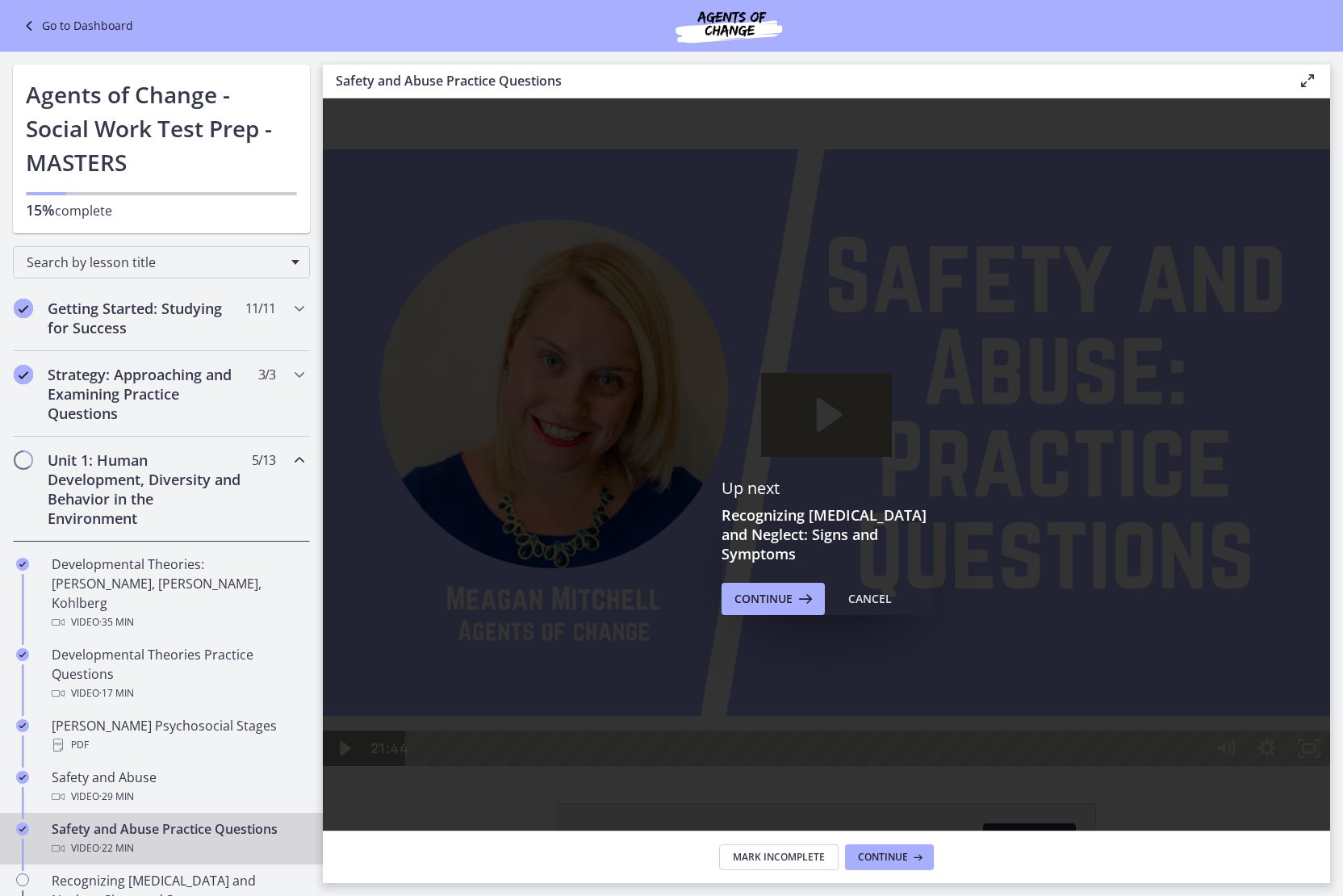
click at [893, 456] on icon "Play Video: ctrtam1d06jc72h4rbsg.mp4" at bounding box center [827, 415] width 132 height 84
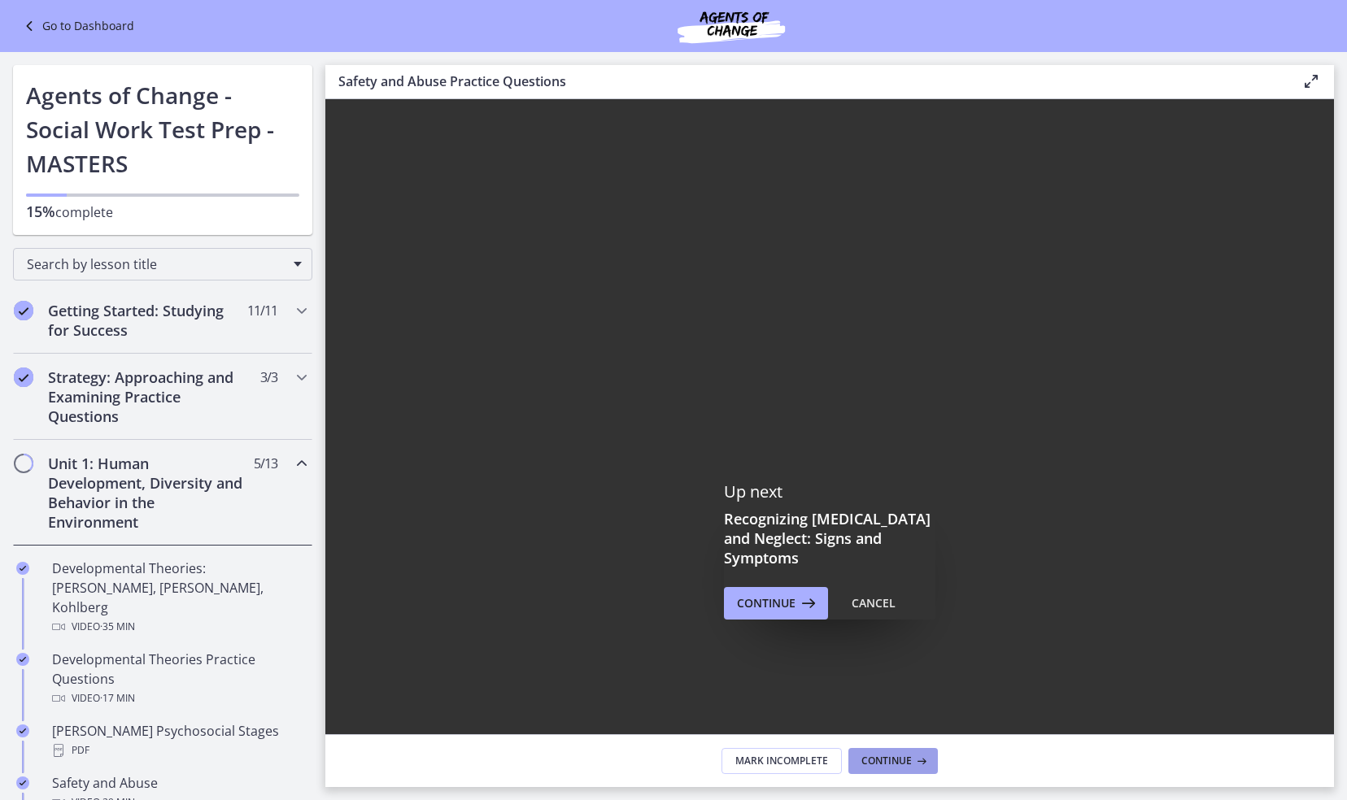
click at [921, 764] on icon at bounding box center [920, 761] width 16 height 13
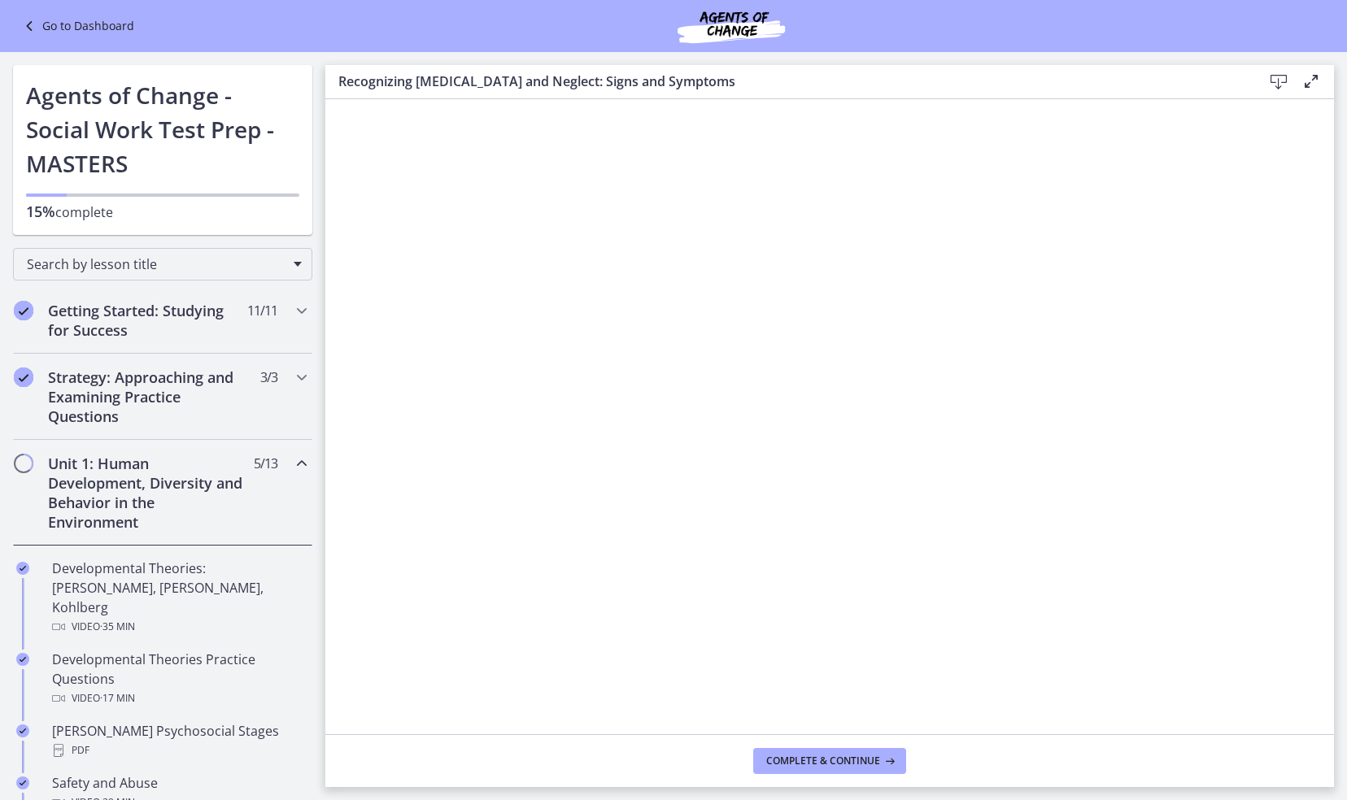
click at [1272, 82] on icon at bounding box center [1279, 82] width 20 height 20
click at [861, 755] on span "Complete & continue" at bounding box center [823, 761] width 114 height 13
click at [868, 762] on span "Complete & continue" at bounding box center [823, 761] width 114 height 13
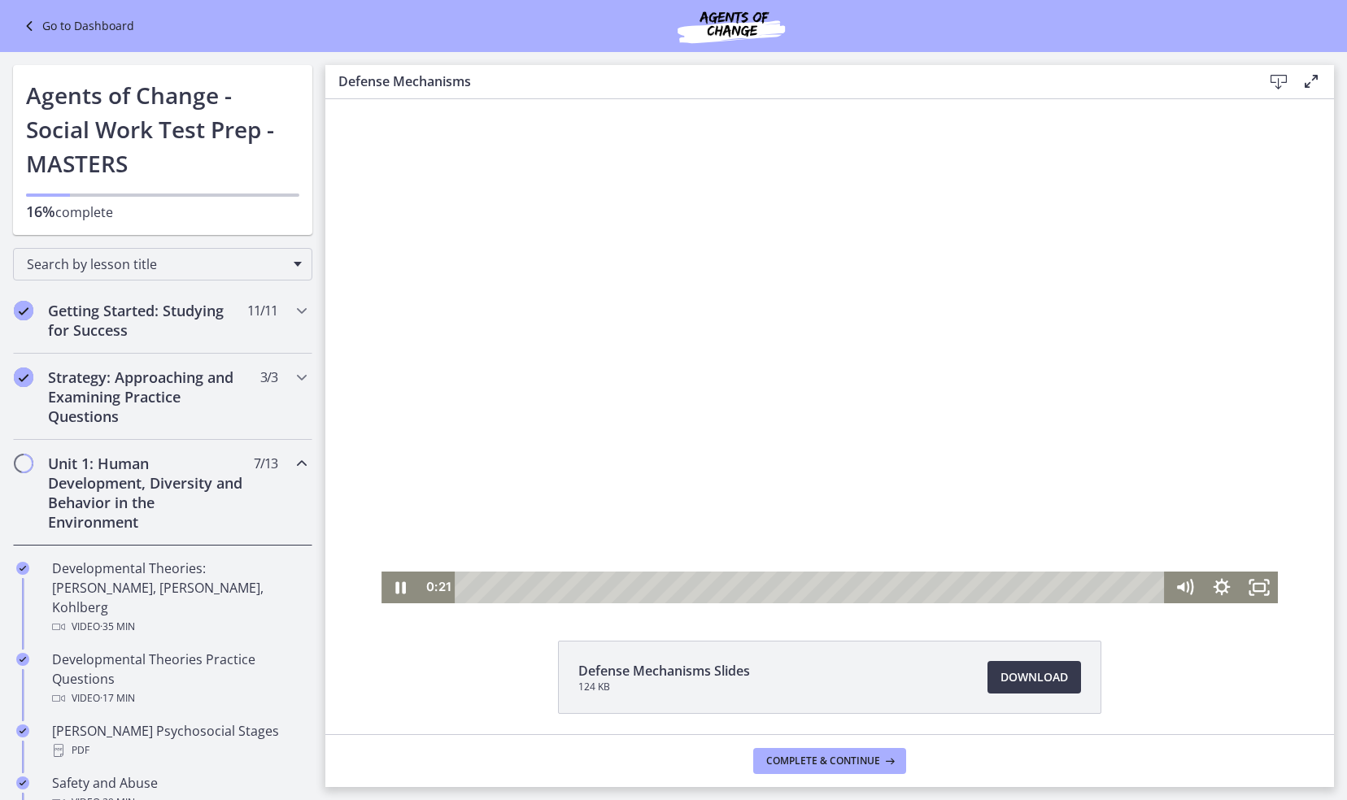
click at [695, 305] on div at bounding box center [829, 351] width 896 height 504
